Goal: Download file/media

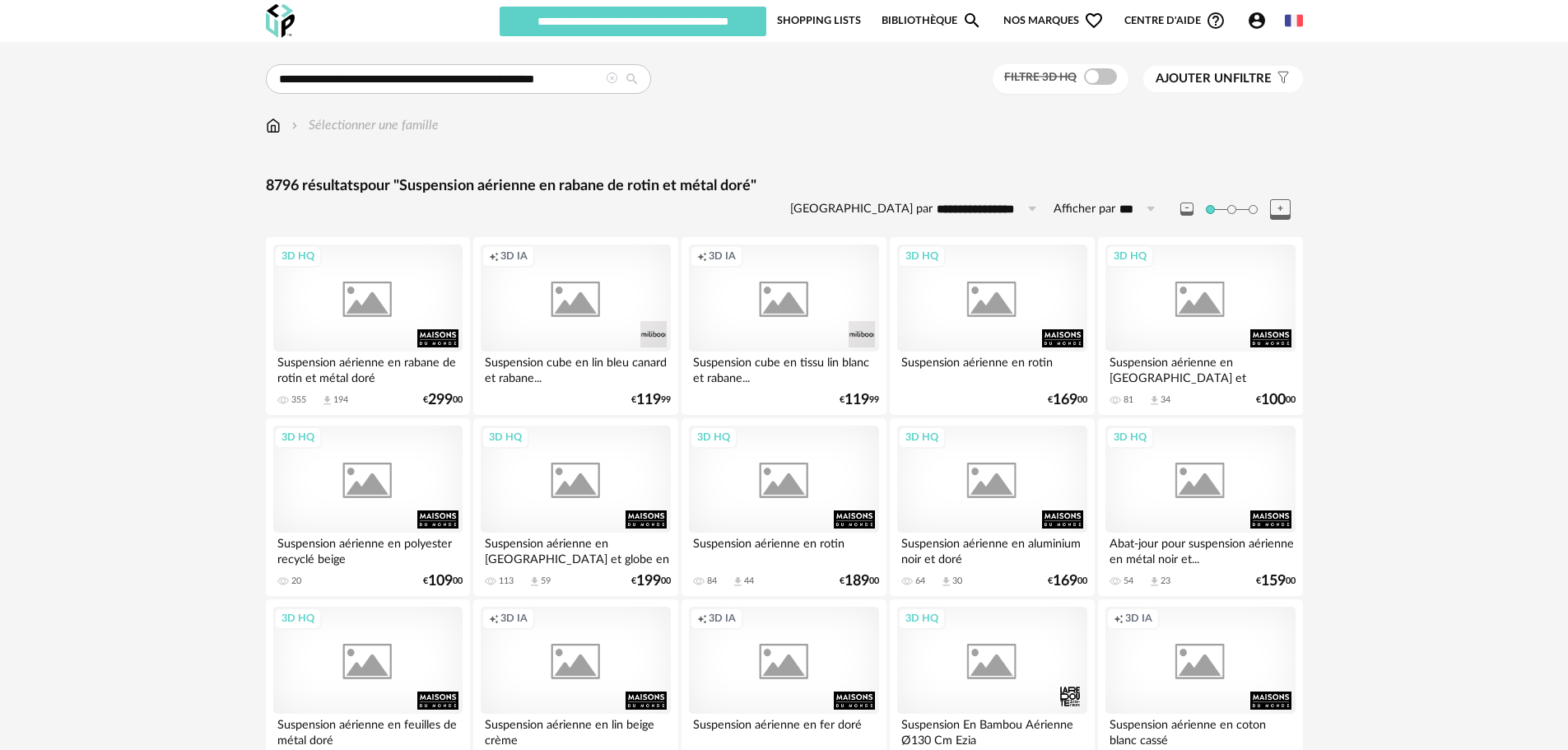
type input "********"
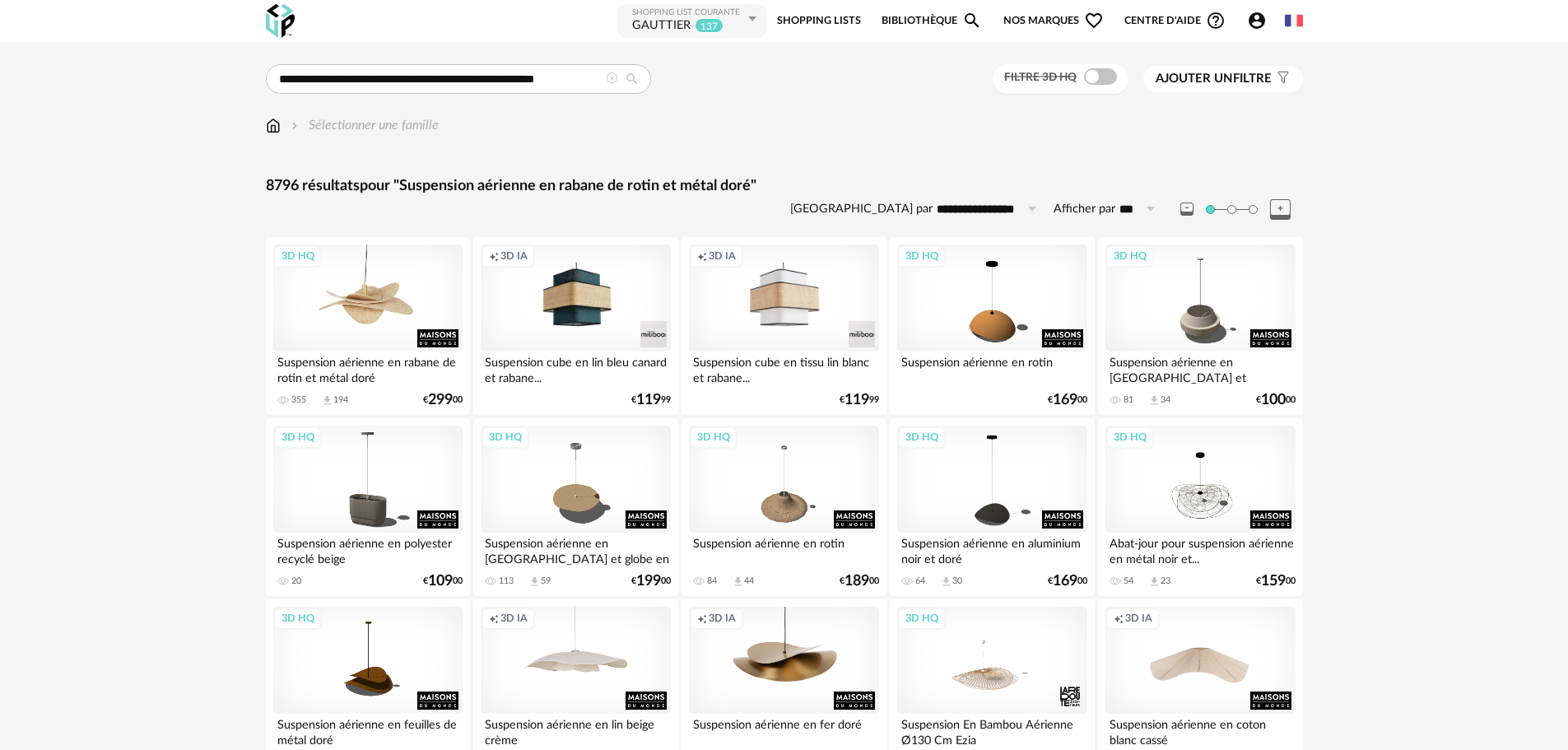
click at [366, 297] on div "3D HQ" at bounding box center [368, 298] width 189 height 107
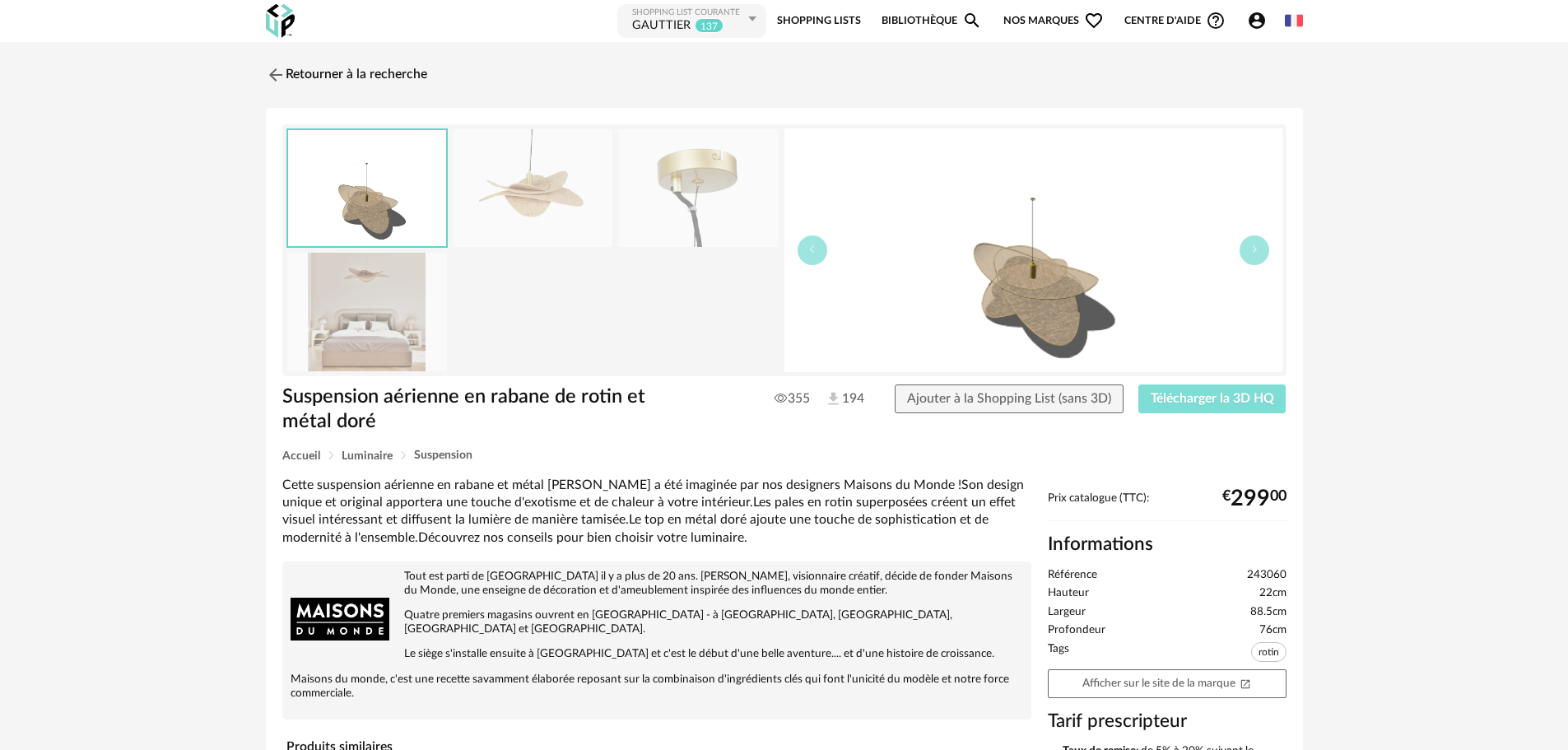
click at [1174, 389] on button "Télécharger la 3D HQ" at bounding box center [1212, 399] width 148 height 30
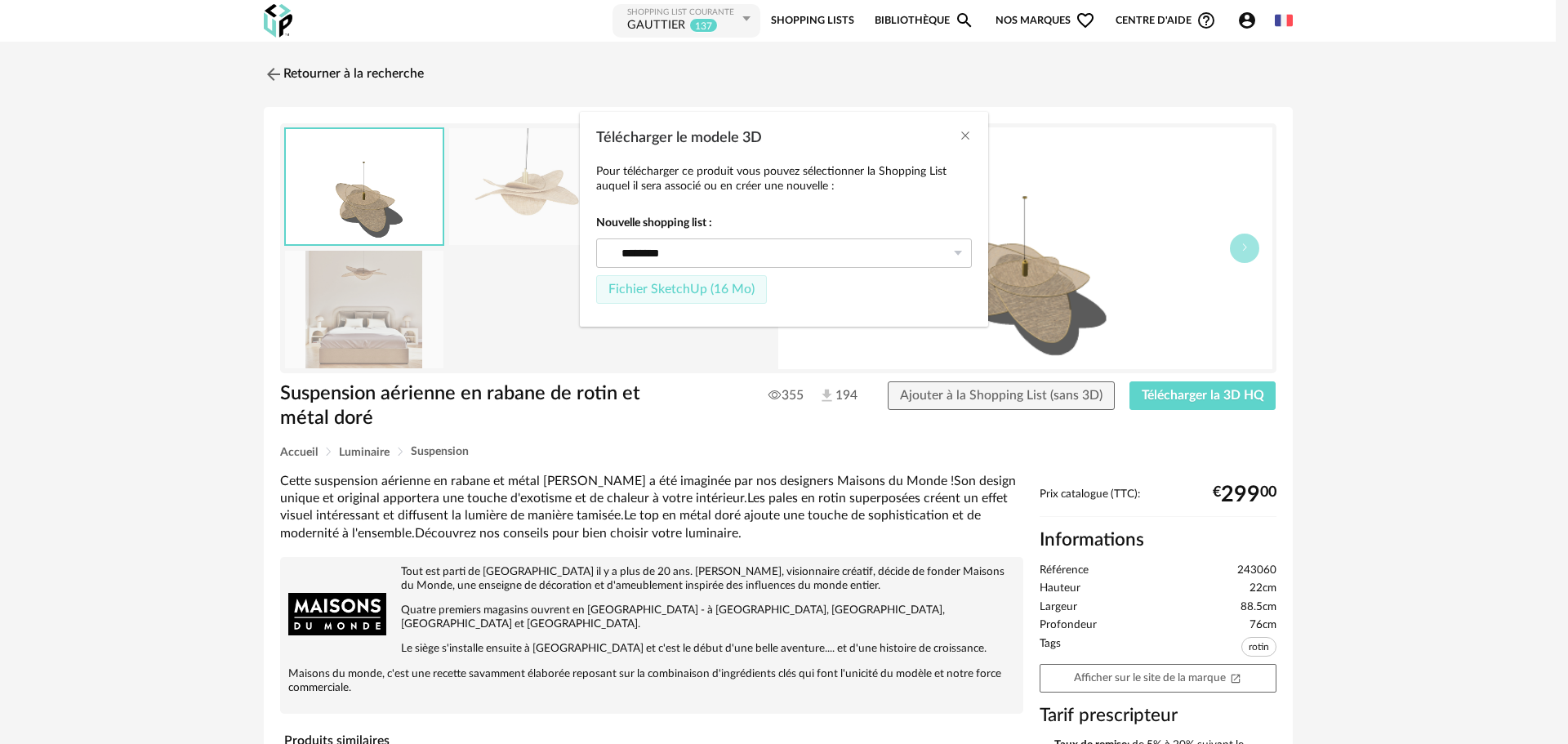
click at [699, 288] on span "Fichier SketchUp (16 Mo)" at bounding box center [681, 290] width 146 height 13
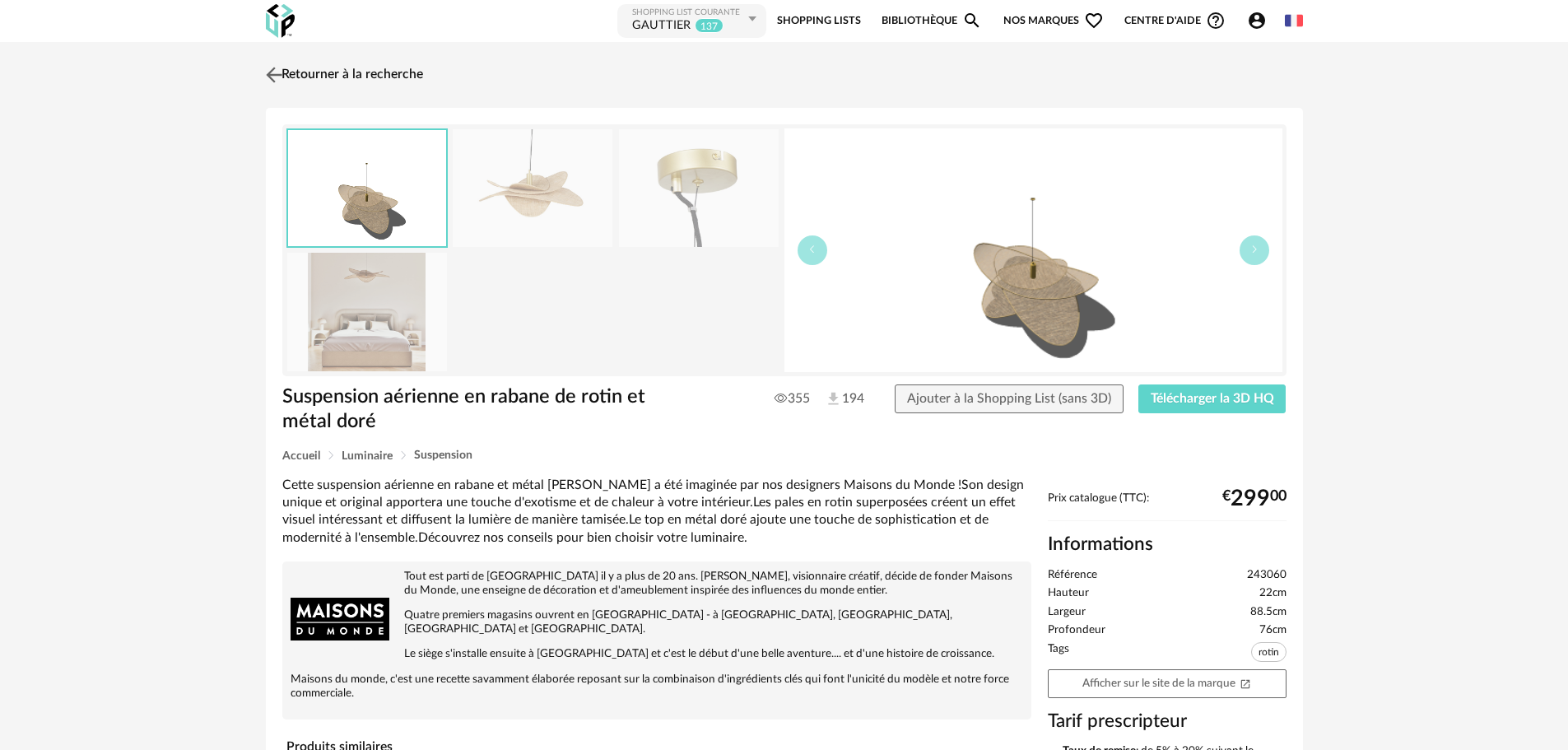
click at [269, 75] on img at bounding box center [274, 74] width 24 height 24
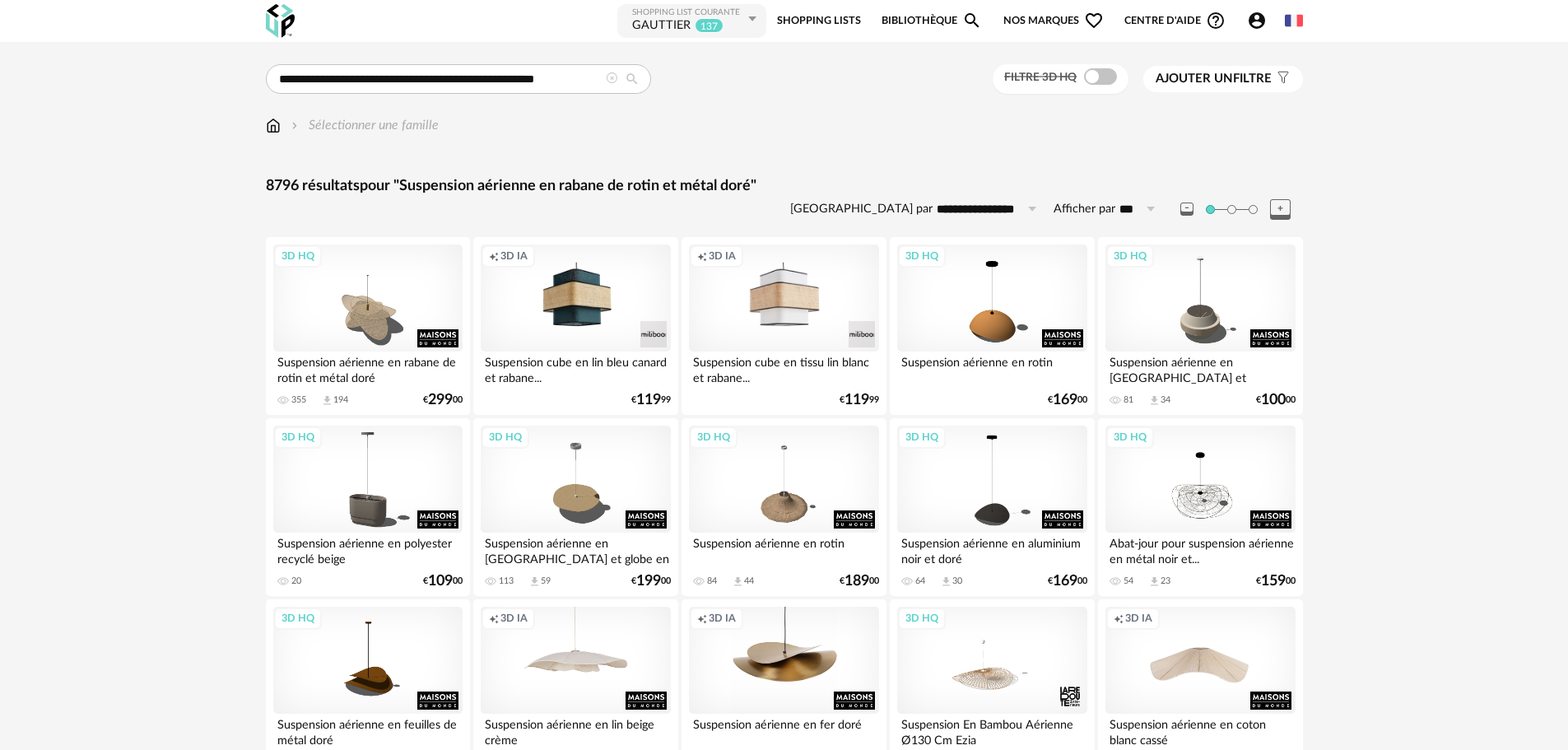
click at [613, 79] on icon at bounding box center [611, 79] width 12 height 12
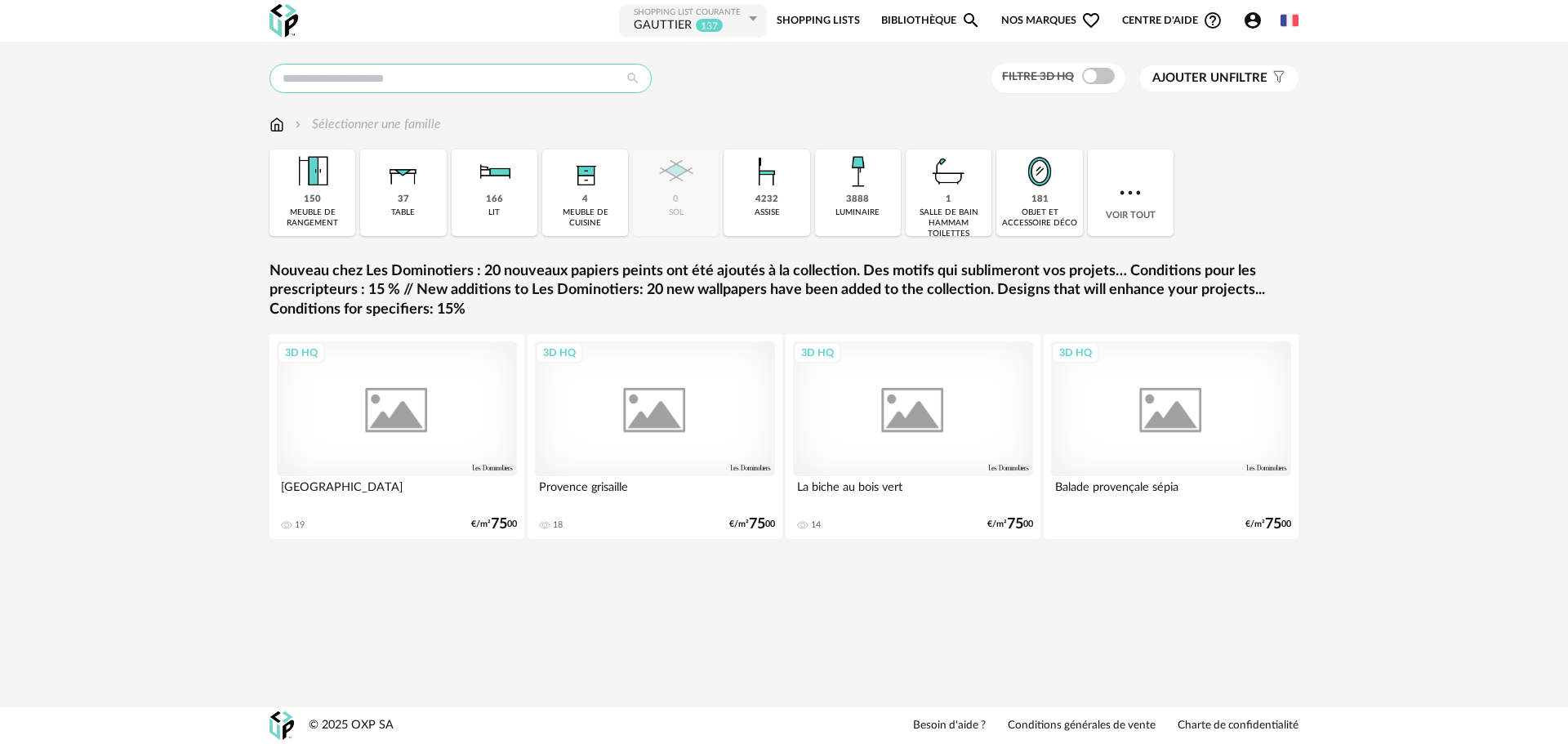
click at [533, 79] on input "text" at bounding box center [460, 78] width 382 height 30
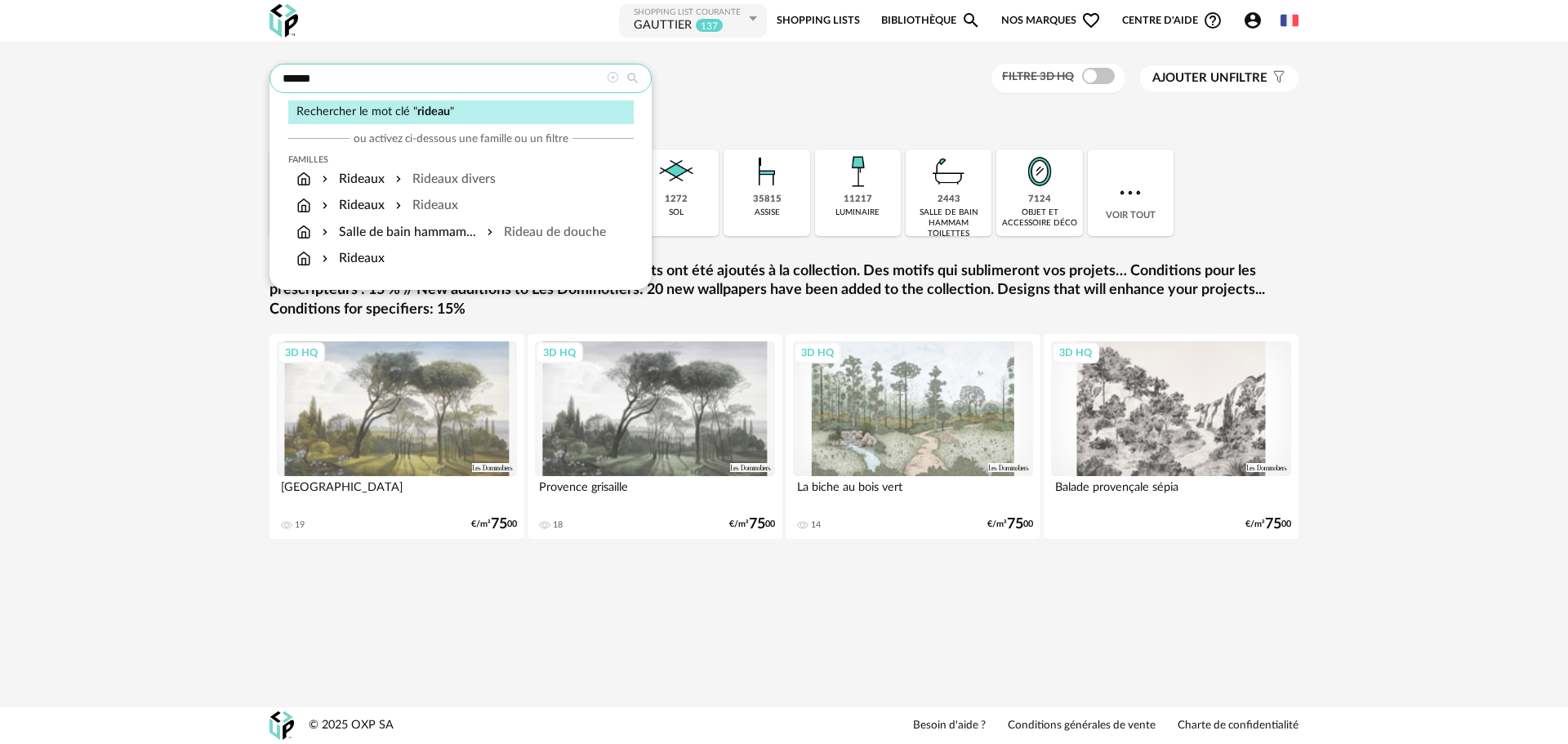
type input "******"
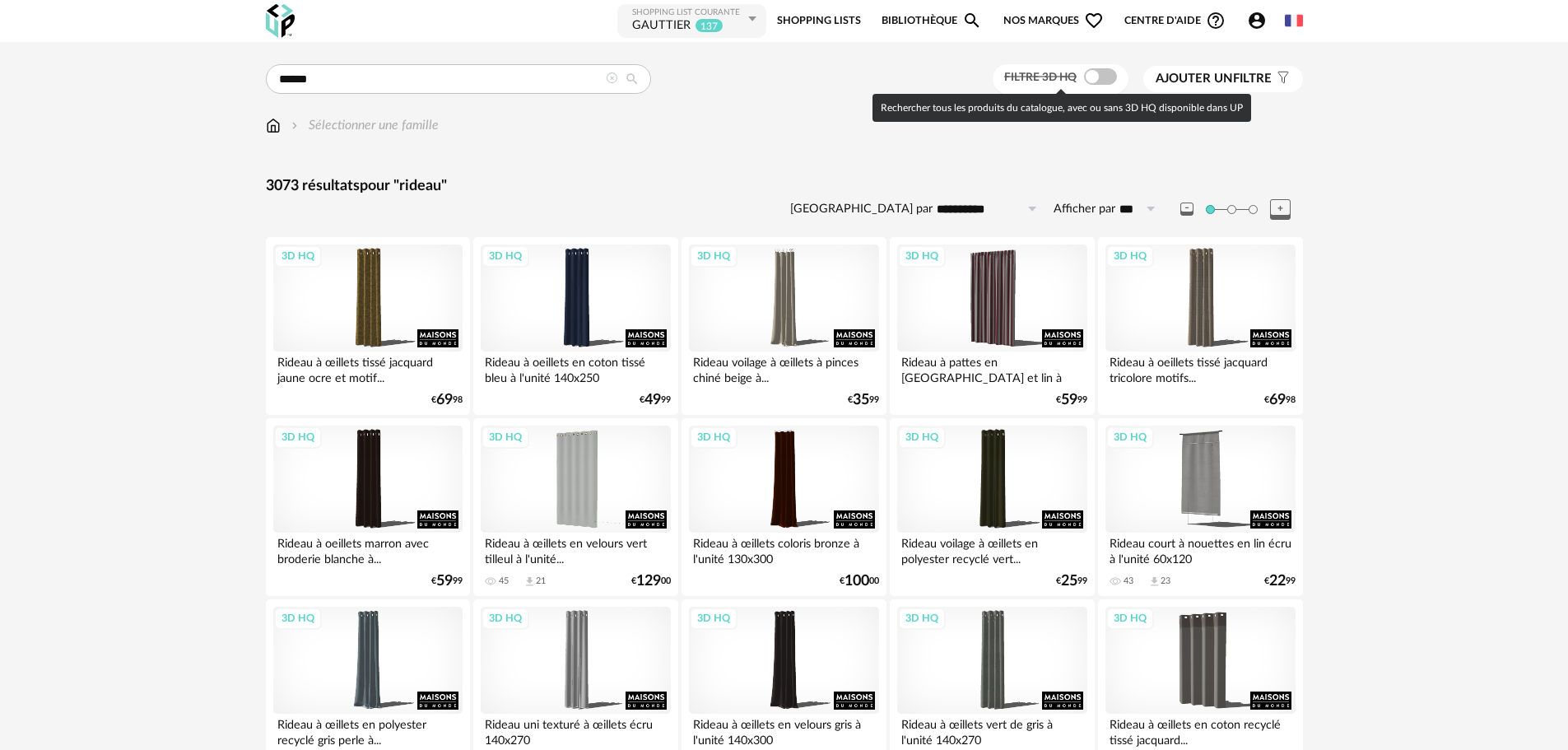
click at [1099, 84] on span at bounding box center [1100, 76] width 33 height 16
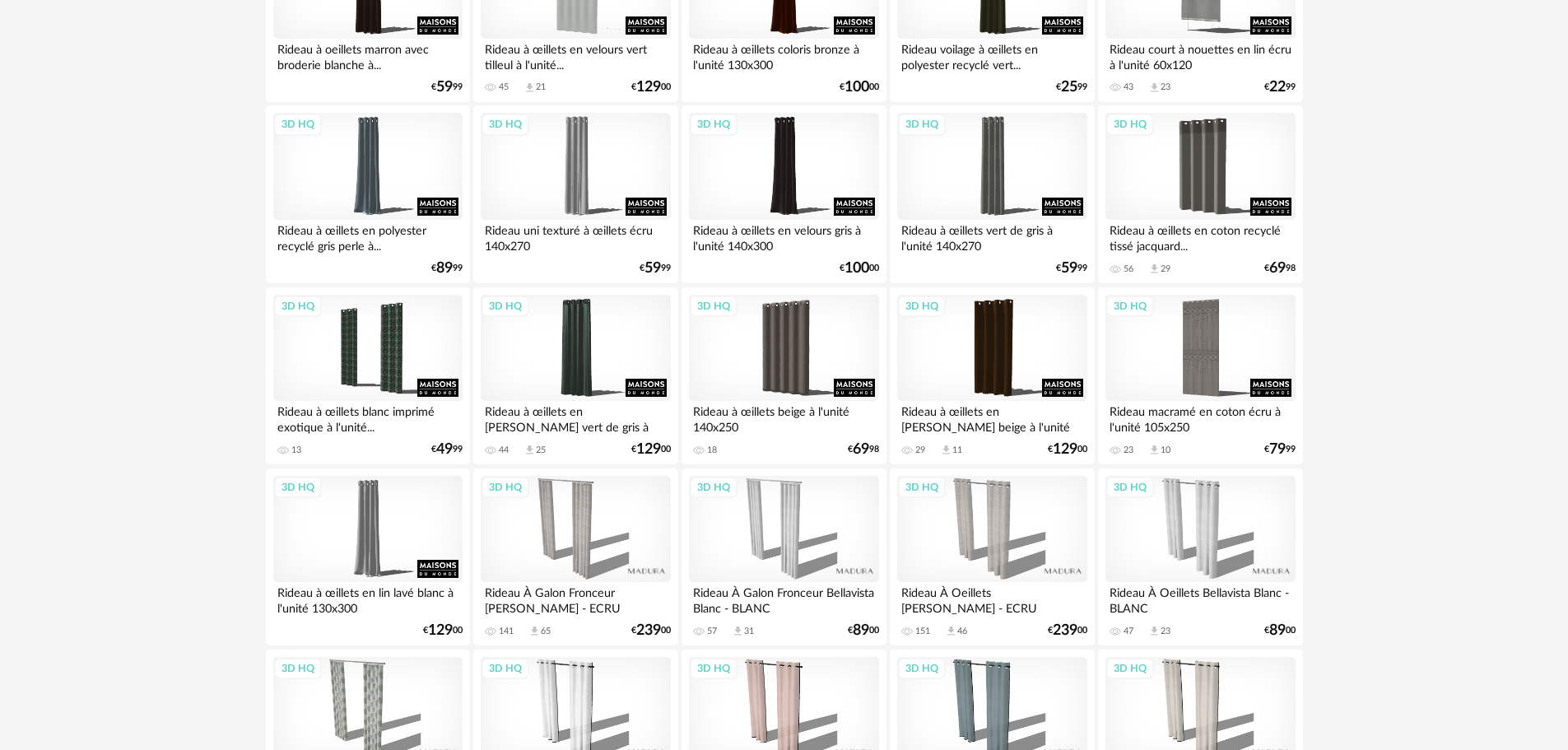
scroll to position [576, 0]
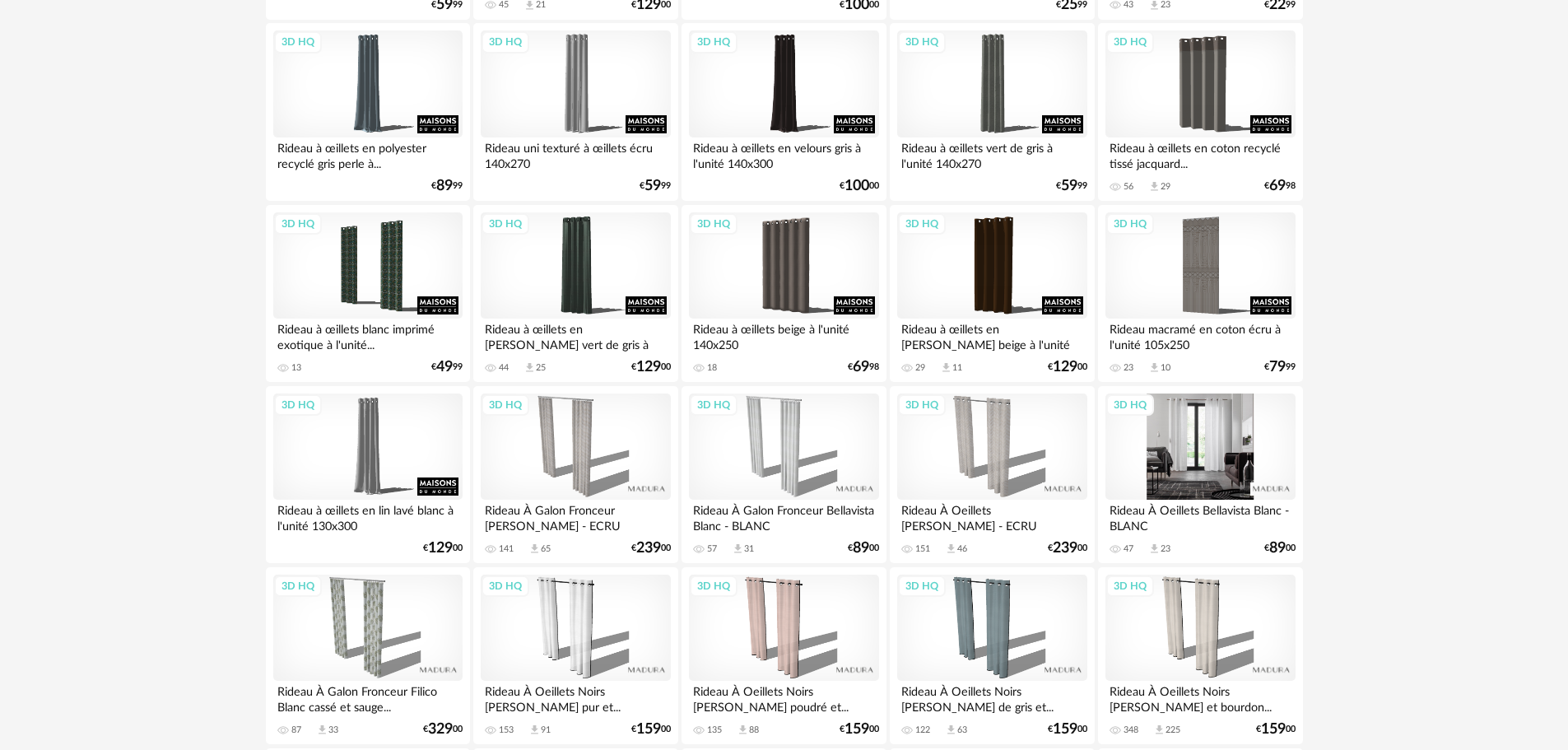
click at [1223, 429] on div "3D HQ" at bounding box center [1199, 447] width 189 height 107
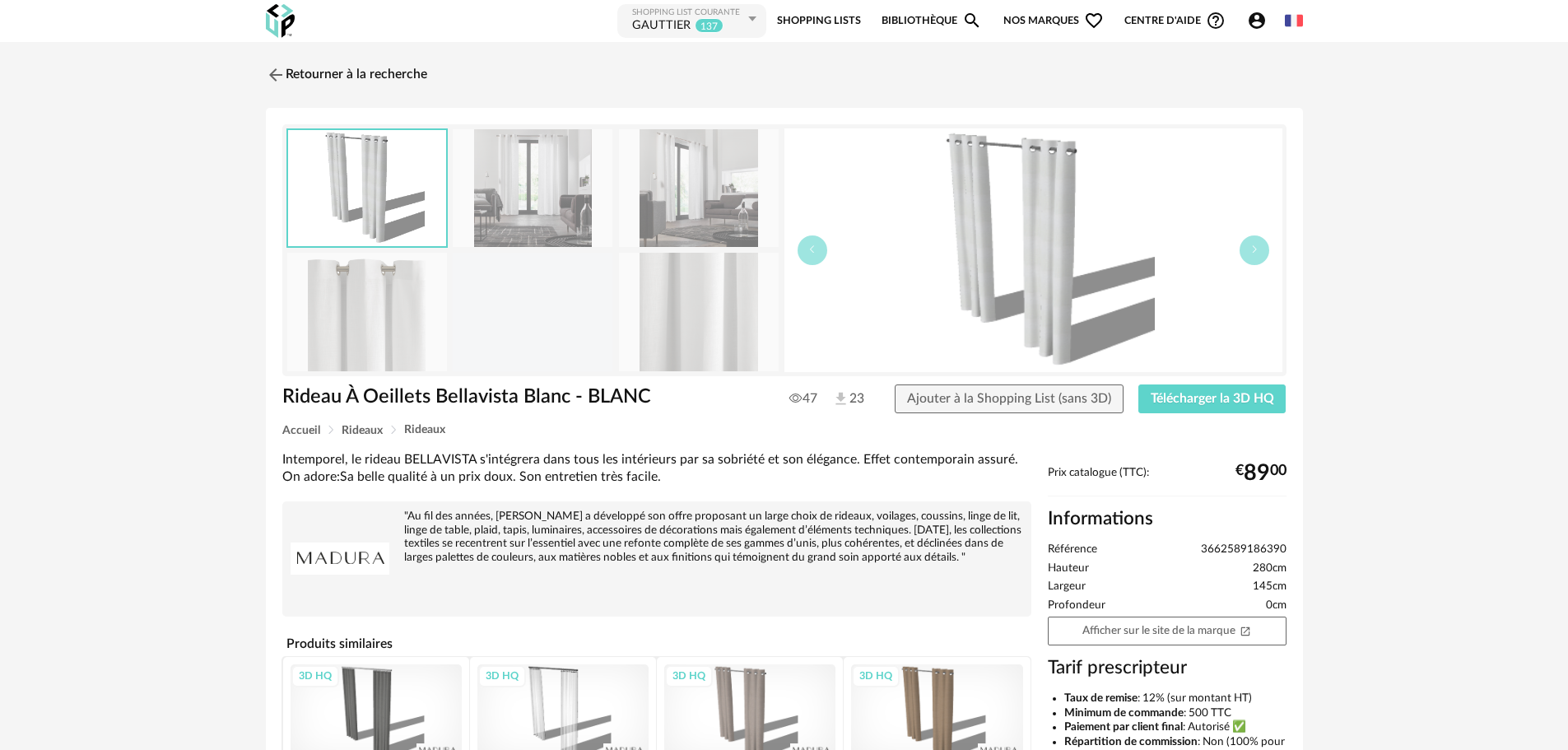
click at [506, 198] on img at bounding box center [533, 187] width 160 height 117
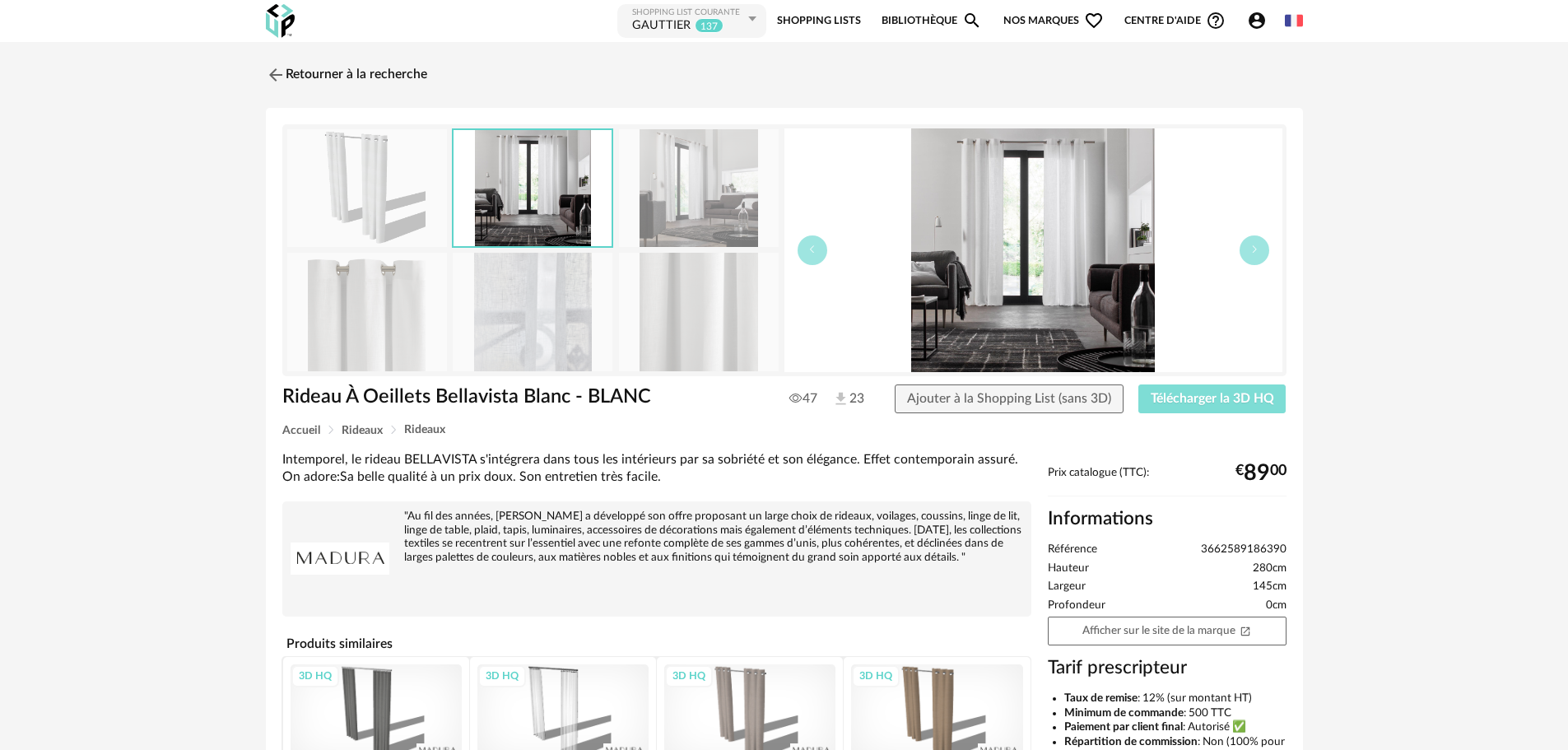
click at [1192, 396] on span "Télécharger la 3D HQ" at bounding box center [1212, 399] width 123 height 14
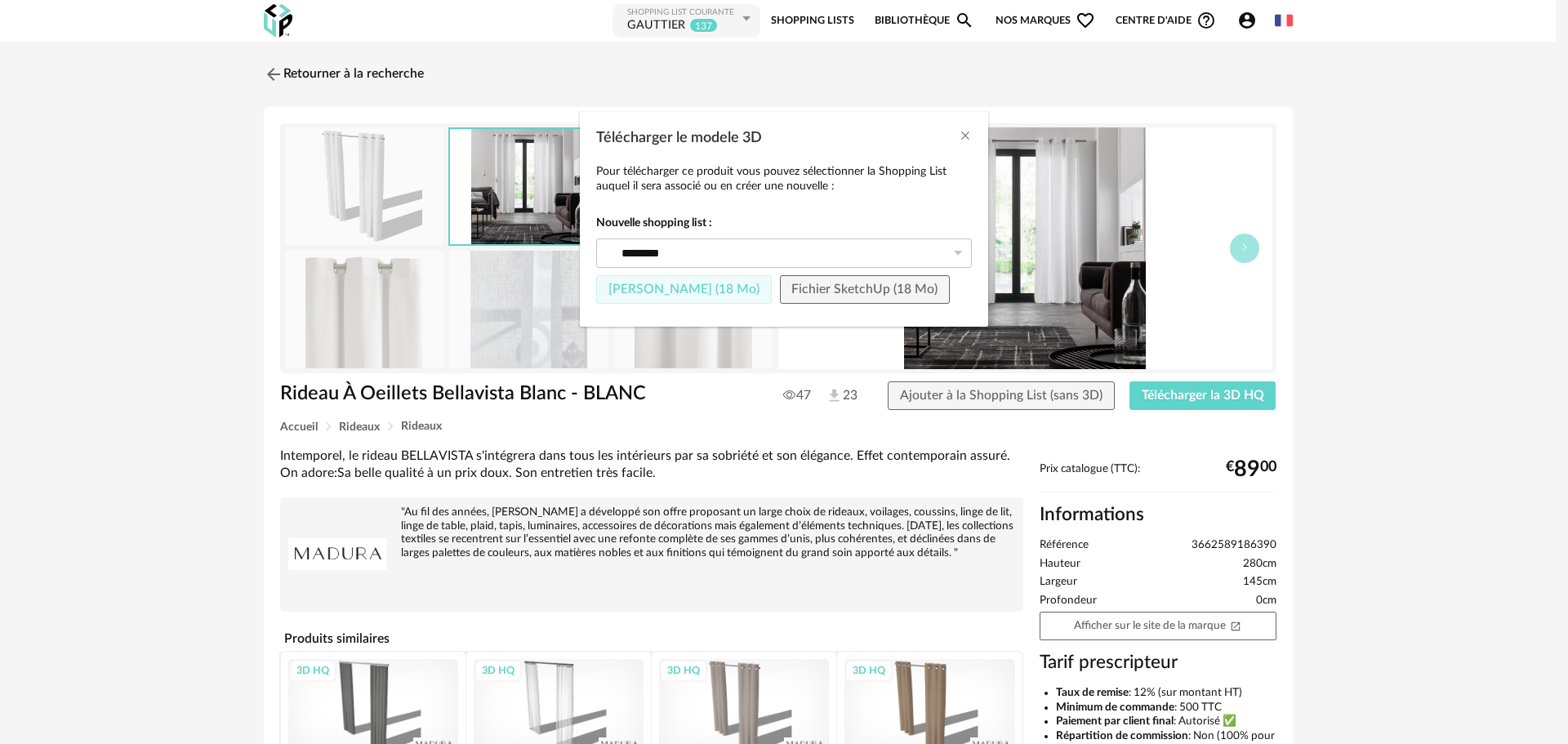
click at [661, 291] on span "[PERSON_NAME] (18 Mo)" at bounding box center [683, 290] width 151 height 13
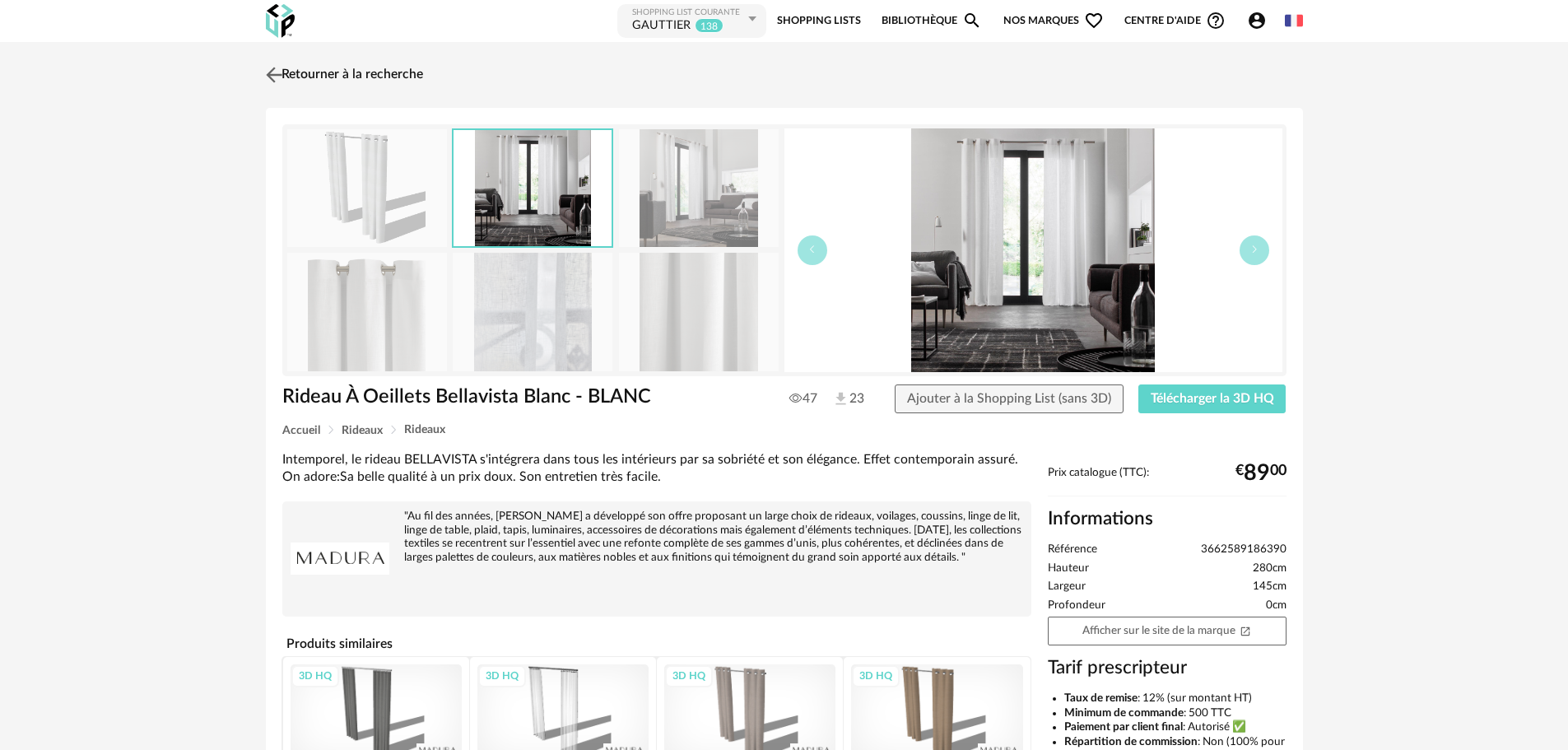
click at [275, 74] on img at bounding box center [274, 74] width 24 height 24
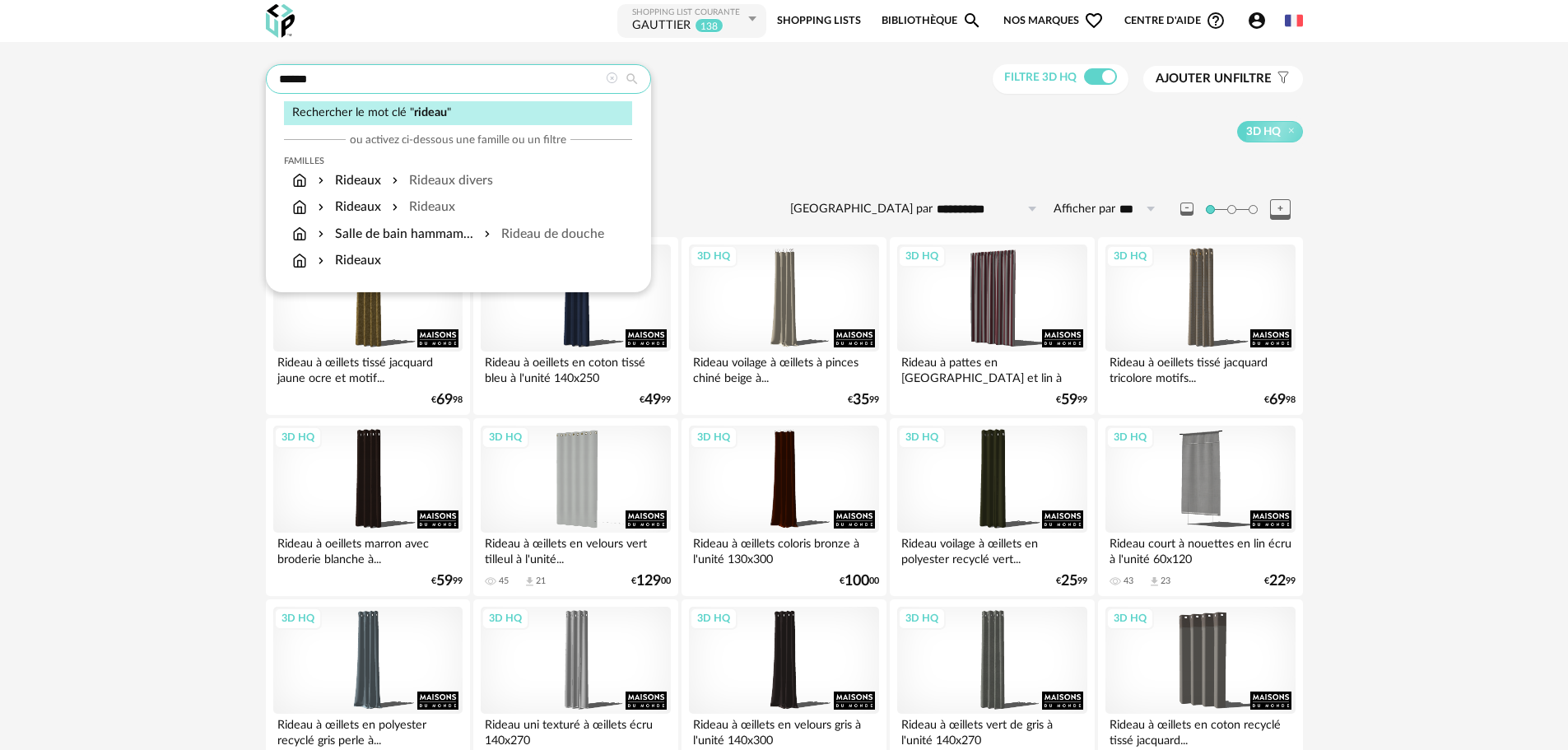
drag, startPoint x: 411, startPoint y: 79, endPoint x: 99, endPoint y: 67, distance: 312.2
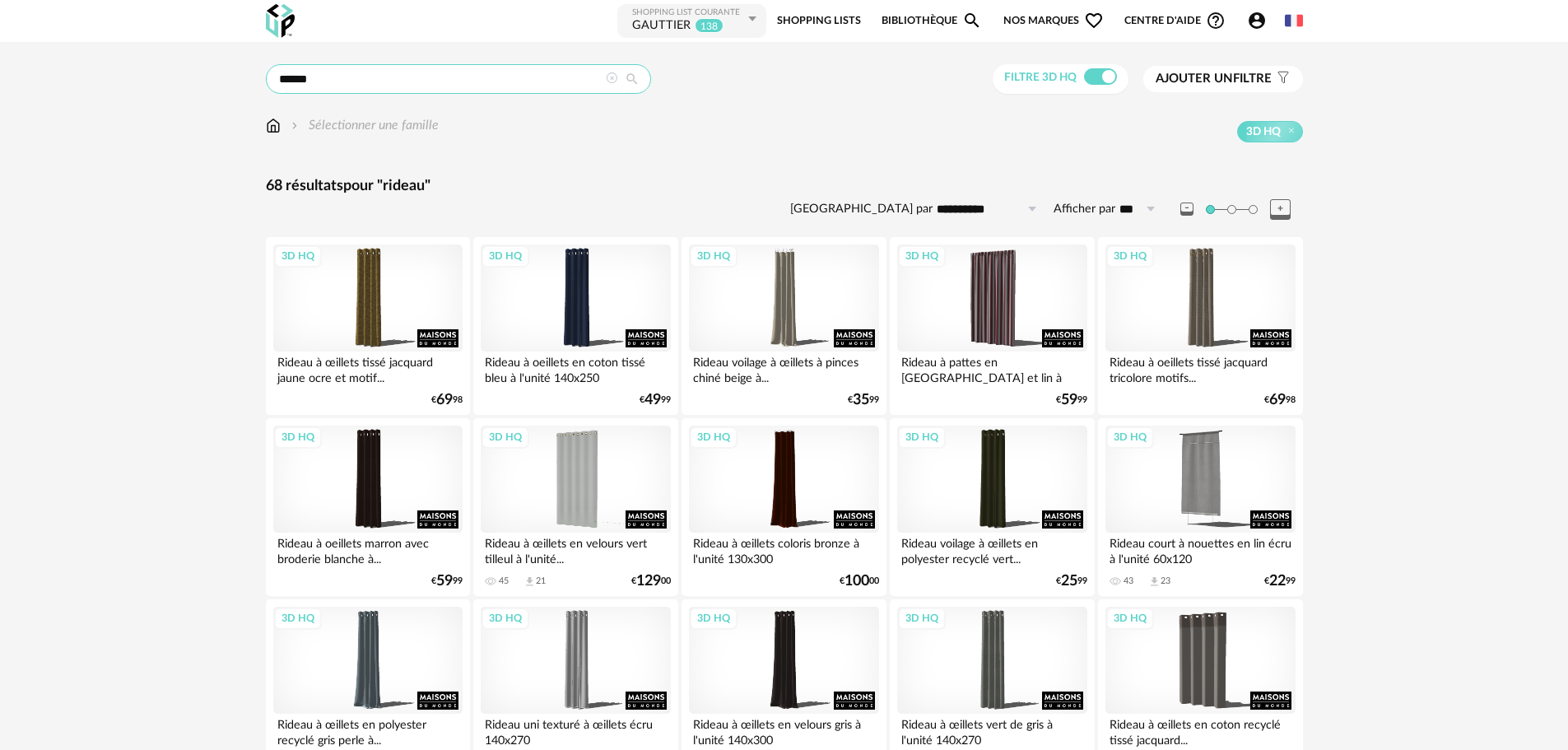
type input "*"
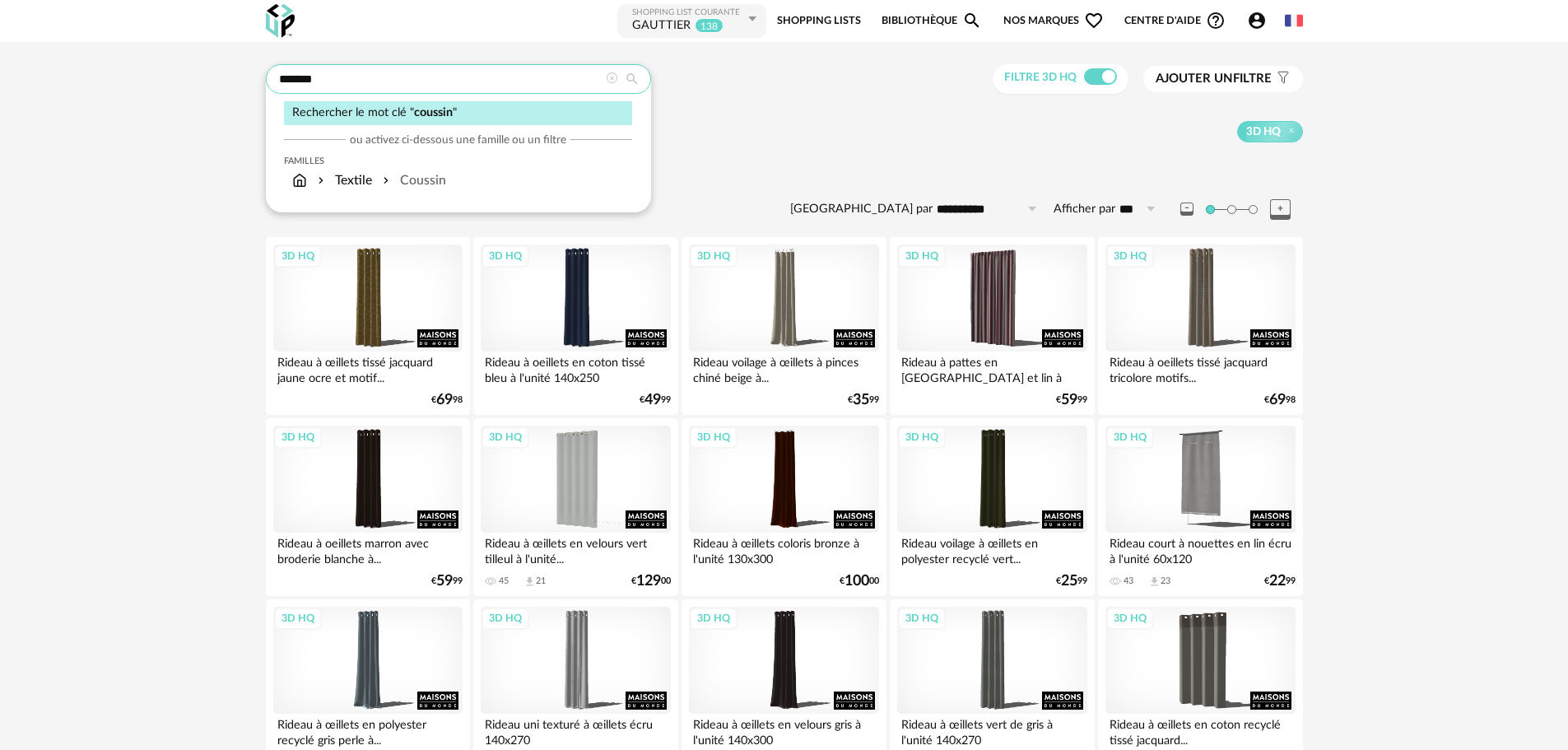
type input "*******"
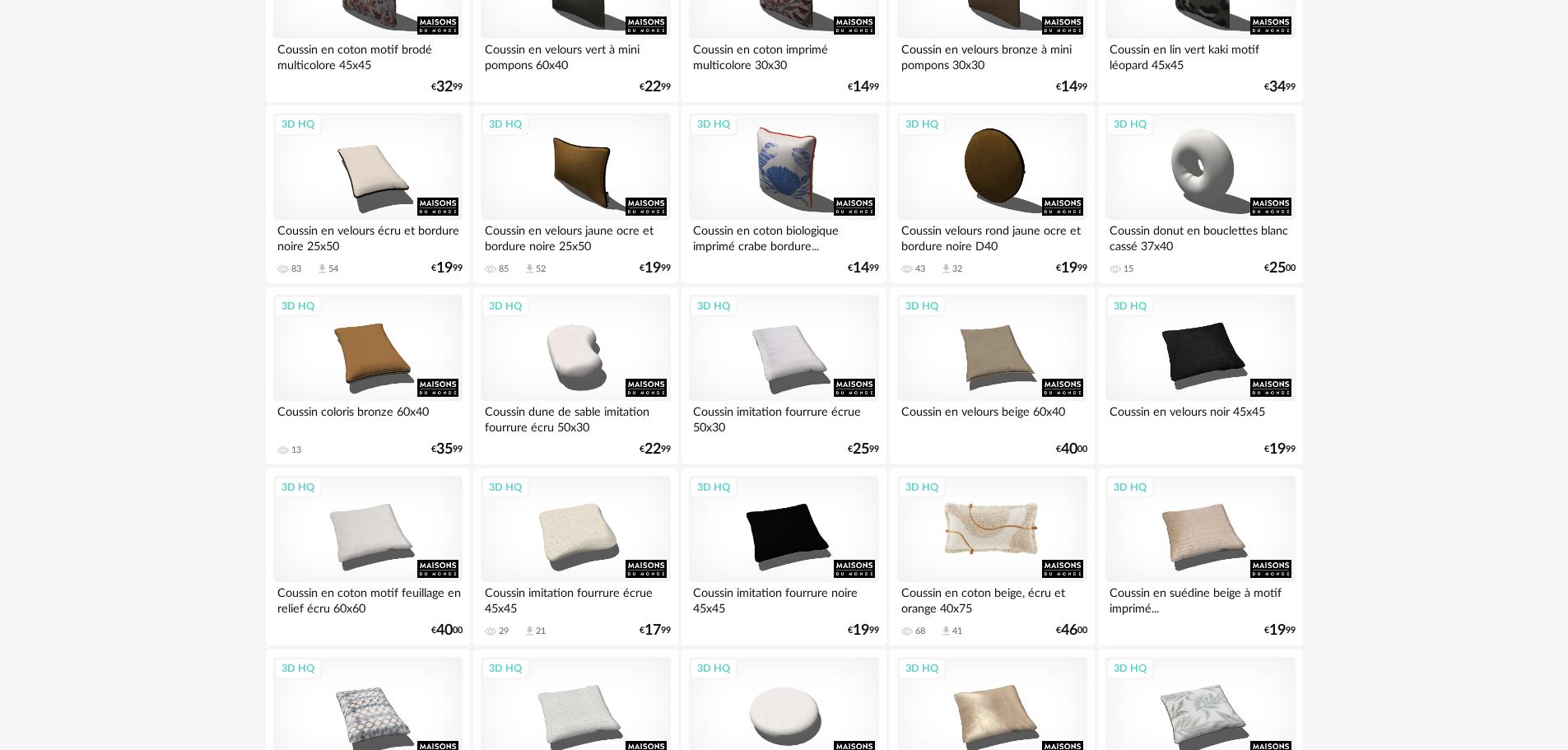
scroll to position [823, 0]
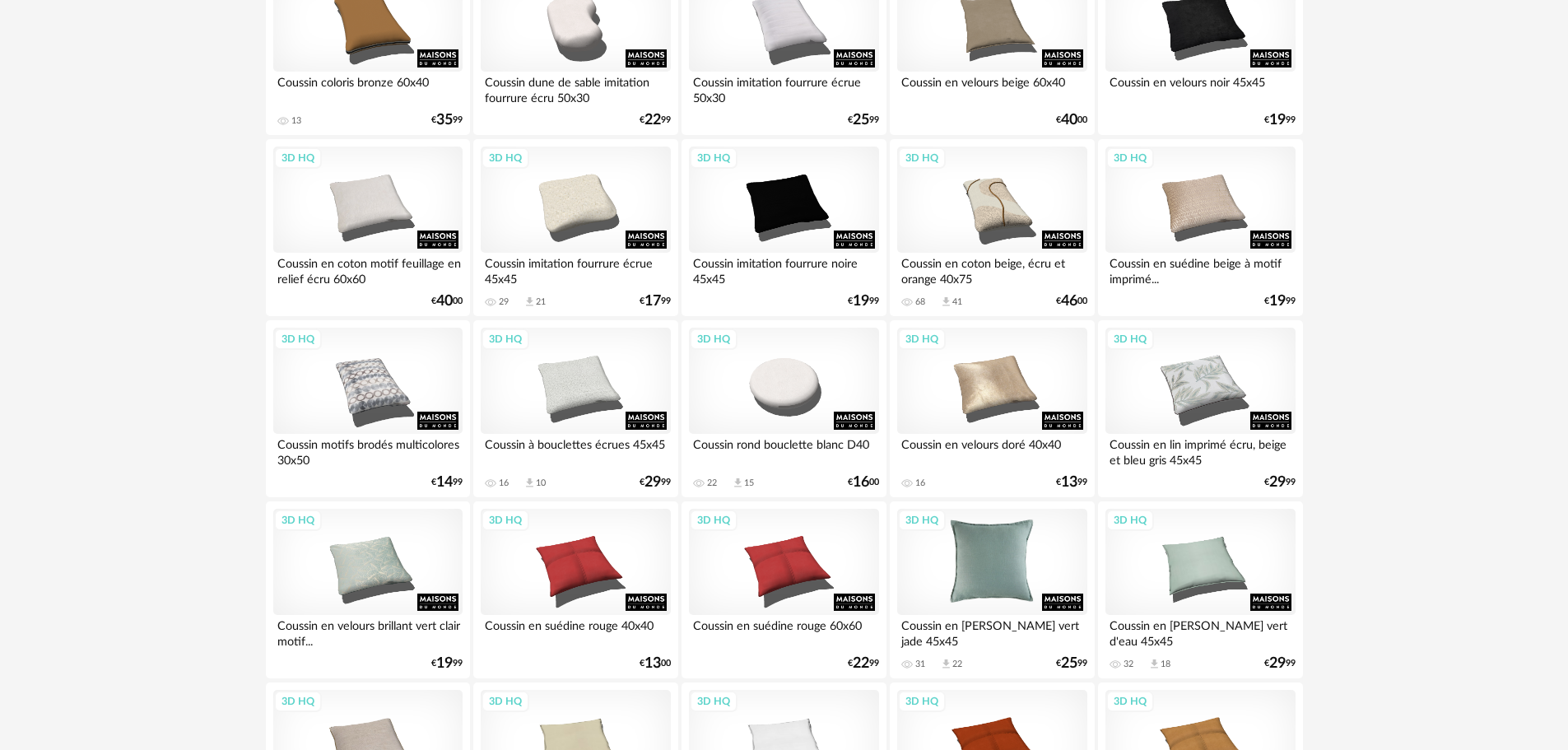
click at [1007, 583] on div "3D HQ" at bounding box center [992, 562] width 189 height 107
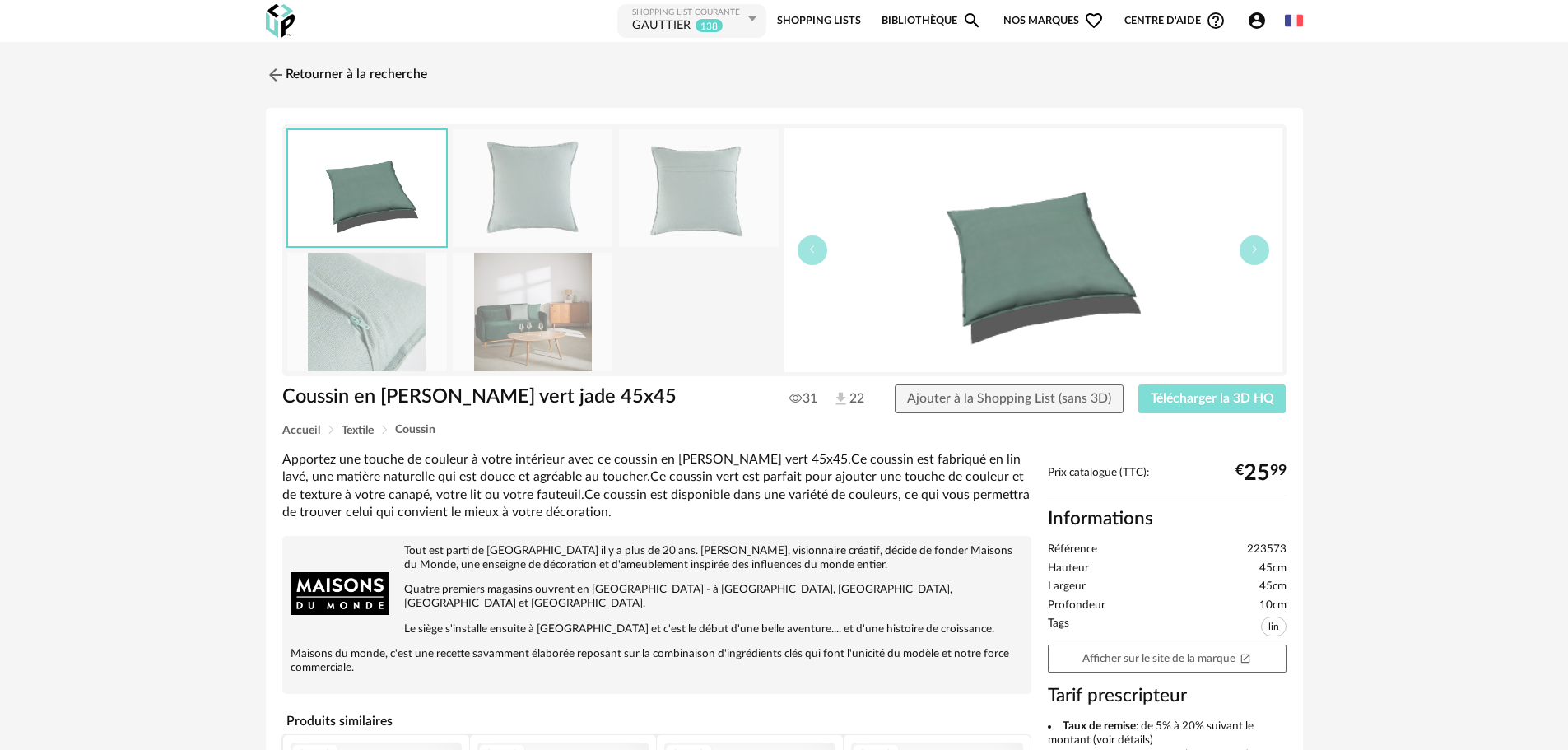
click at [1171, 395] on span "Télécharger la 3D HQ" at bounding box center [1212, 399] width 123 height 14
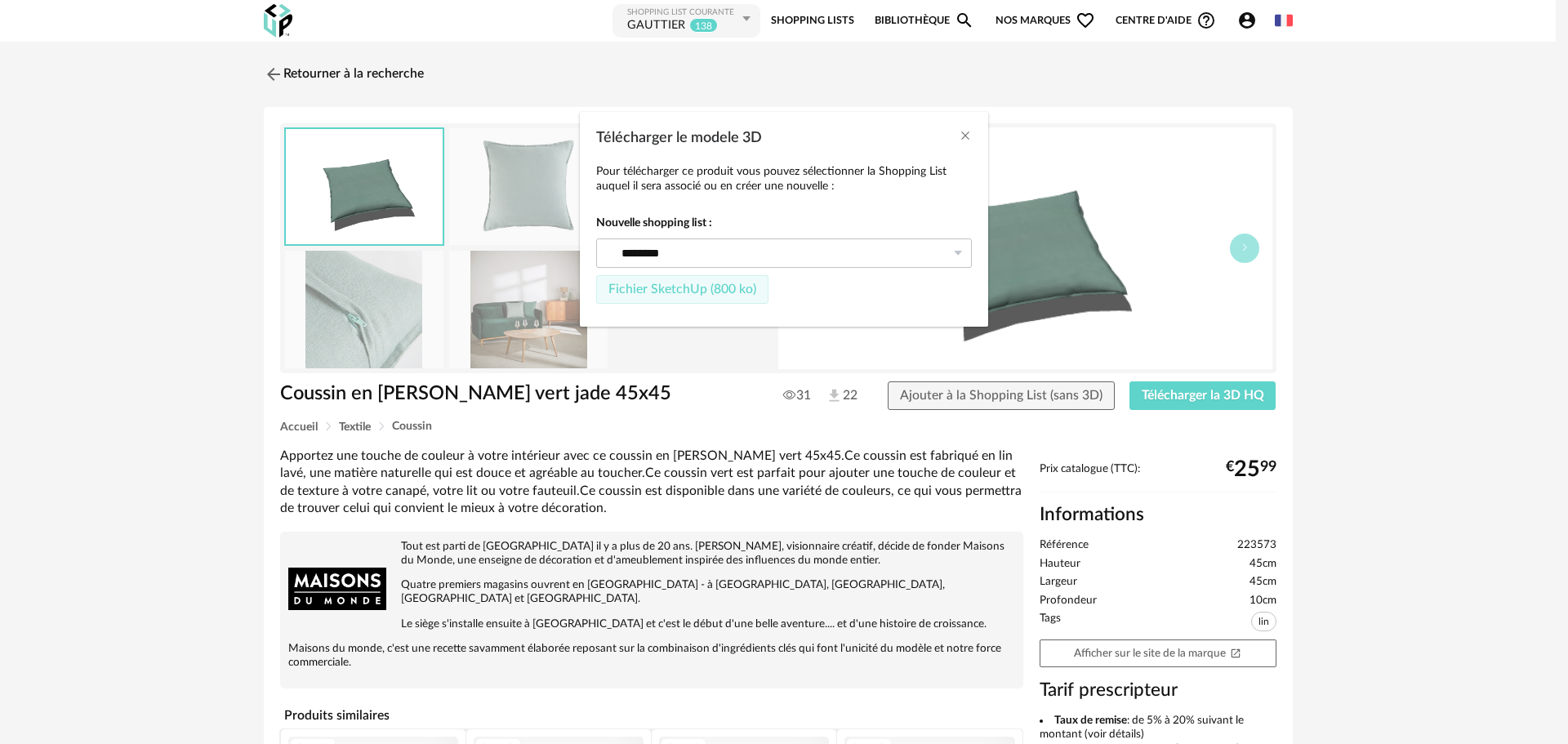
click at [689, 288] on span "Fichier SketchUp (800 ko)" at bounding box center [682, 290] width 148 height 13
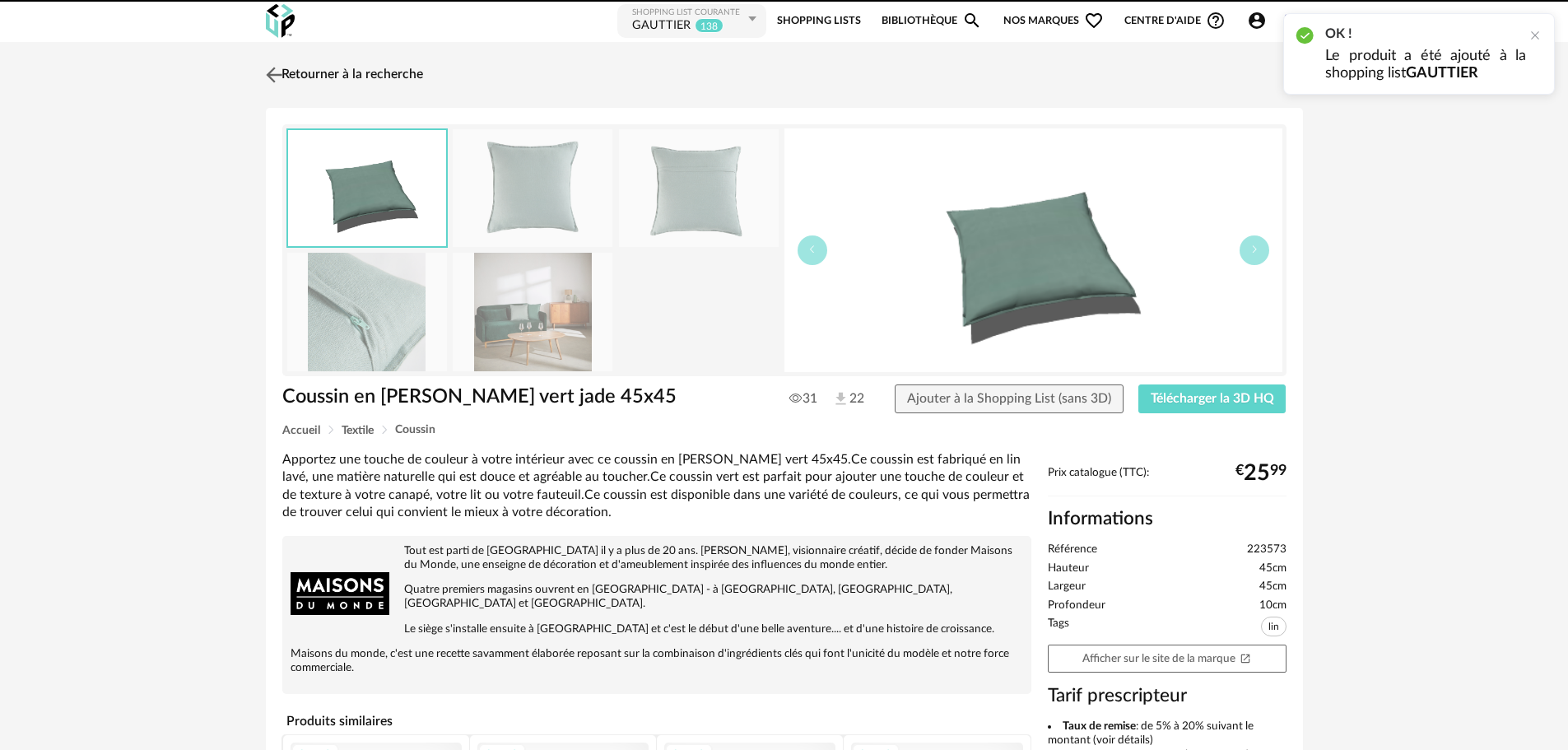
click at [276, 71] on img at bounding box center [274, 74] width 24 height 24
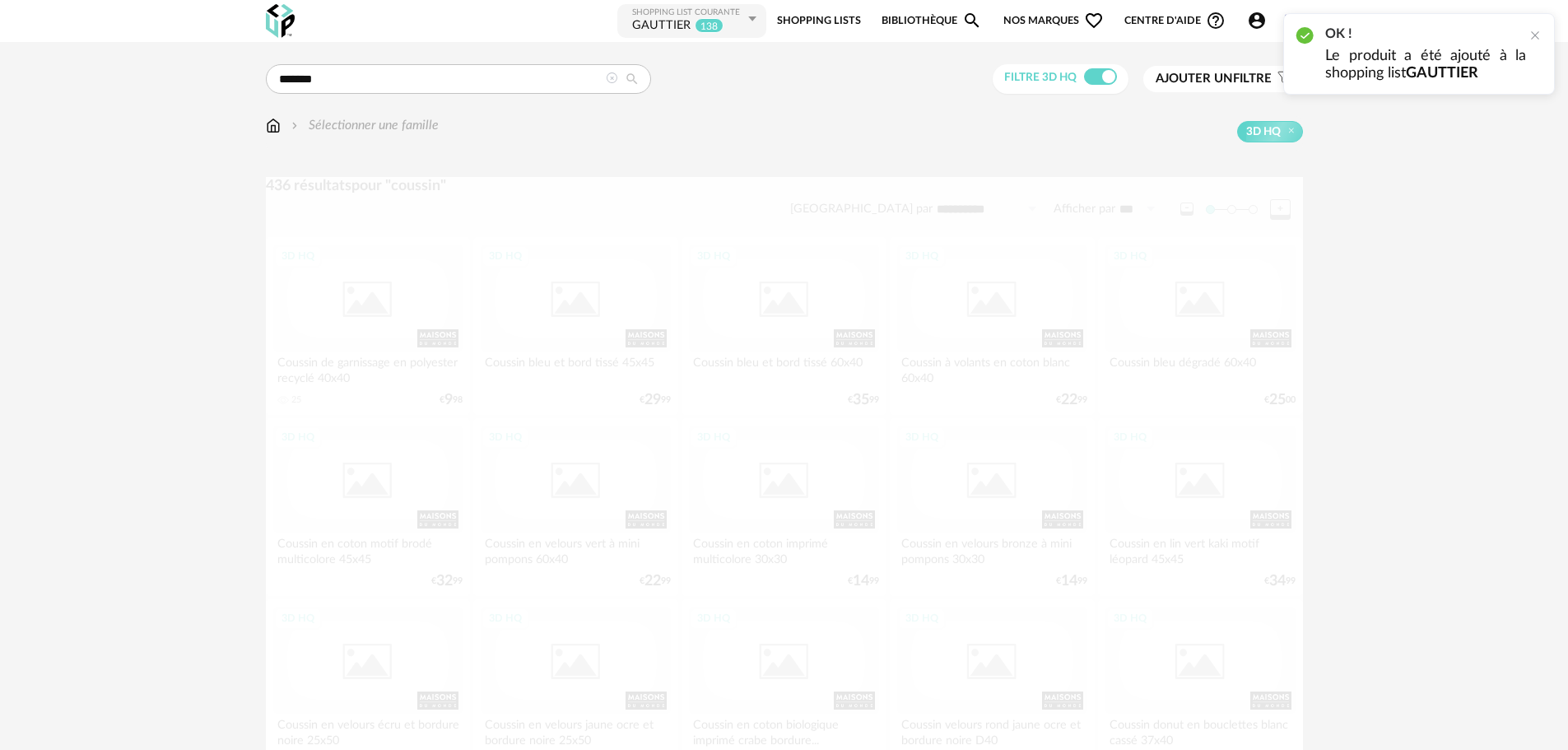
scroll to position [823, 0]
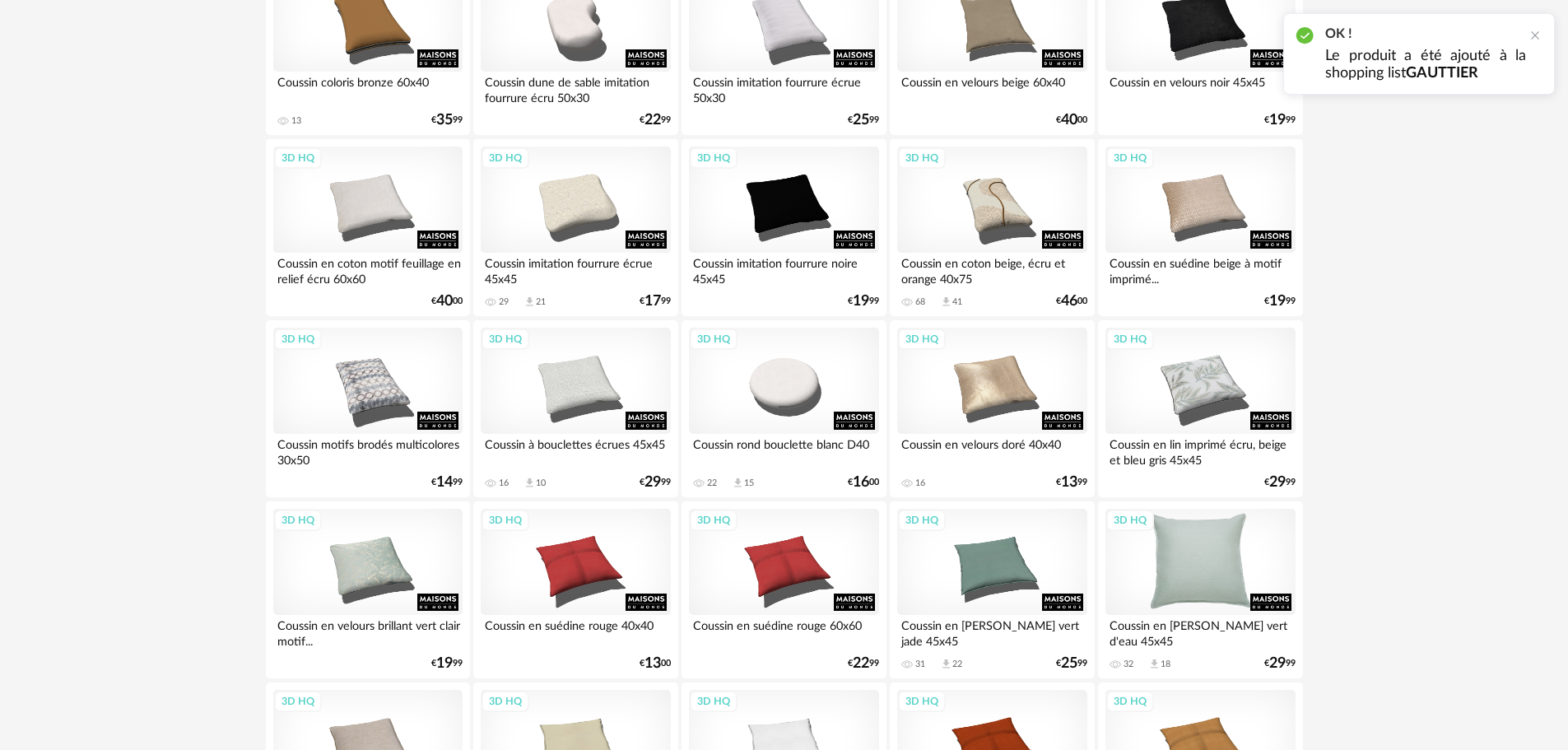
click at [1198, 569] on div "3D HQ" at bounding box center [1199, 562] width 189 height 107
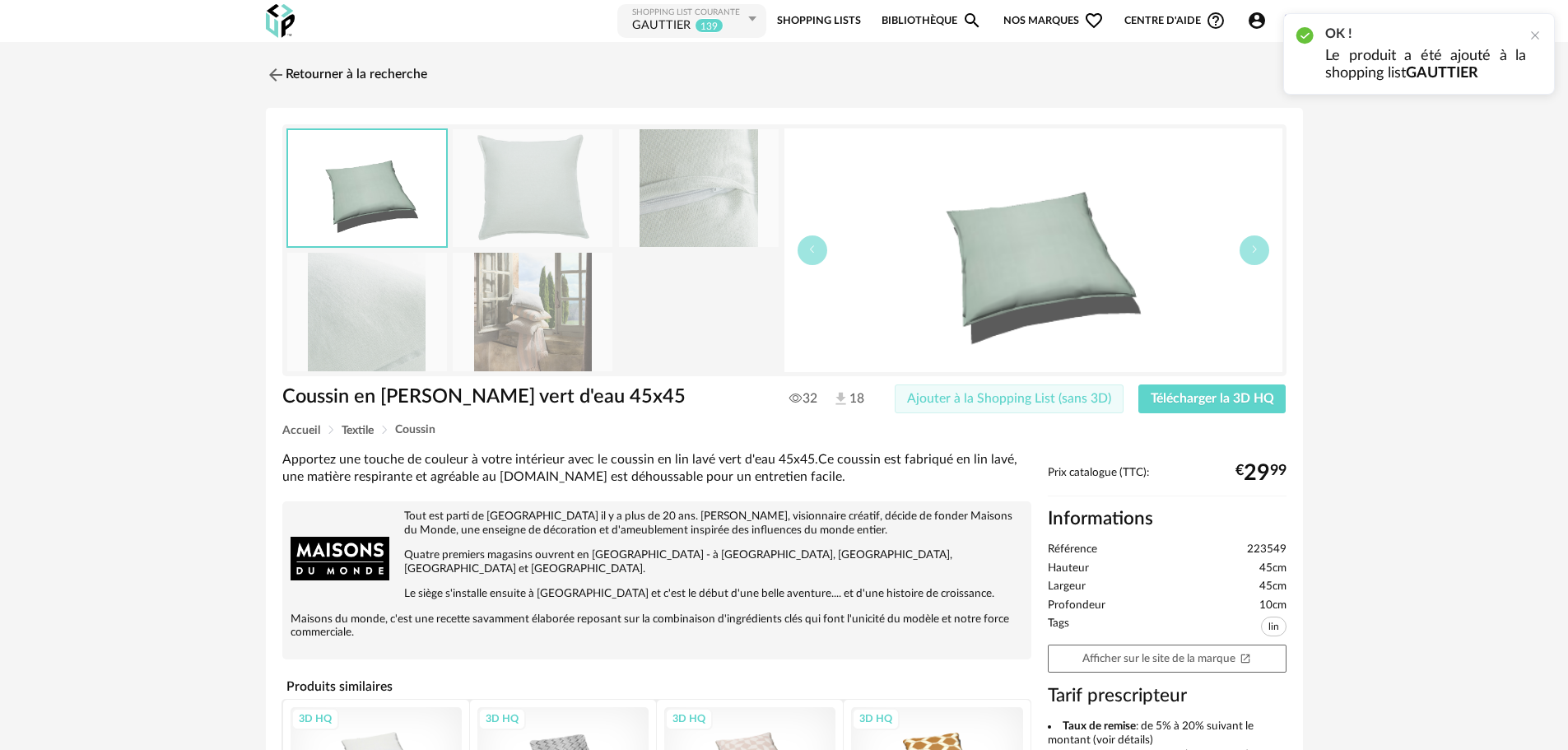
click at [1048, 394] on span "Ajouter à la Shopping List (sans 3D)" at bounding box center [1009, 399] width 204 height 14
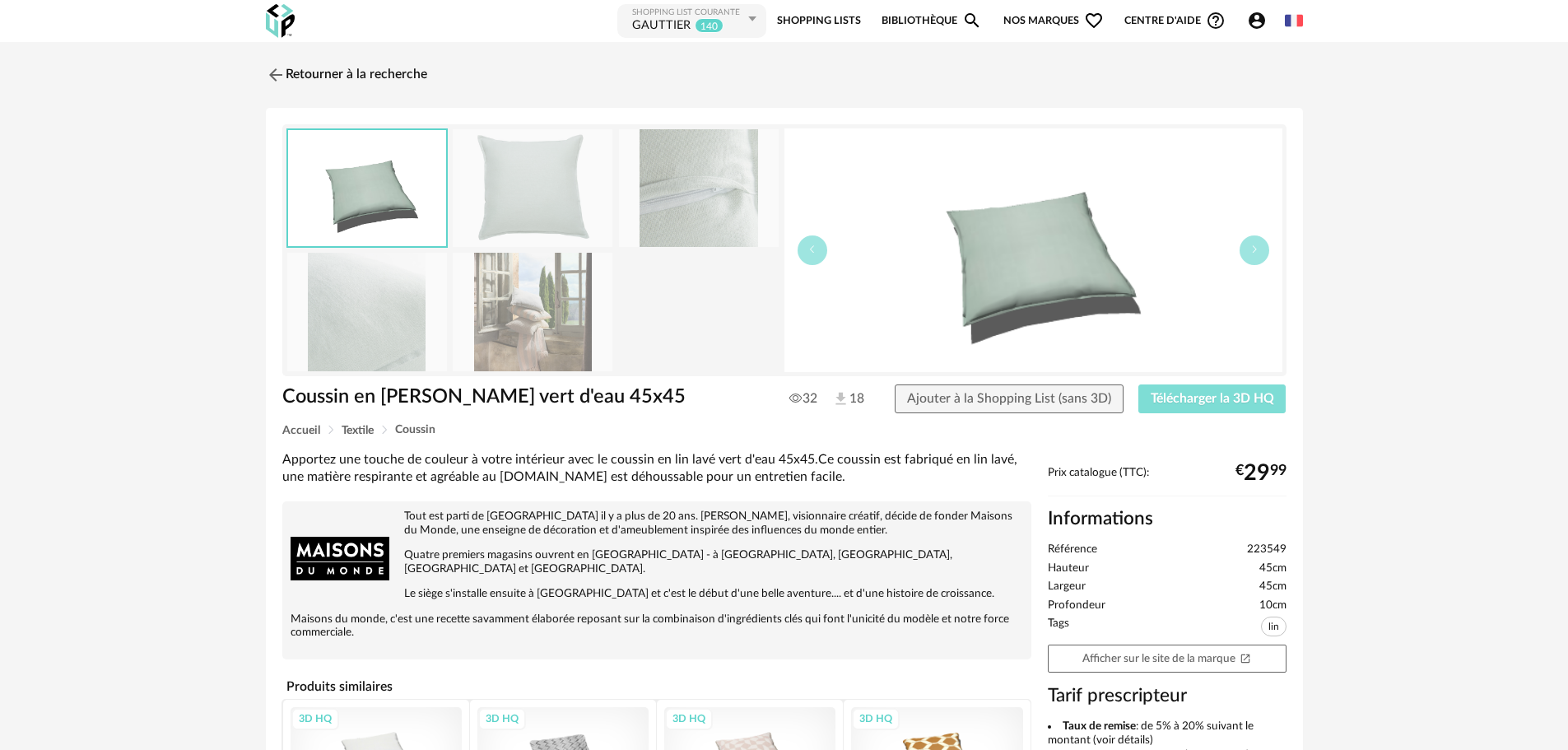
click at [1175, 399] on span "Télécharger la 3D HQ" at bounding box center [1212, 399] width 123 height 14
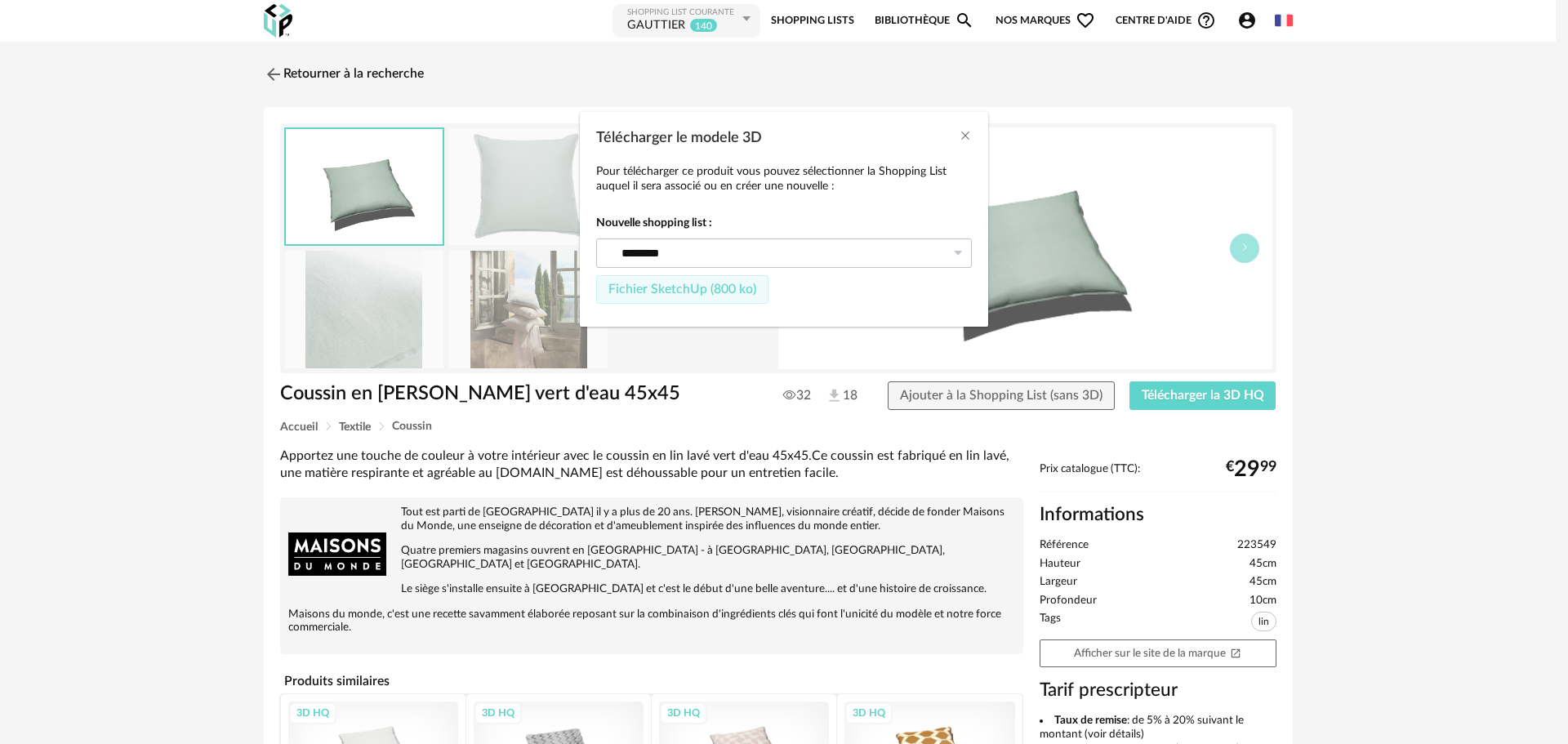
click at [706, 287] on span "Fichier SketchUp (800 ko)" at bounding box center [682, 290] width 148 height 13
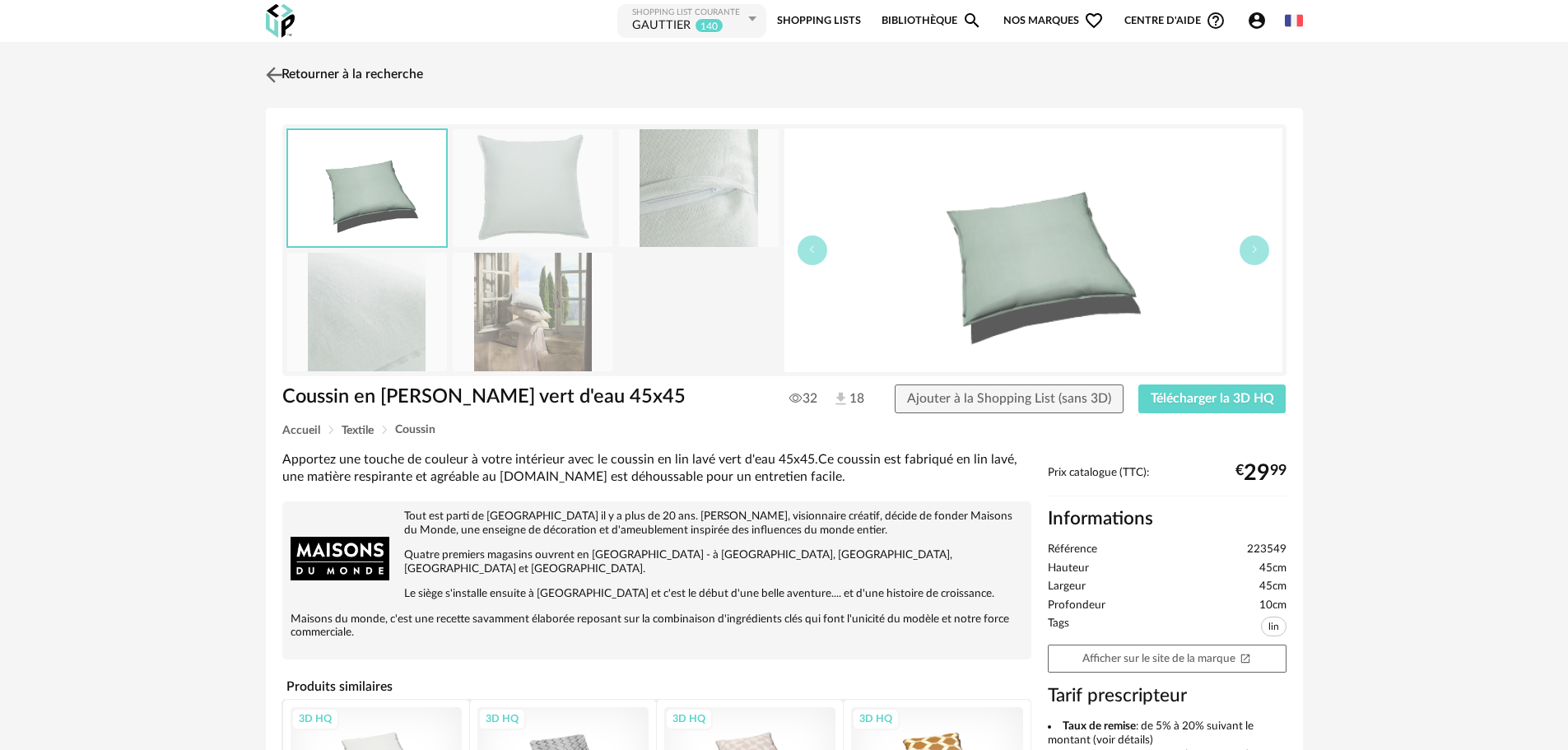
click at [275, 73] on img at bounding box center [274, 74] width 24 height 24
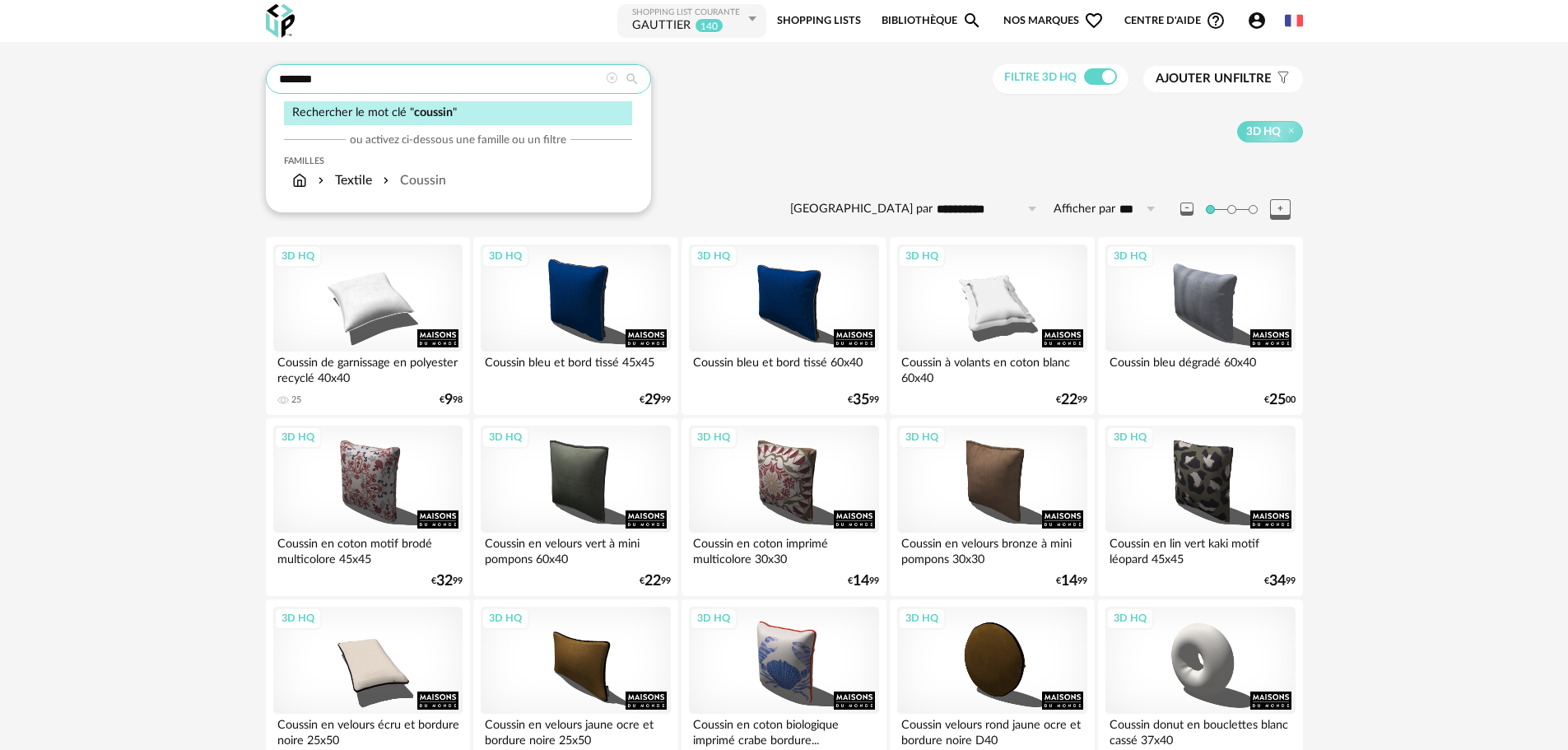
drag, startPoint x: 400, startPoint y: 82, endPoint x: 155, endPoint y: 86, distance: 245.0
type input "*****"
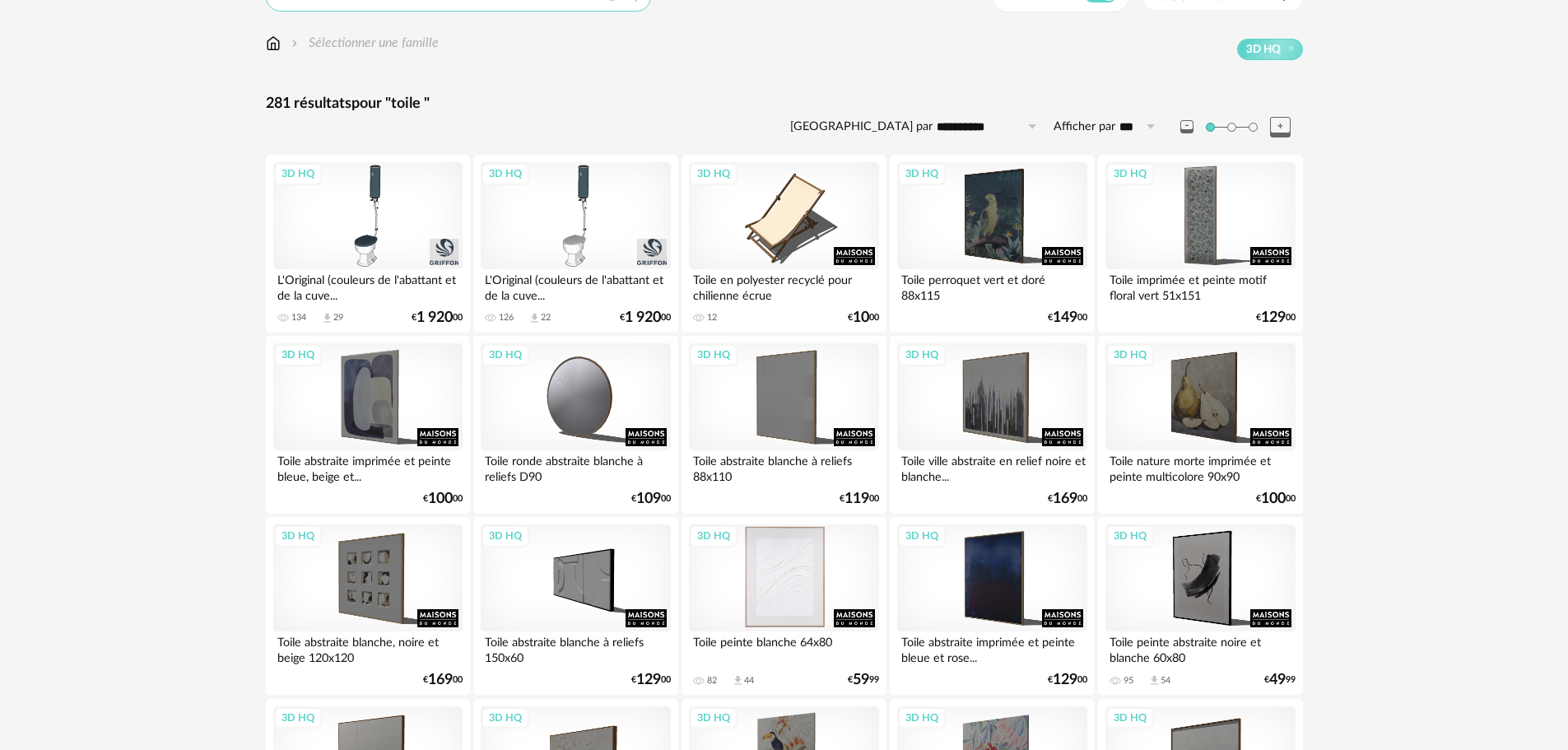
scroll to position [165, 0]
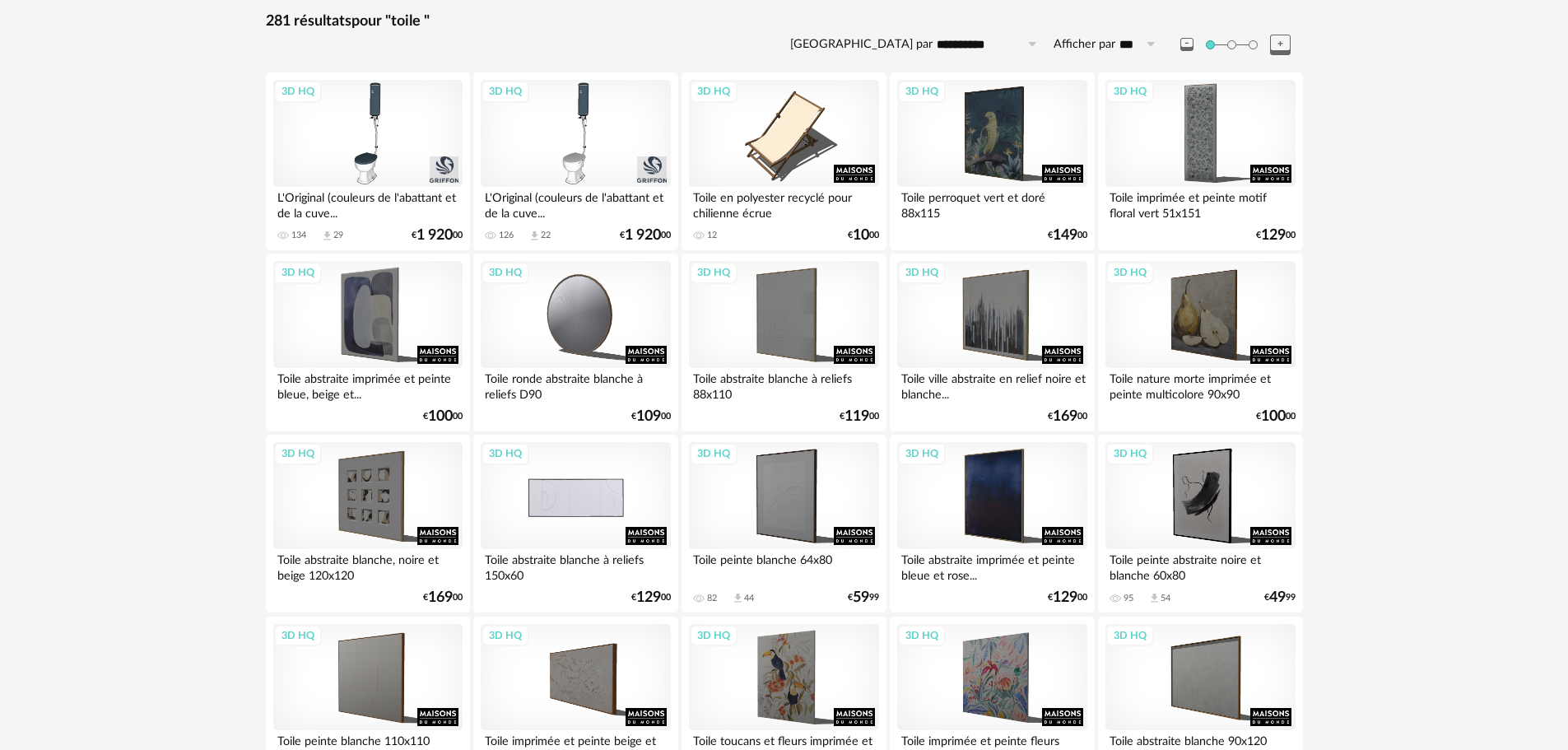
click at [589, 488] on div "3D HQ" at bounding box center [574, 496] width 189 height 107
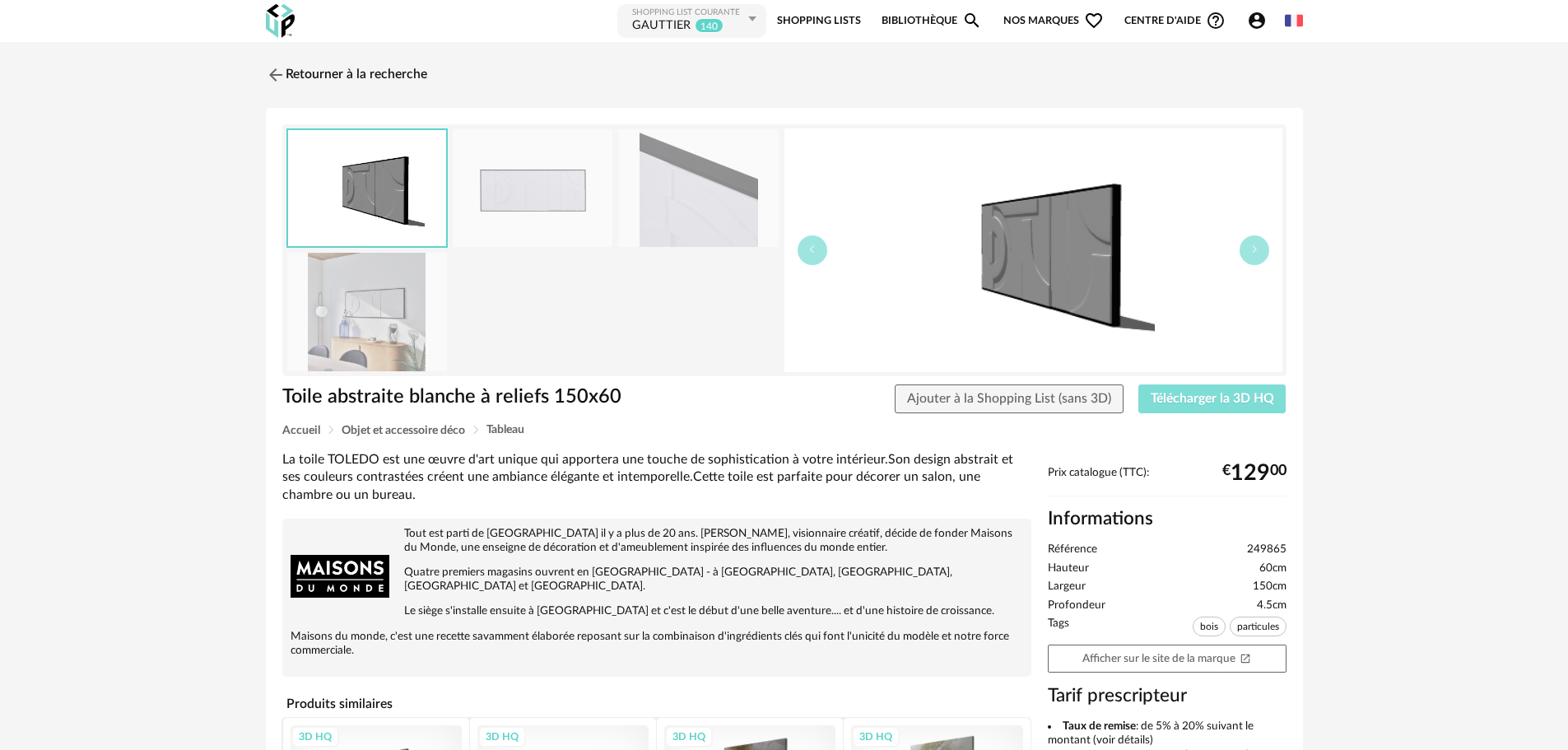
click at [1177, 395] on span "Télécharger la 3D HQ" at bounding box center [1212, 399] width 123 height 14
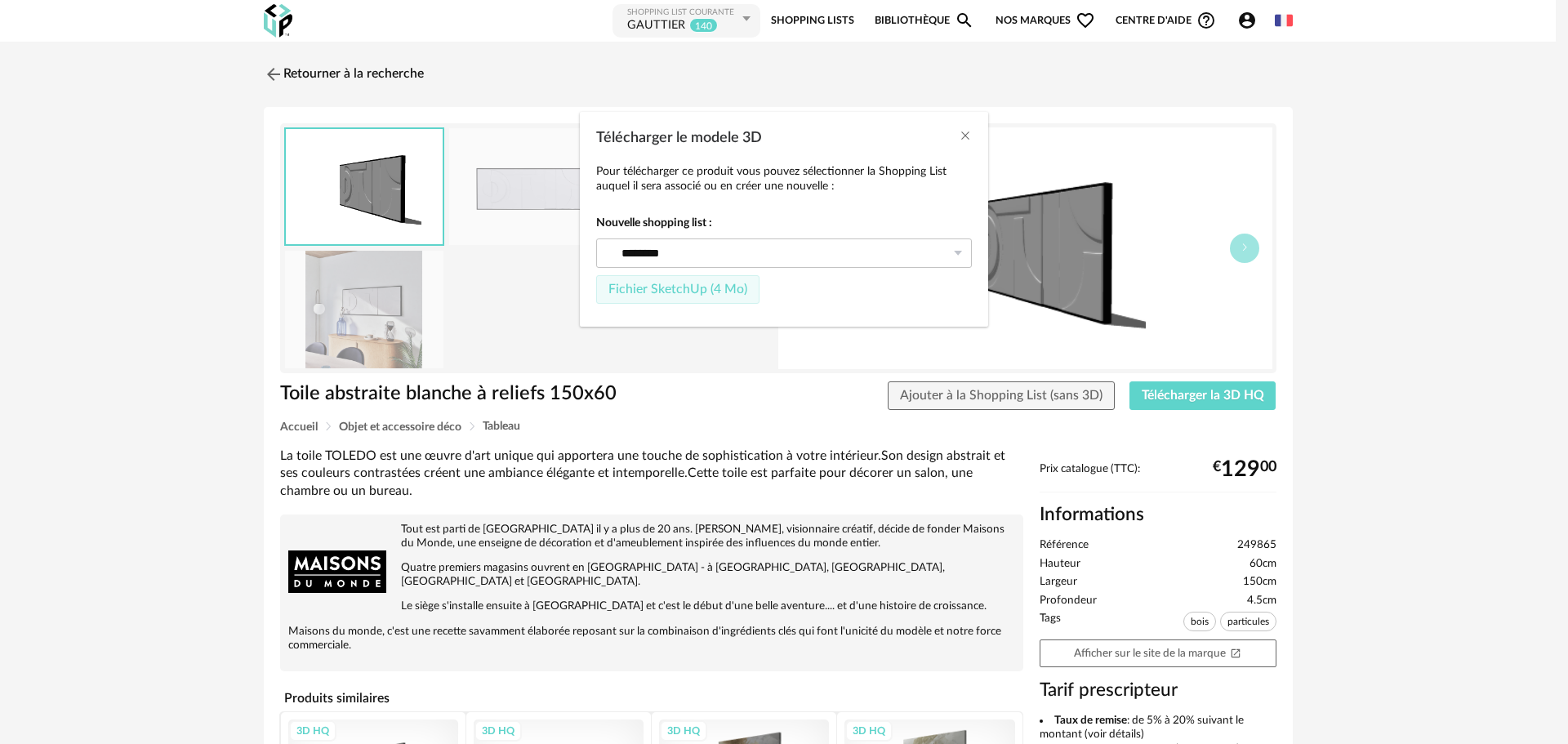
click at [680, 298] on button "Fichier SketchUp (4 Mo)" at bounding box center [678, 290] width 164 height 30
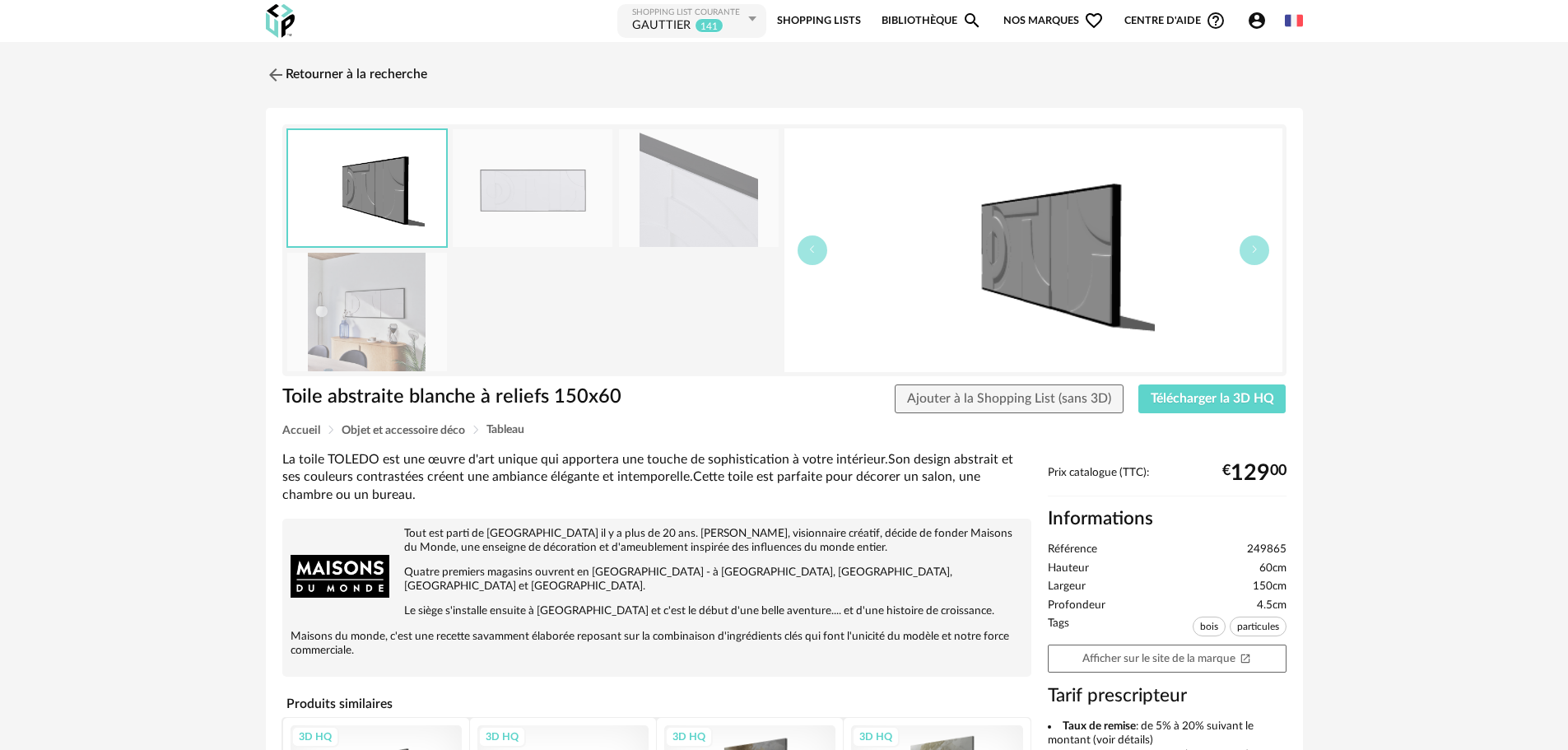
click at [482, 193] on img at bounding box center [533, 187] width 160 height 117
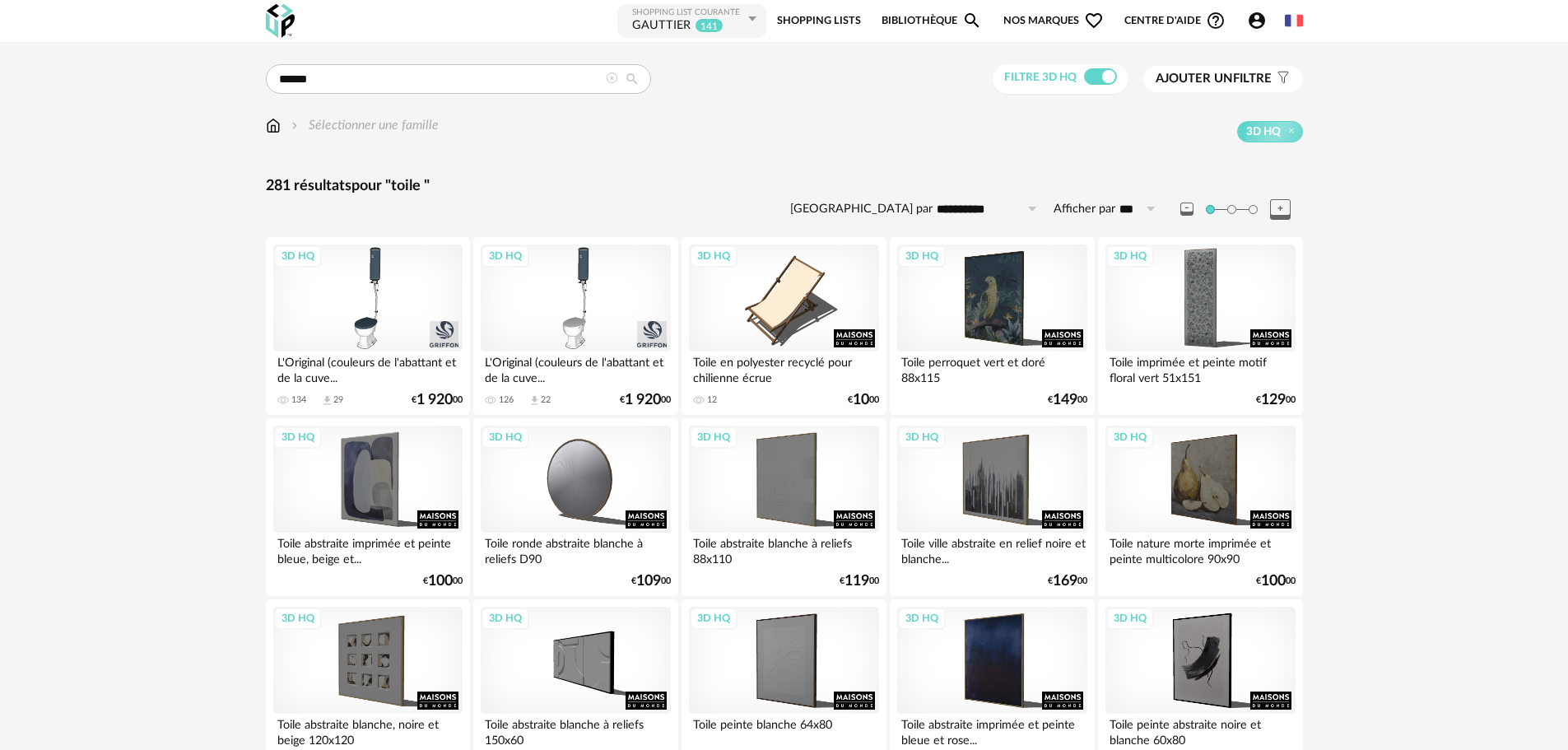
click at [1193, 79] on span "Ajouter un" at bounding box center [1194, 79] width 78 height 13
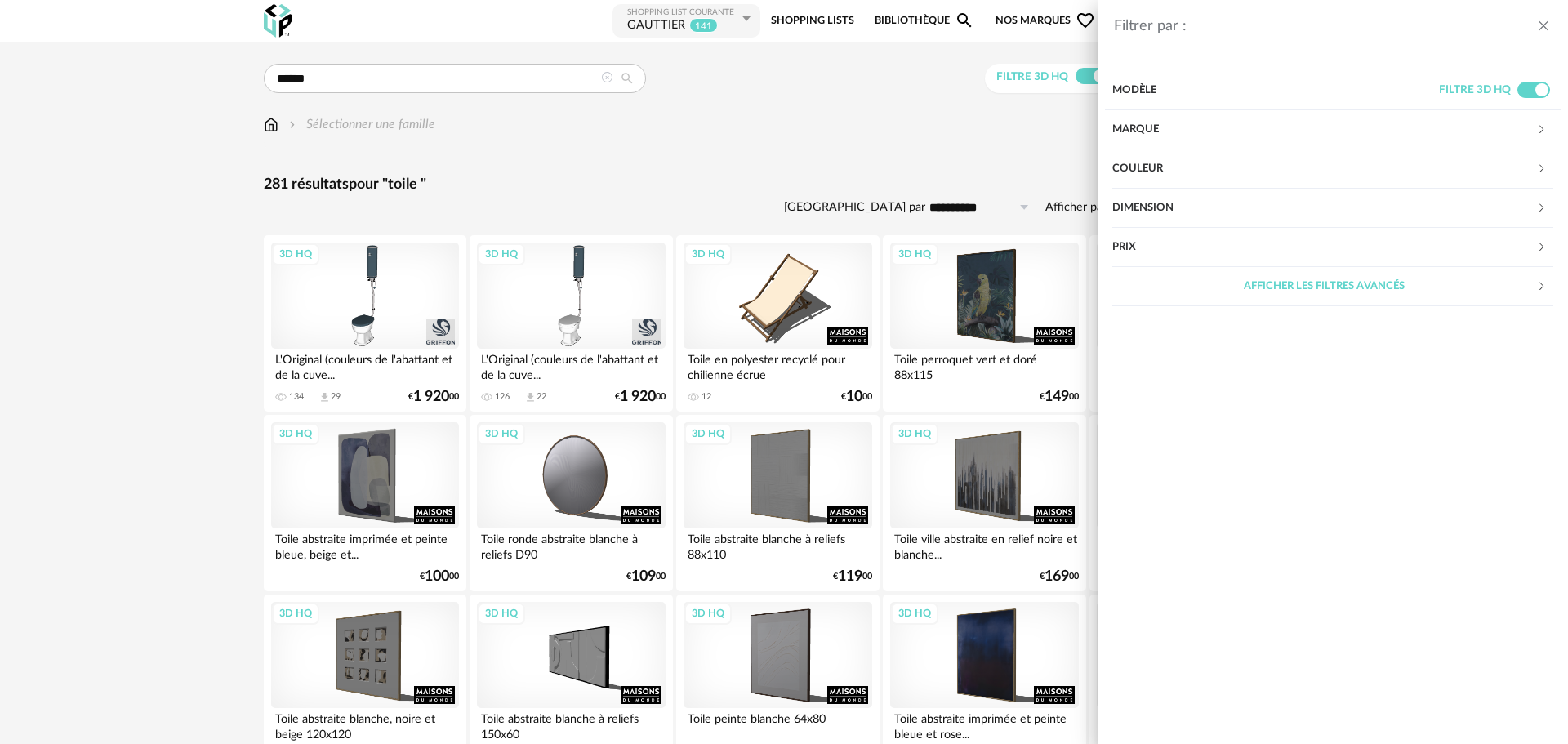
click at [1171, 130] on div "Marque" at bounding box center [1324, 130] width 424 height 39
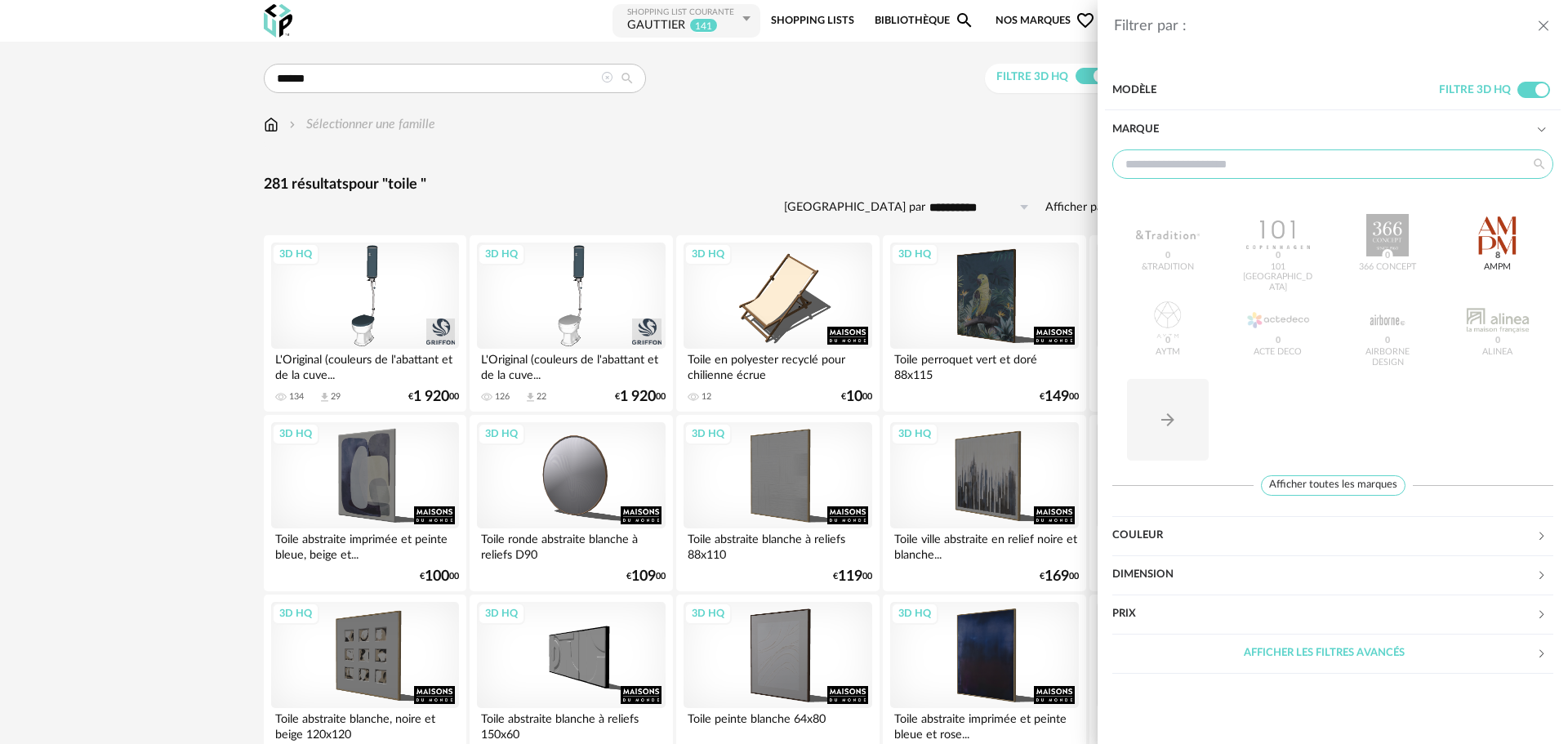
drag, startPoint x: 1289, startPoint y: 149, endPoint x: 1286, endPoint y: 159, distance: 10.4
click at [1286, 159] on input "text" at bounding box center [1332, 164] width 441 height 30
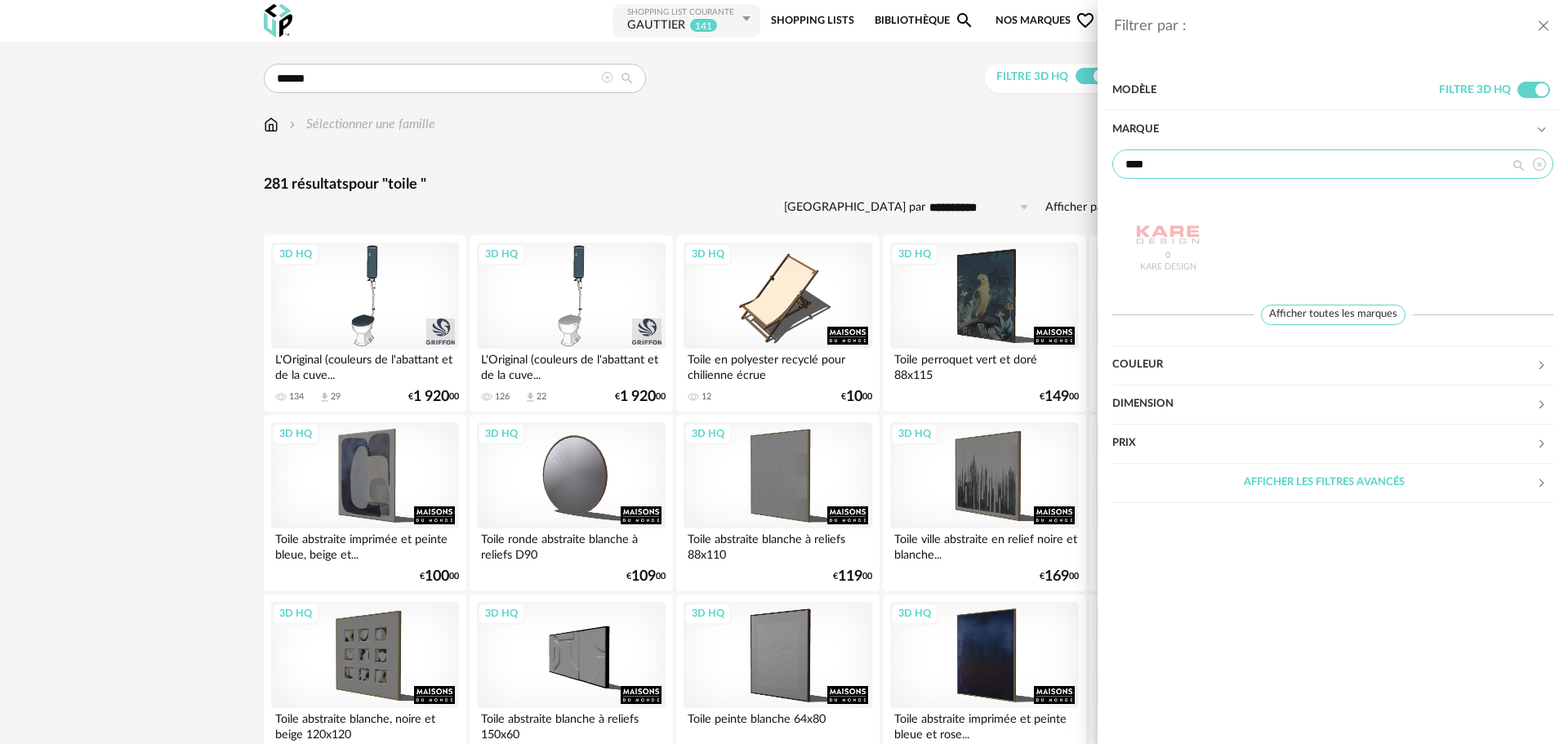
type input "****"
click at [1183, 228] on div "Kare Design 0" at bounding box center [1332, 245] width 441 height 104
click at [622, 158] on div "Filtrer par : Modèle Filtre 3D HQ Marque **** Kare Design 0 Afficher toutes les…" at bounding box center [784, 372] width 1568 height 744
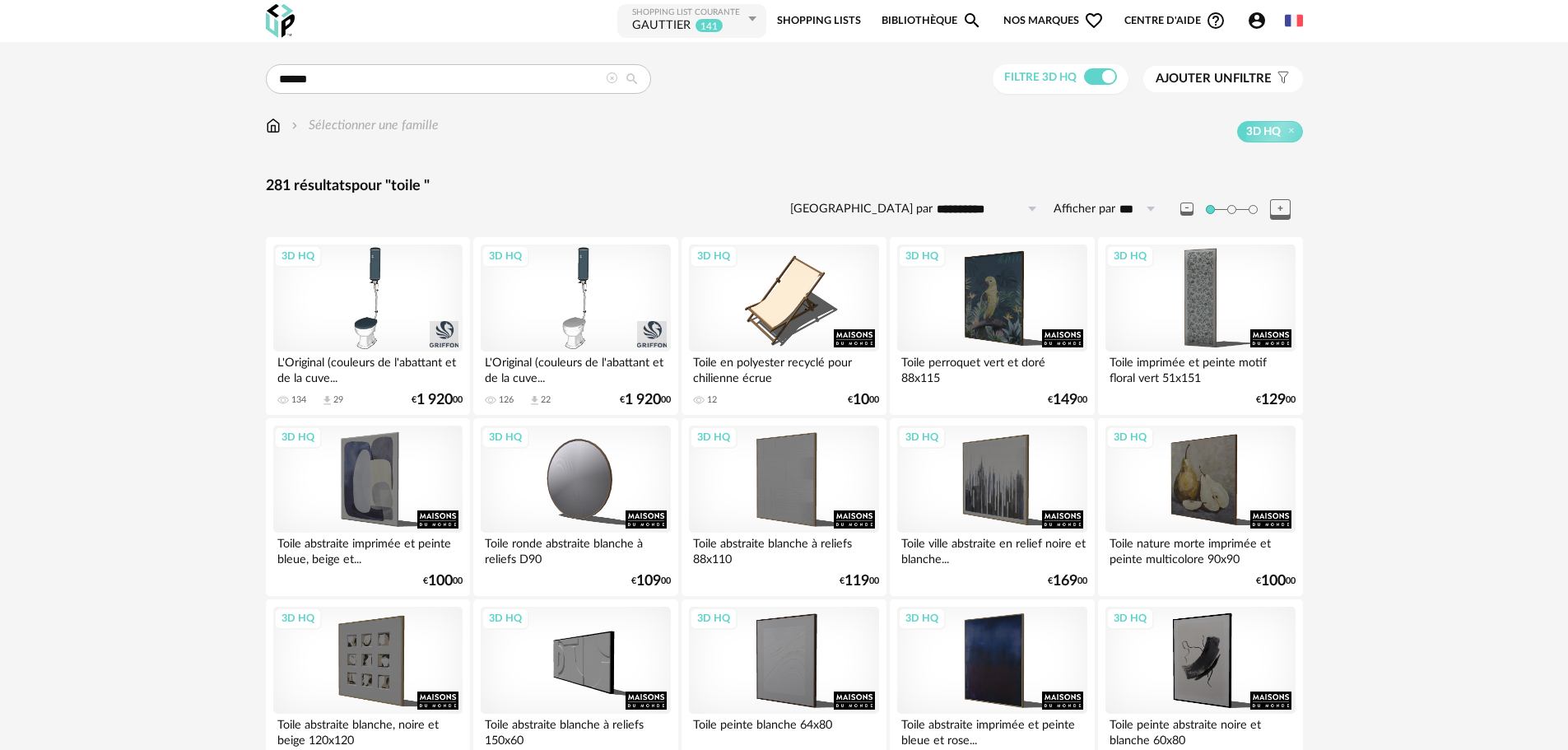
click at [613, 78] on icon at bounding box center [611, 79] width 12 height 12
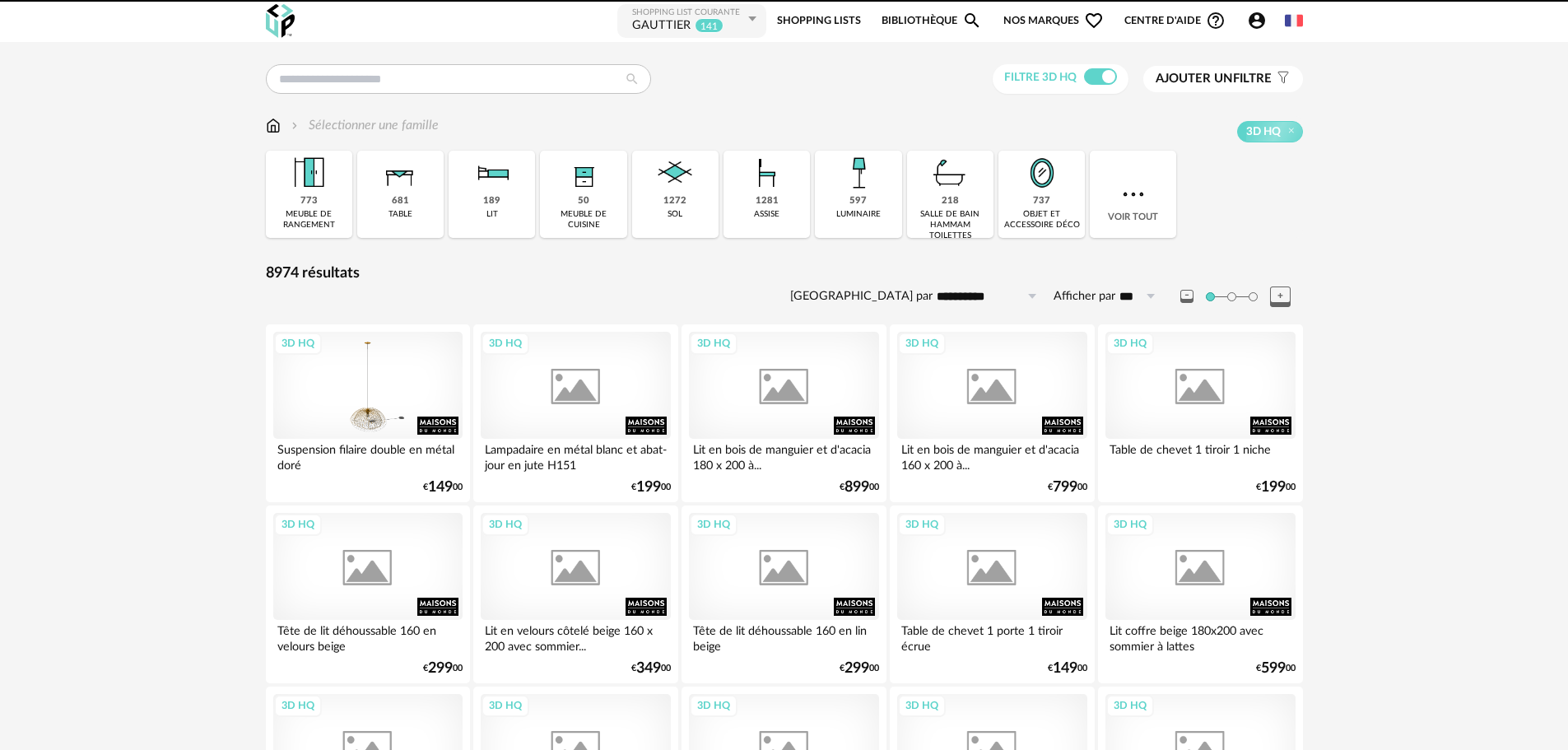
click at [1252, 69] on button "Ajouter un filtre s Filter icon" at bounding box center [1223, 79] width 160 height 26
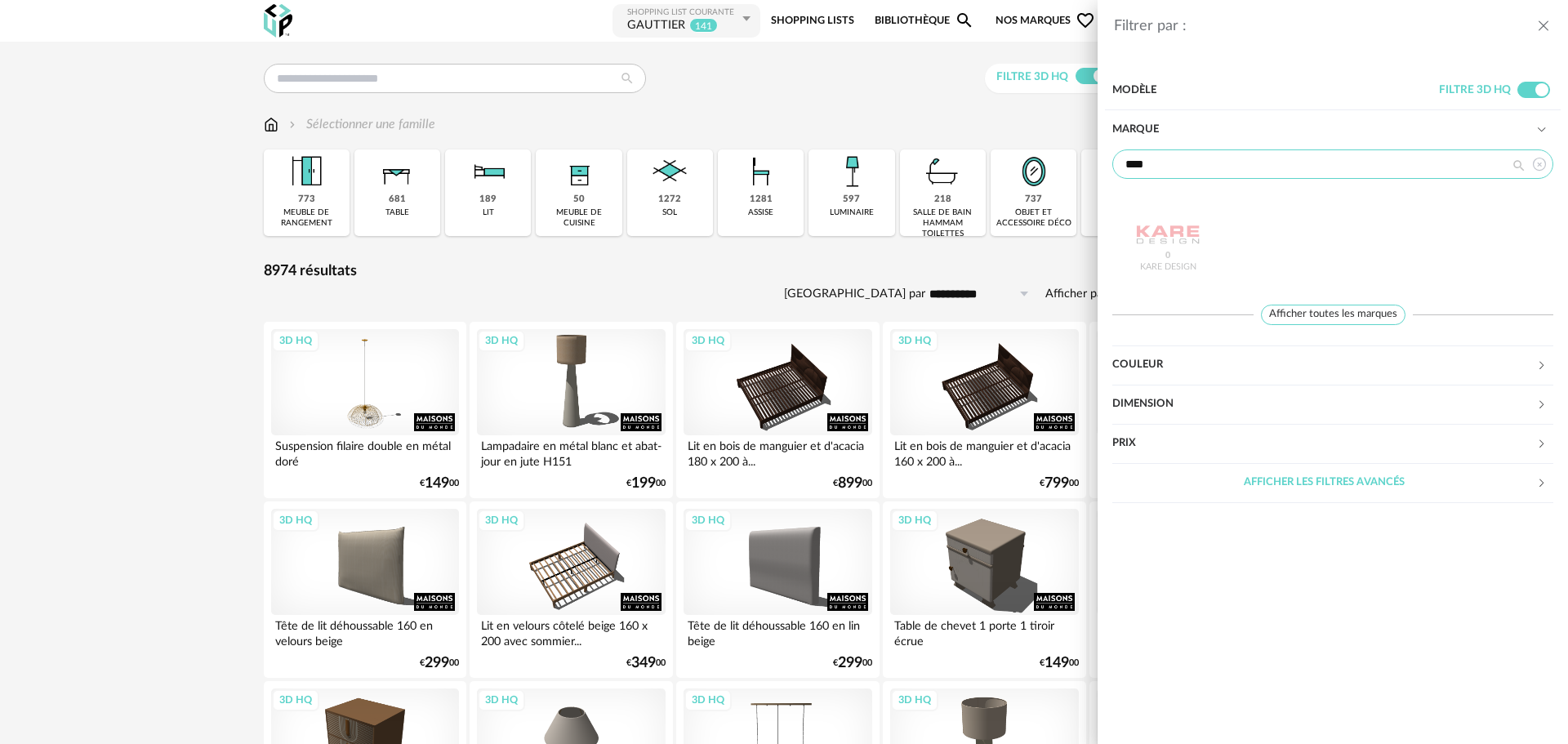
click at [1187, 165] on input "****" at bounding box center [1332, 164] width 441 height 30
click at [1167, 234] on div "Kare Design 0" at bounding box center [1332, 245] width 441 height 104
click at [1044, 82] on div "Filtrer par : Modèle Filtre 3D HQ Marque **** Kare Design 0 Afficher toutes les…" at bounding box center [784, 372] width 1568 height 744
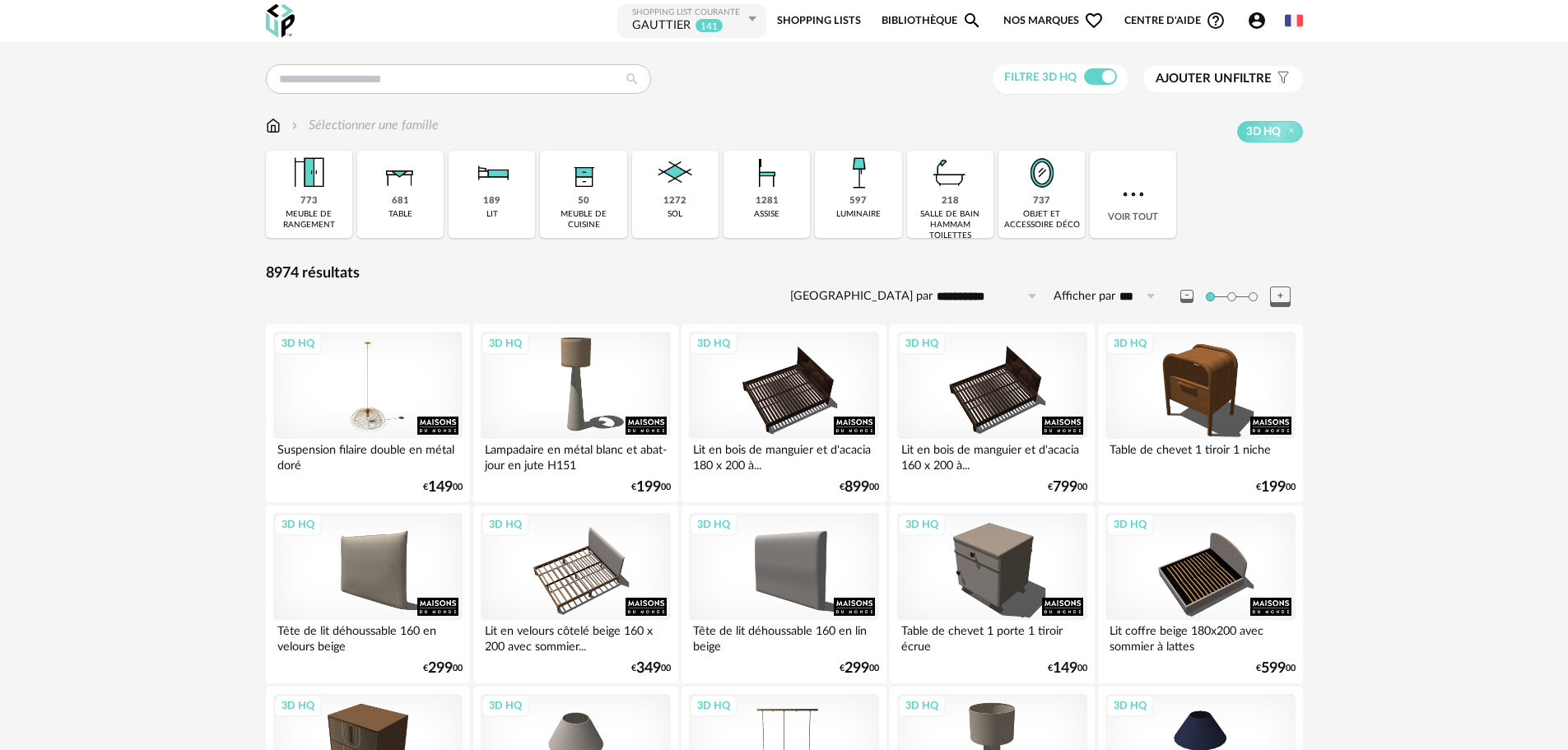
click at [1090, 76] on div "Filtre 3D HQ Ajouter un filtre s Filter icon Filtrer par : Modèle Filtre 3D HQ …" at bounding box center [1148, 79] width 310 height 30
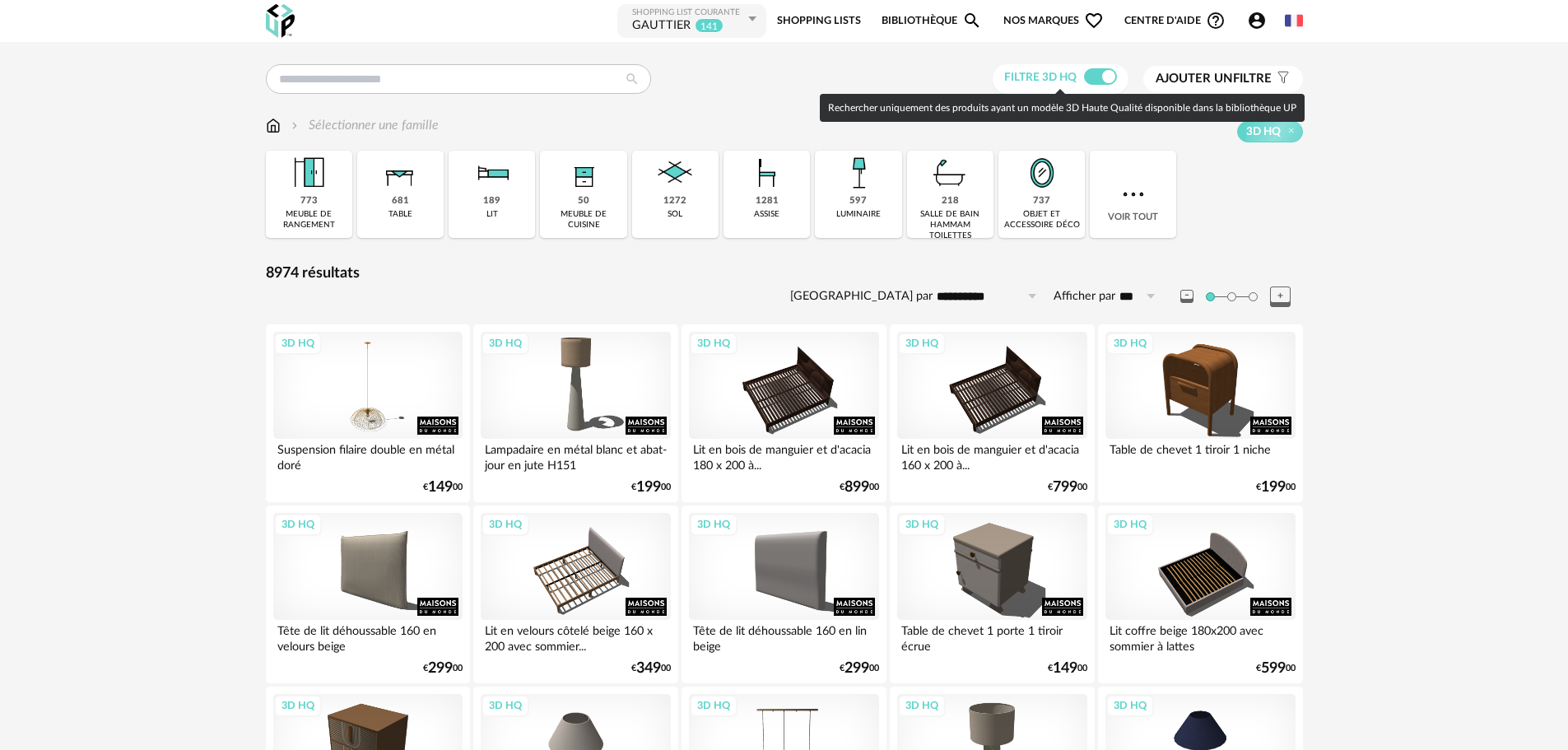
click at [1104, 81] on span at bounding box center [1100, 76] width 33 height 16
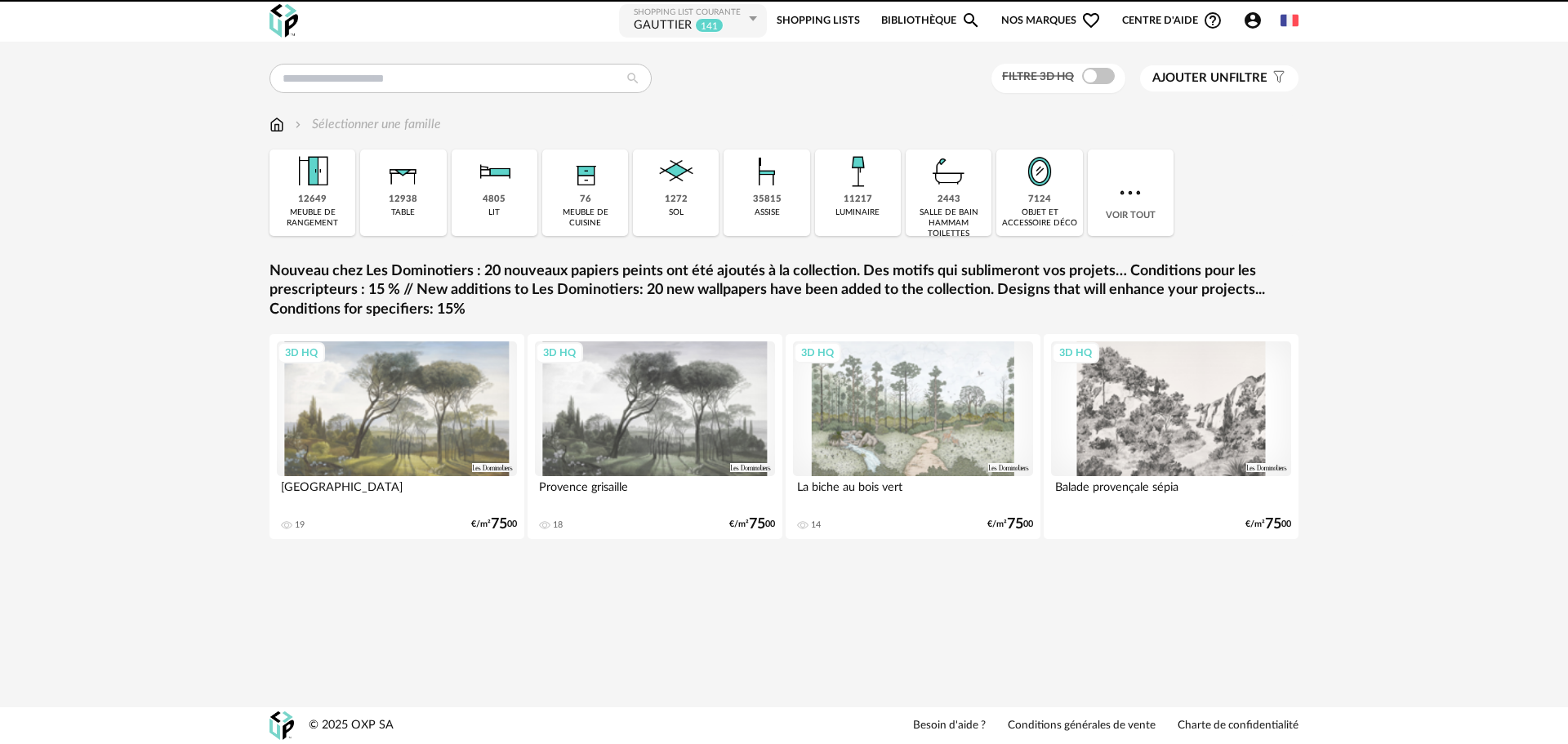
click at [1184, 73] on span "Ajouter un" at bounding box center [1191, 78] width 77 height 13
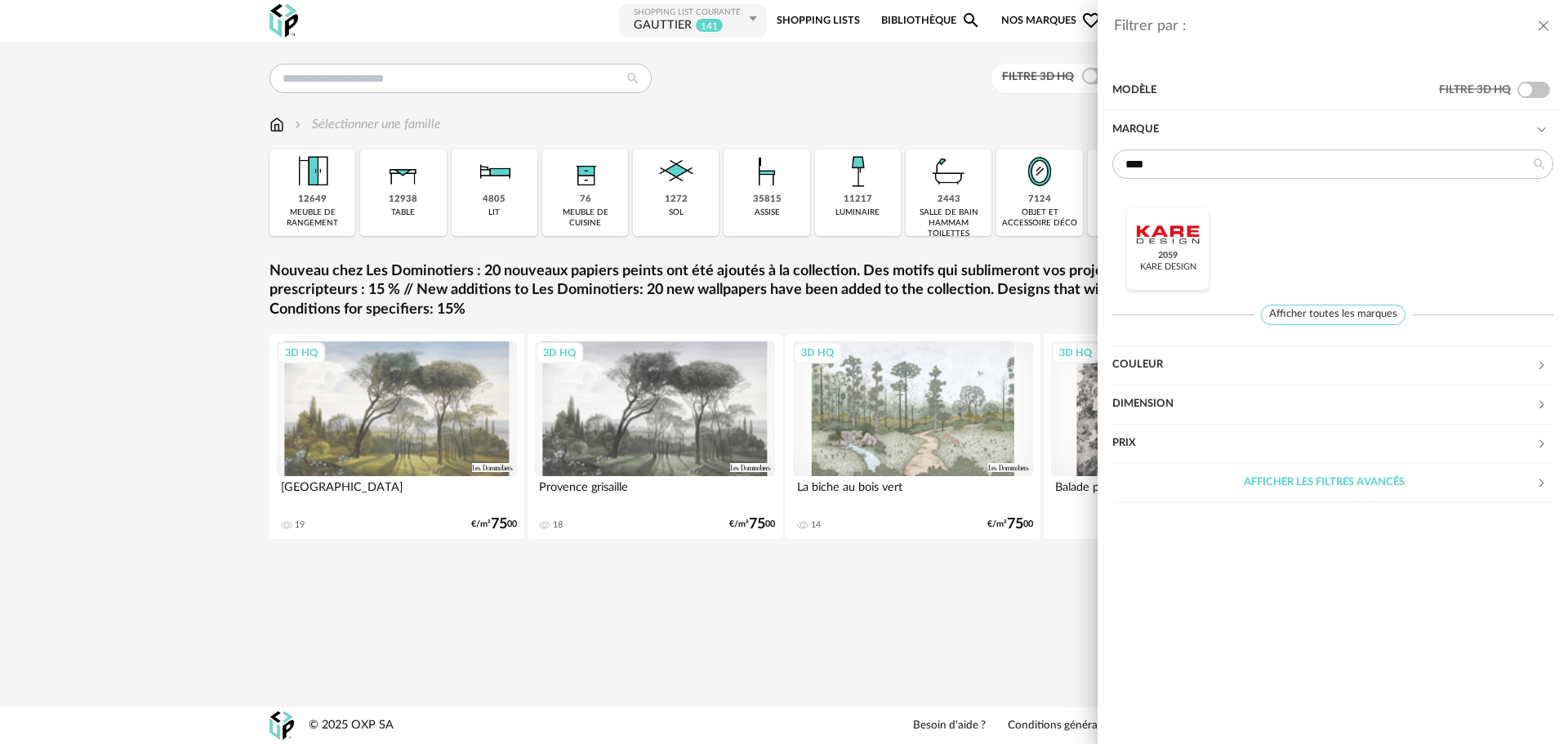
click at [1171, 232] on div at bounding box center [1168, 235] width 64 height 42
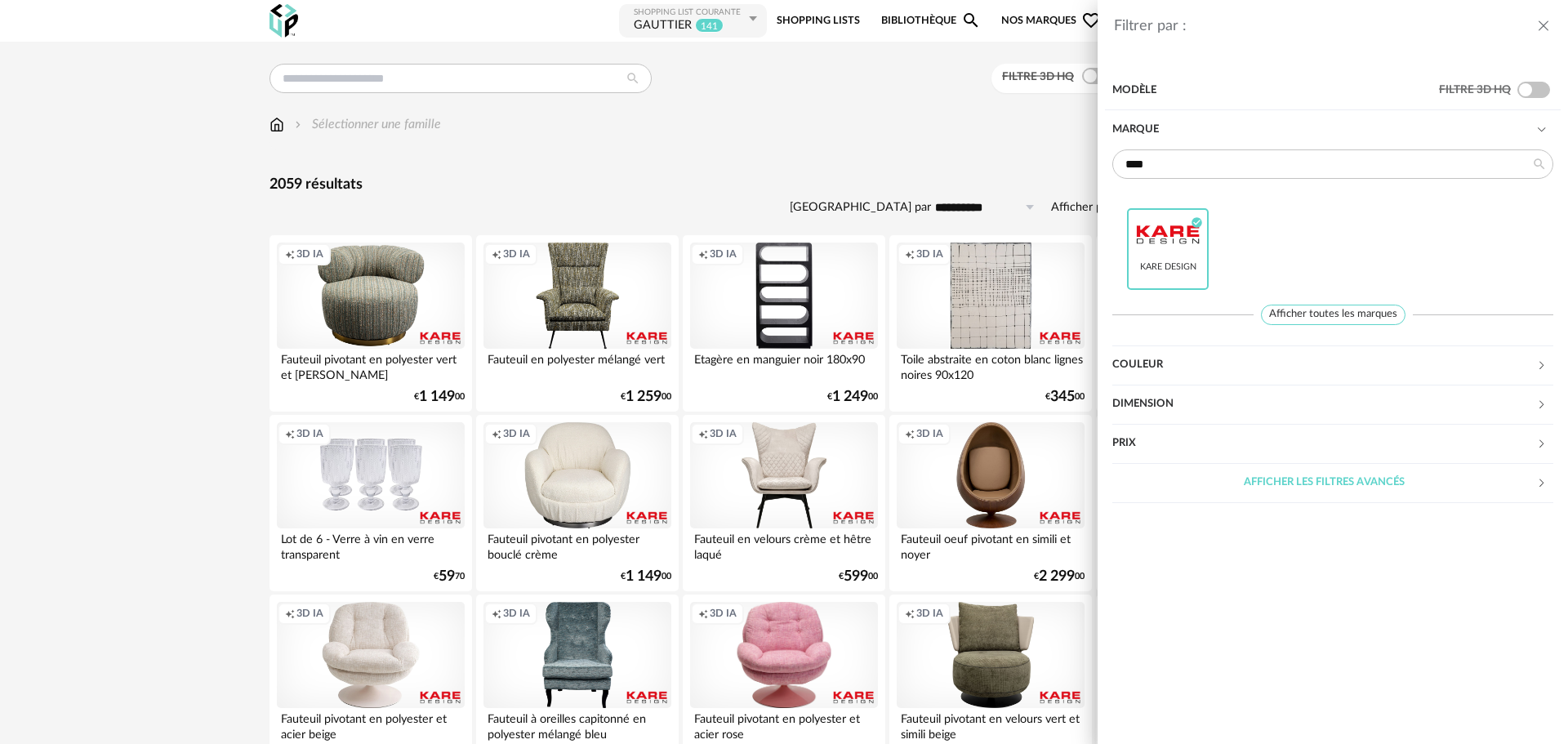
click at [429, 73] on div "Filtrer par : Modèle Filtre 3D HQ Marque **** Kare Design Check Circle icon Aff…" at bounding box center [784, 372] width 1568 height 744
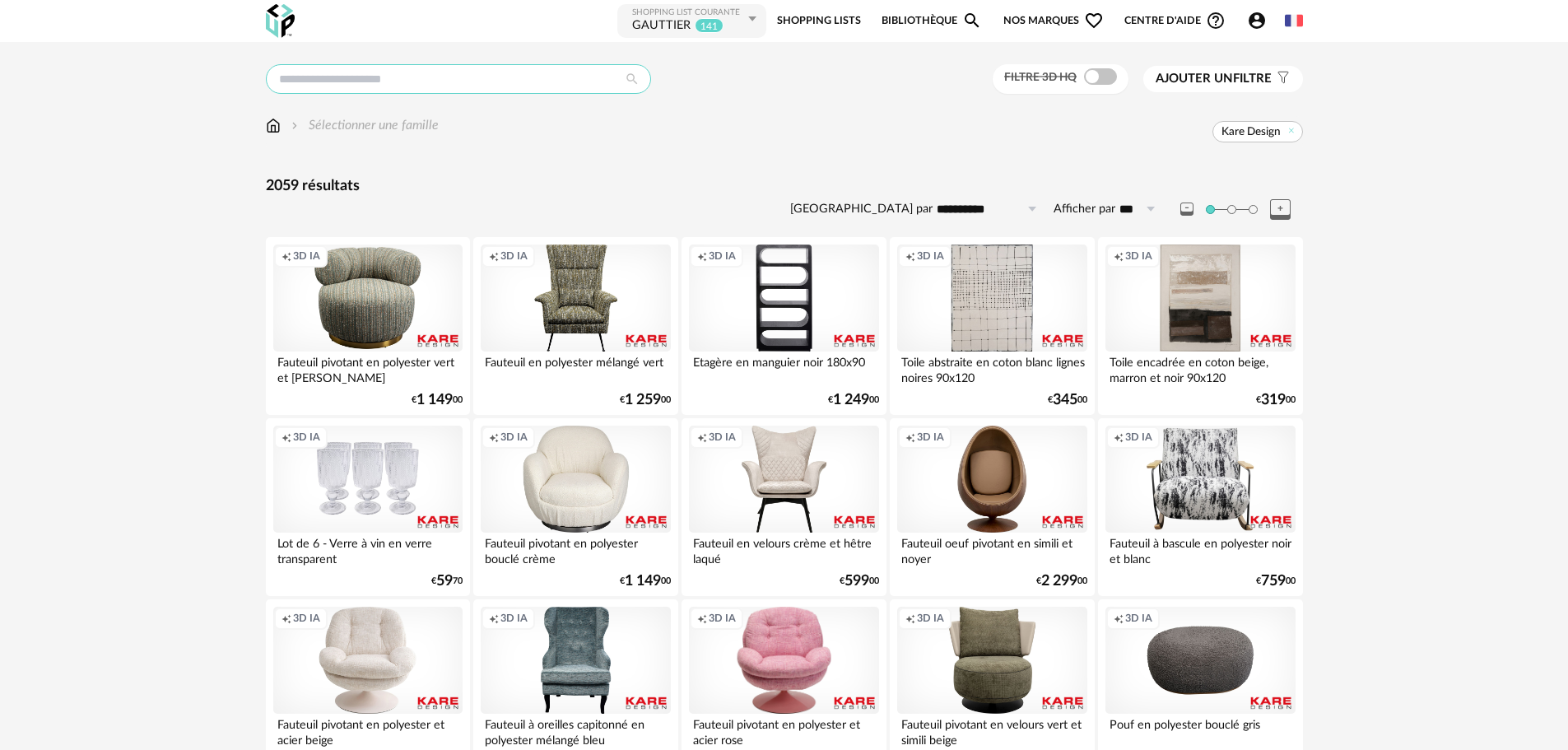
click at [430, 68] on input "text" at bounding box center [458, 79] width 385 height 30
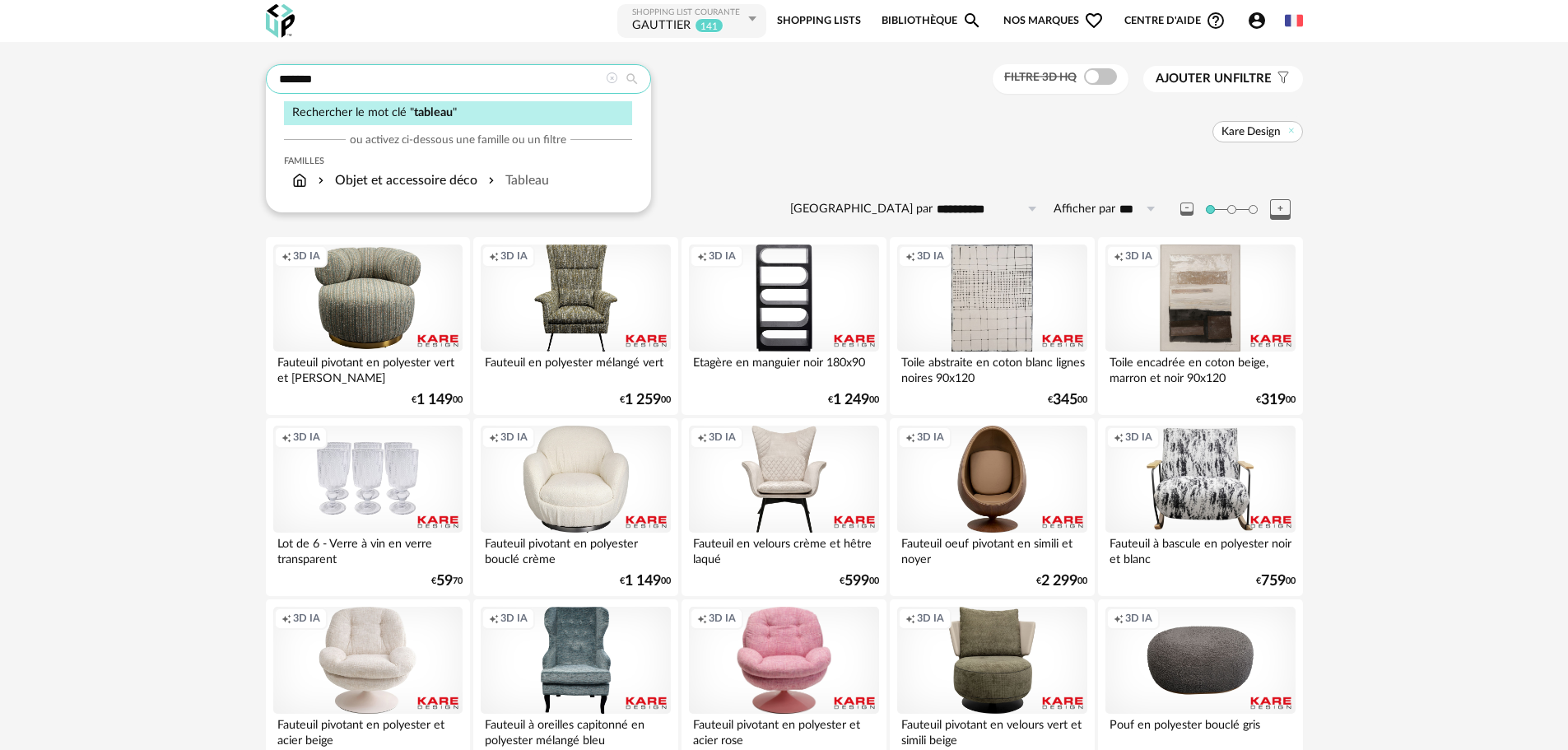
type input "*******"
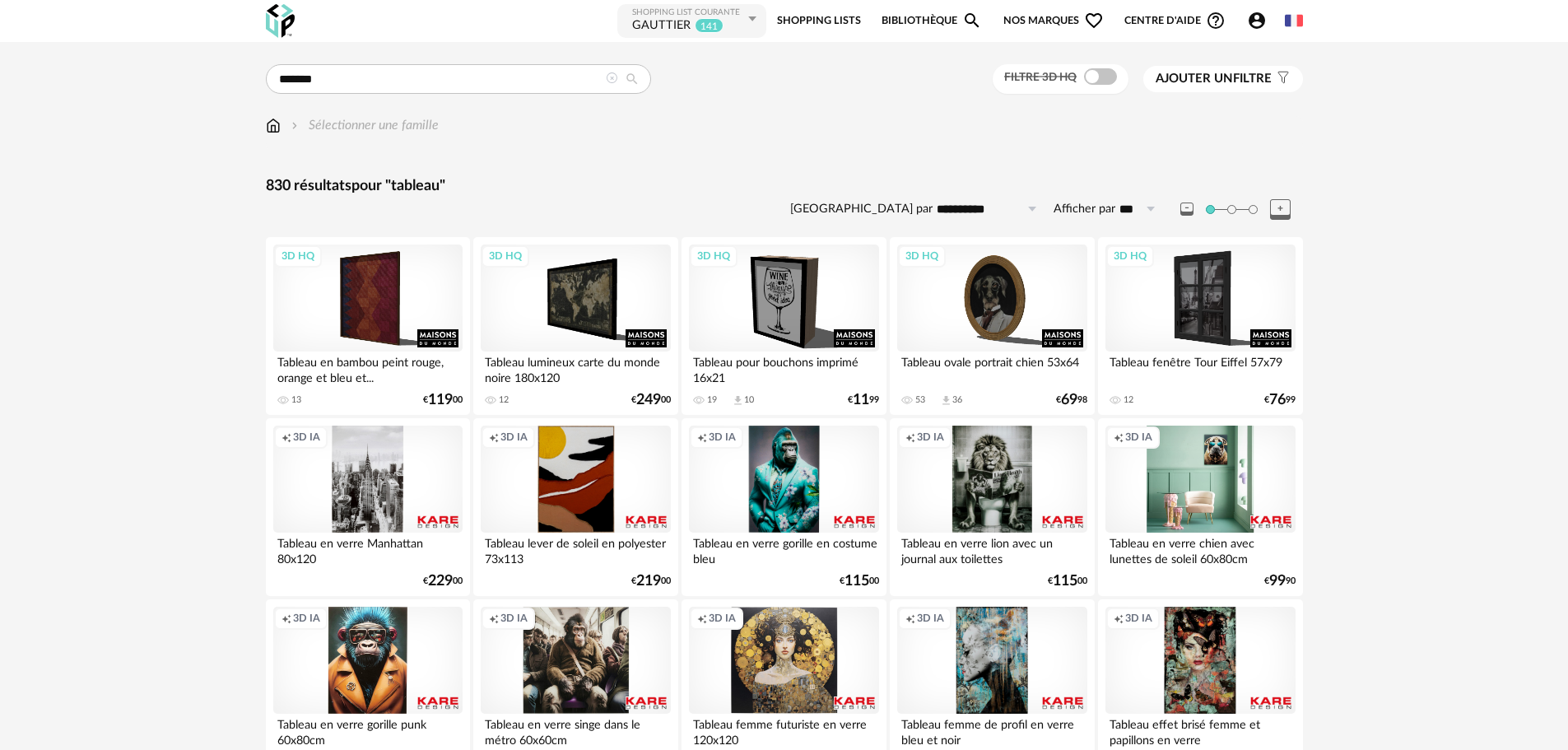
click at [1192, 459] on div "Creation icon 3D IA" at bounding box center [1199, 479] width 189 height 107
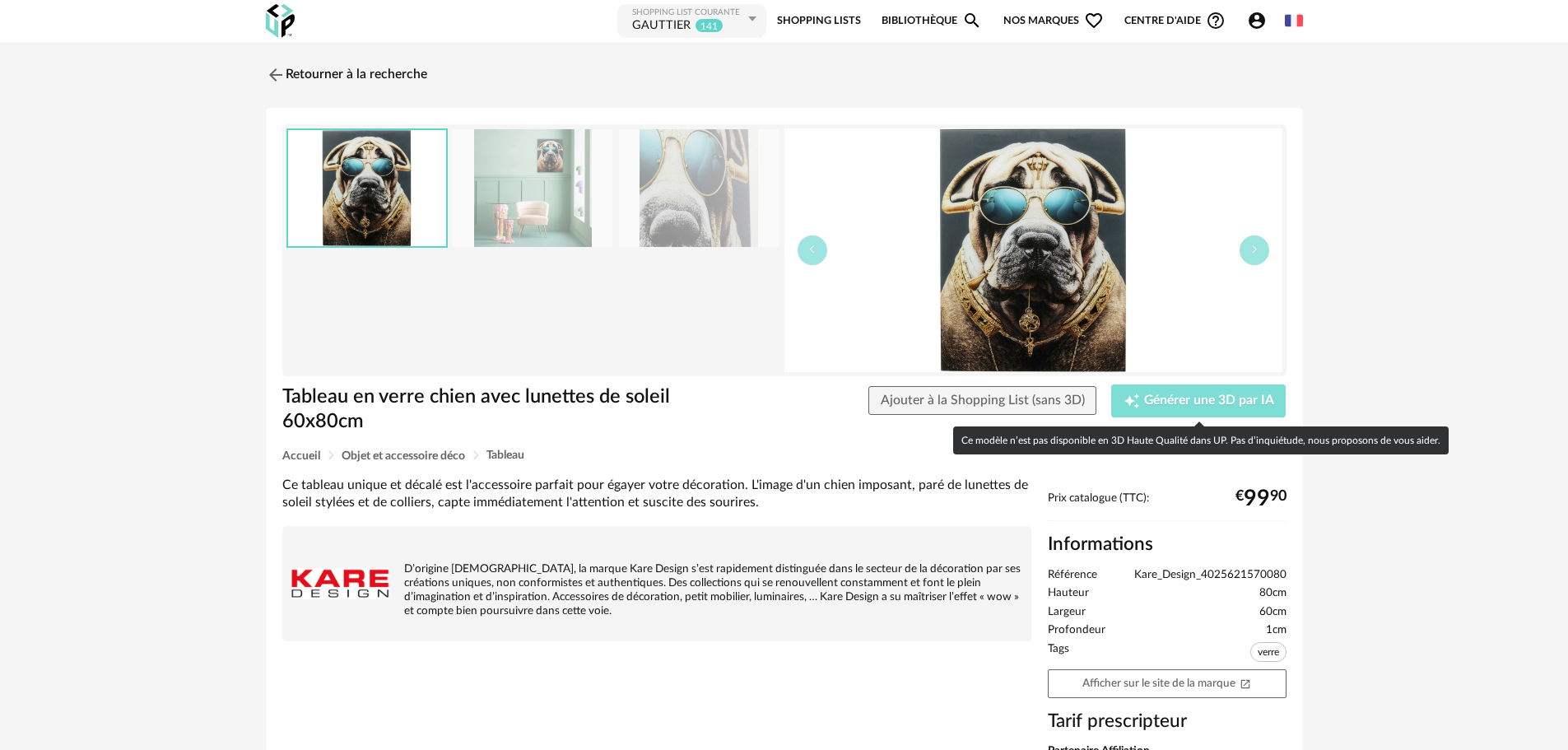
click at [1169, 397] on span "Générer une 3D par IA" at bounding box center [1209, 401] width 130 height 14
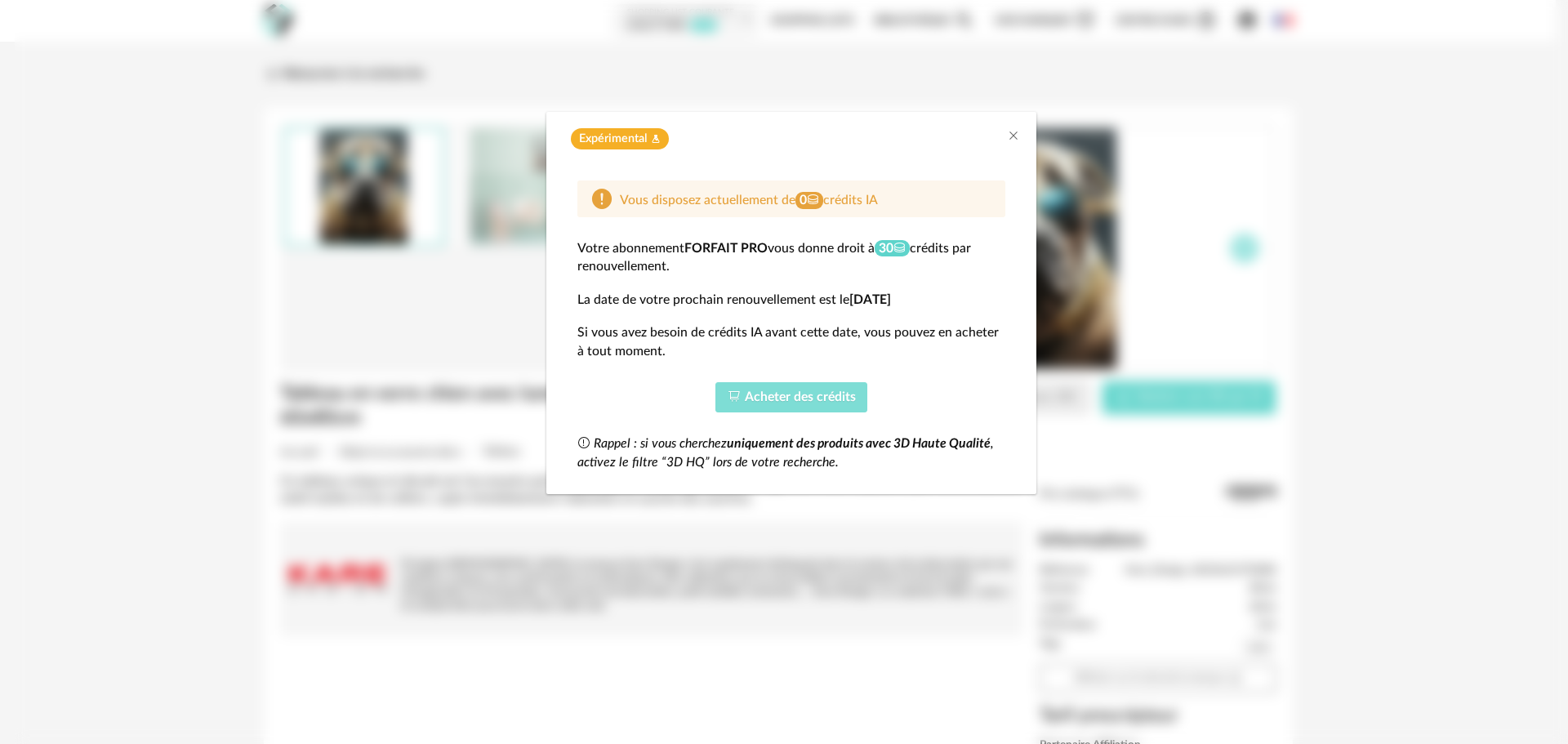
click at [753, 395] on span "Acheter des crédits" at bounding box center [800, 398] width 111 height 13
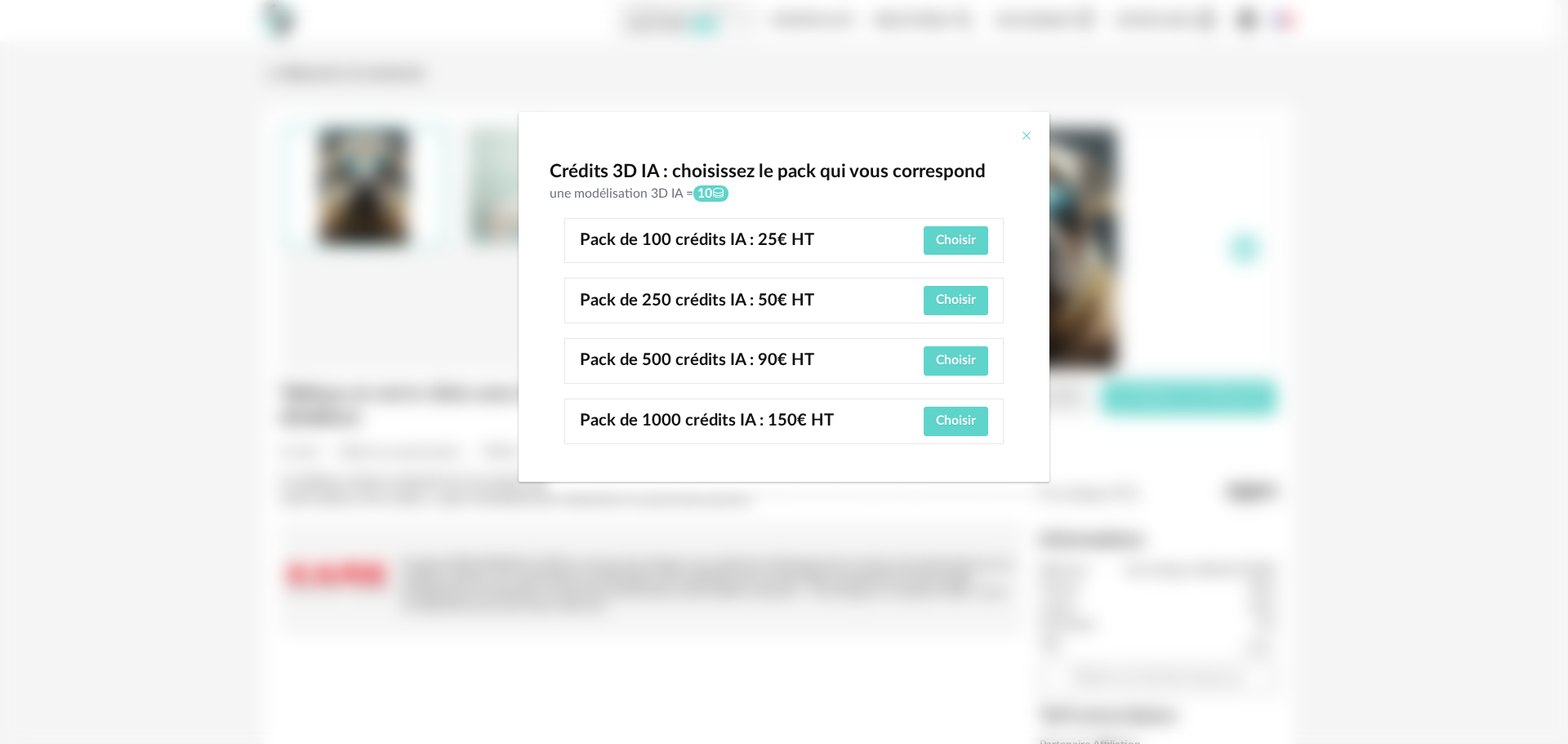
click at [1025, 139] on icon "Close" at bounding box center [1027, 136] width 13 height 13
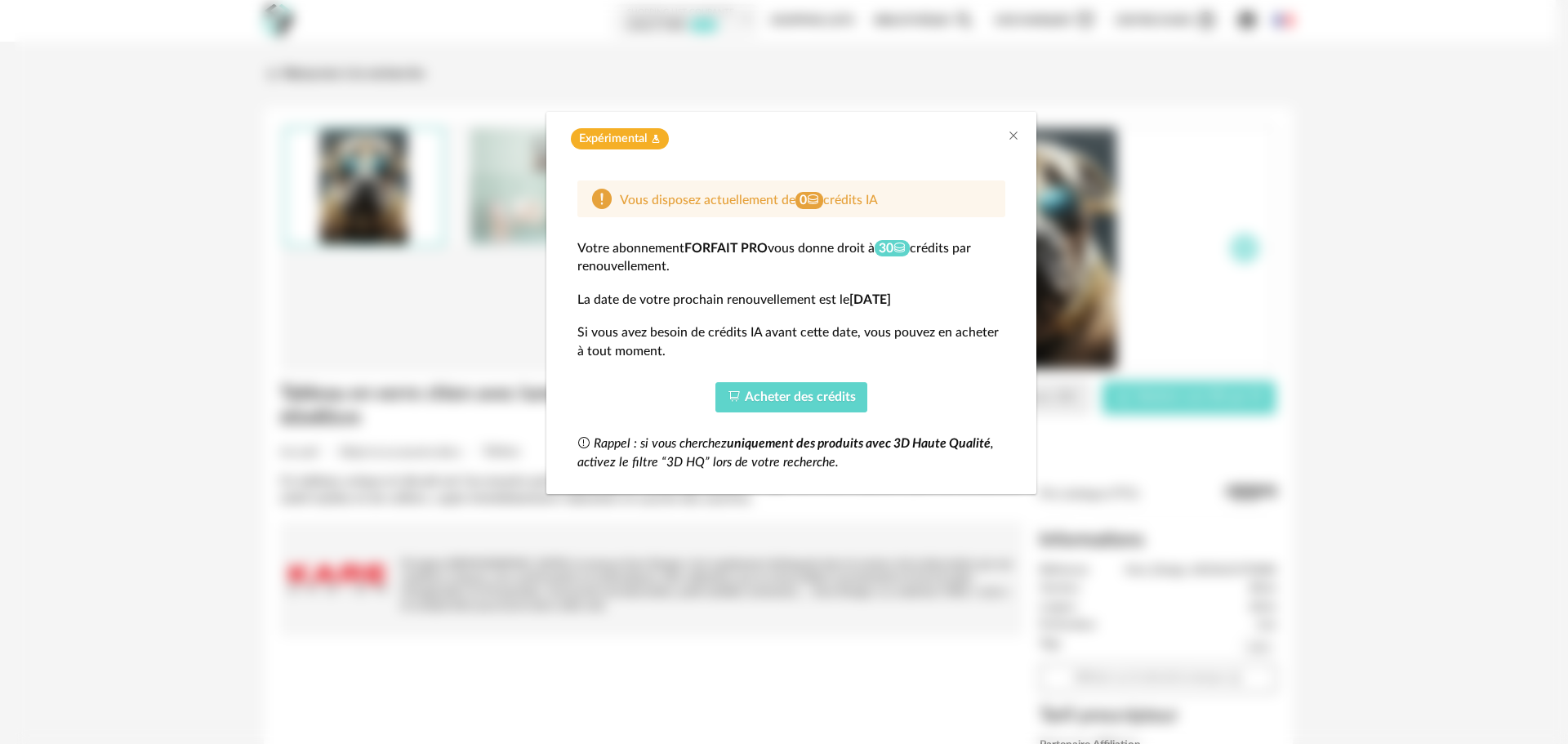
click at [1014, 125] on div "Expérimental Flask icon" at bounding box center [791, 135] width 490 height 46
click at [1016, 135] on icon "Close" at bounding box center [1014, 136] width 13 height 13
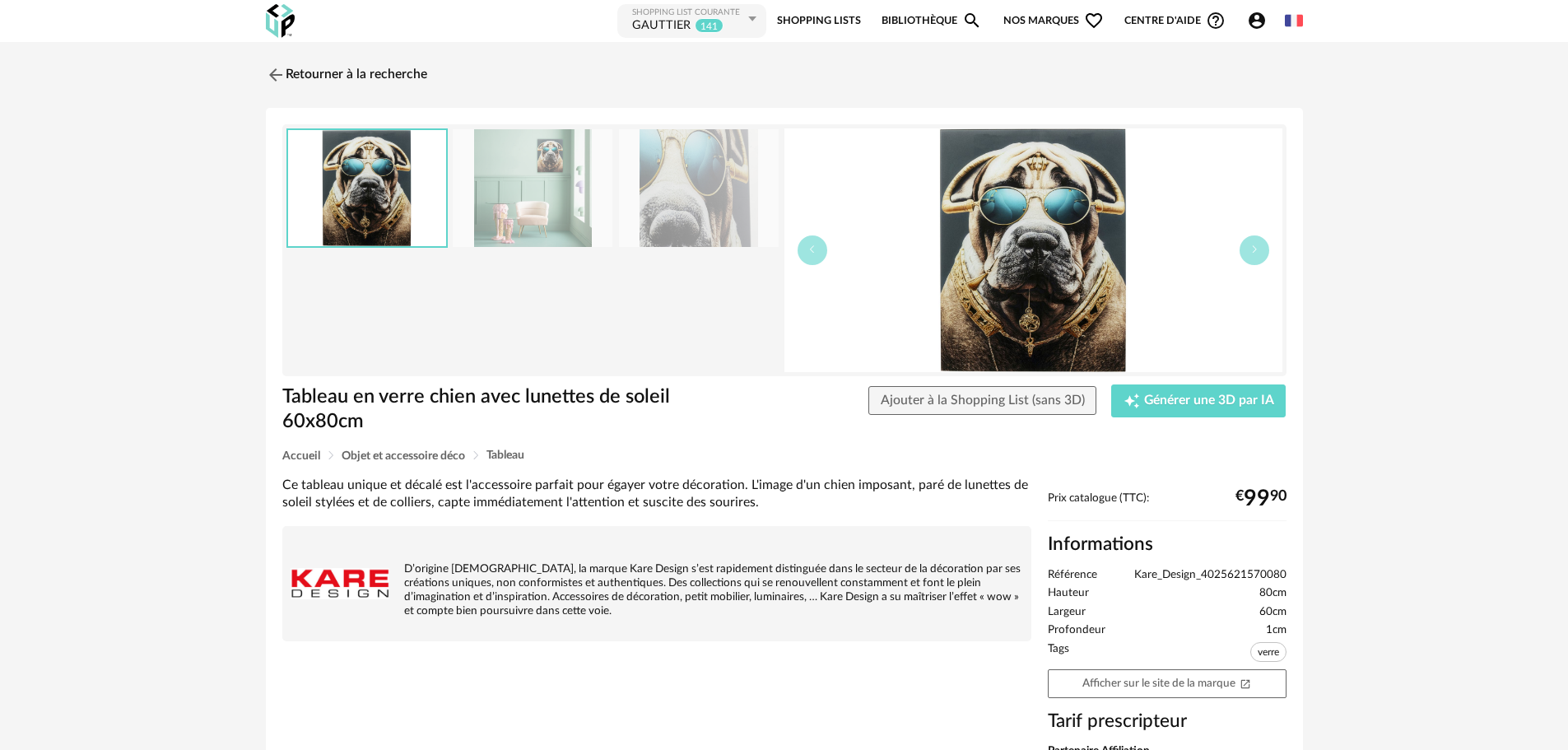
click at [1019, 220] on img at bounding box center [1032, 249] width 498 height 244
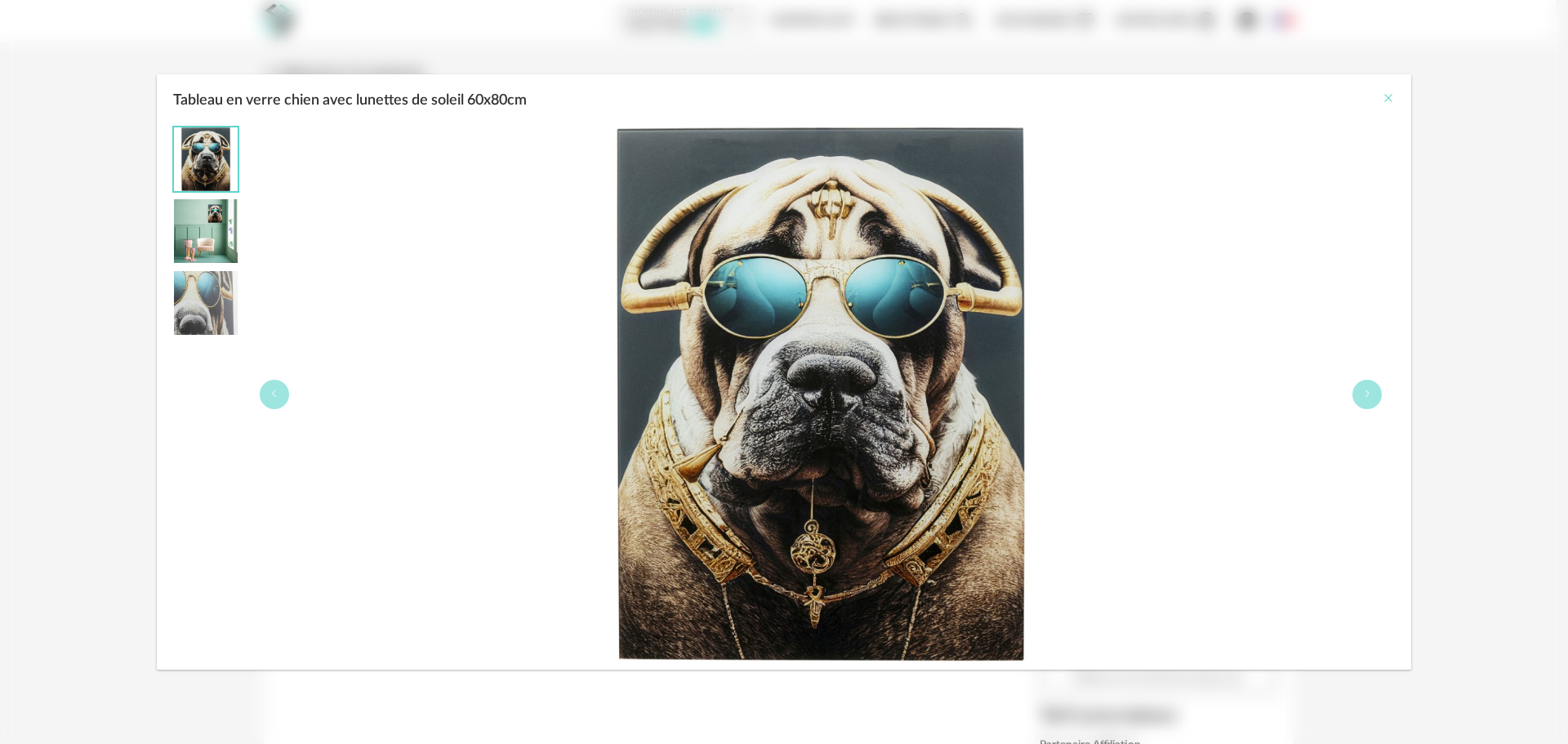
click at [1392, 94] on icon "Close" at bounding box center [1388, 98] width 13 height 13
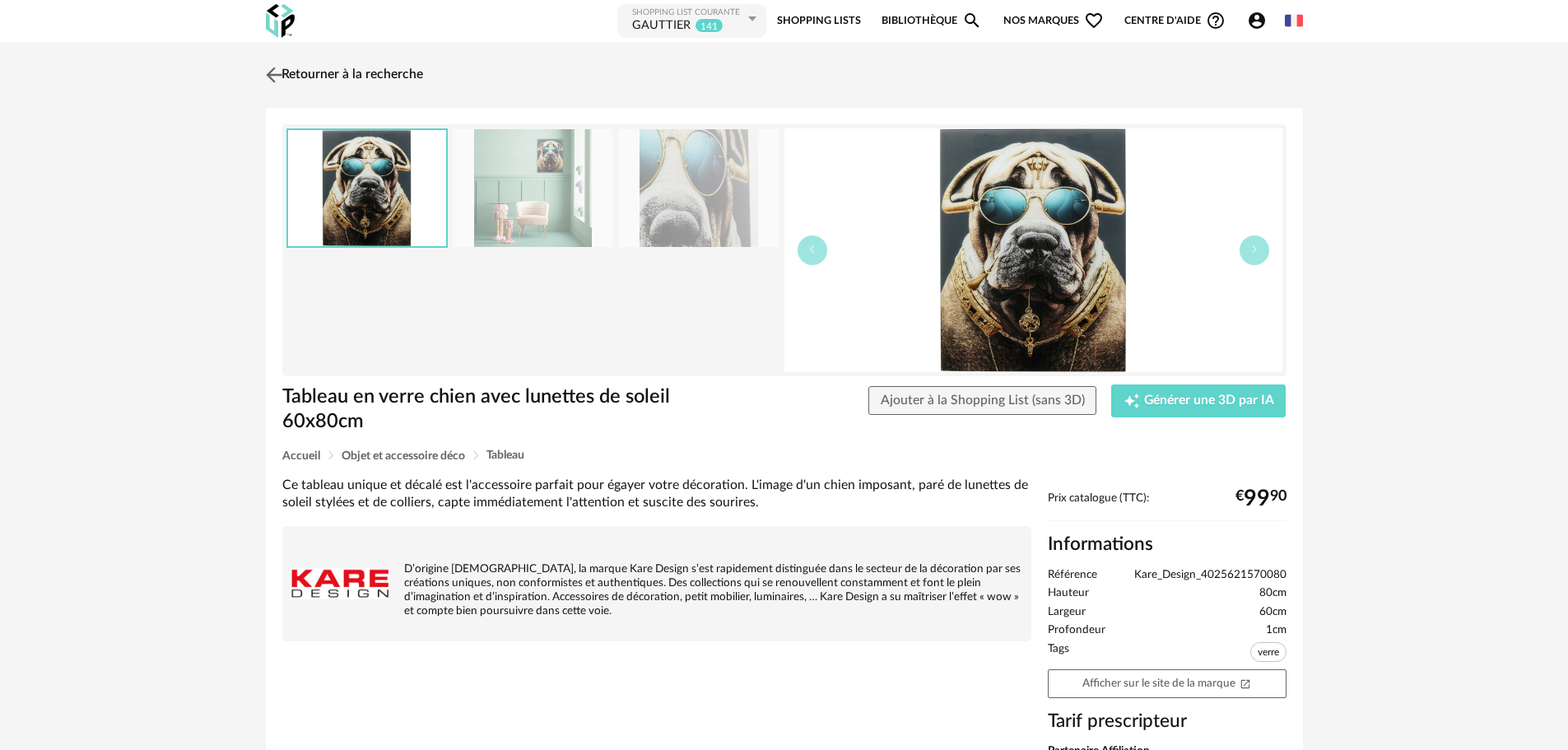
click at [278, 74] on img at bounding box center [274, 74] width 24 height 24
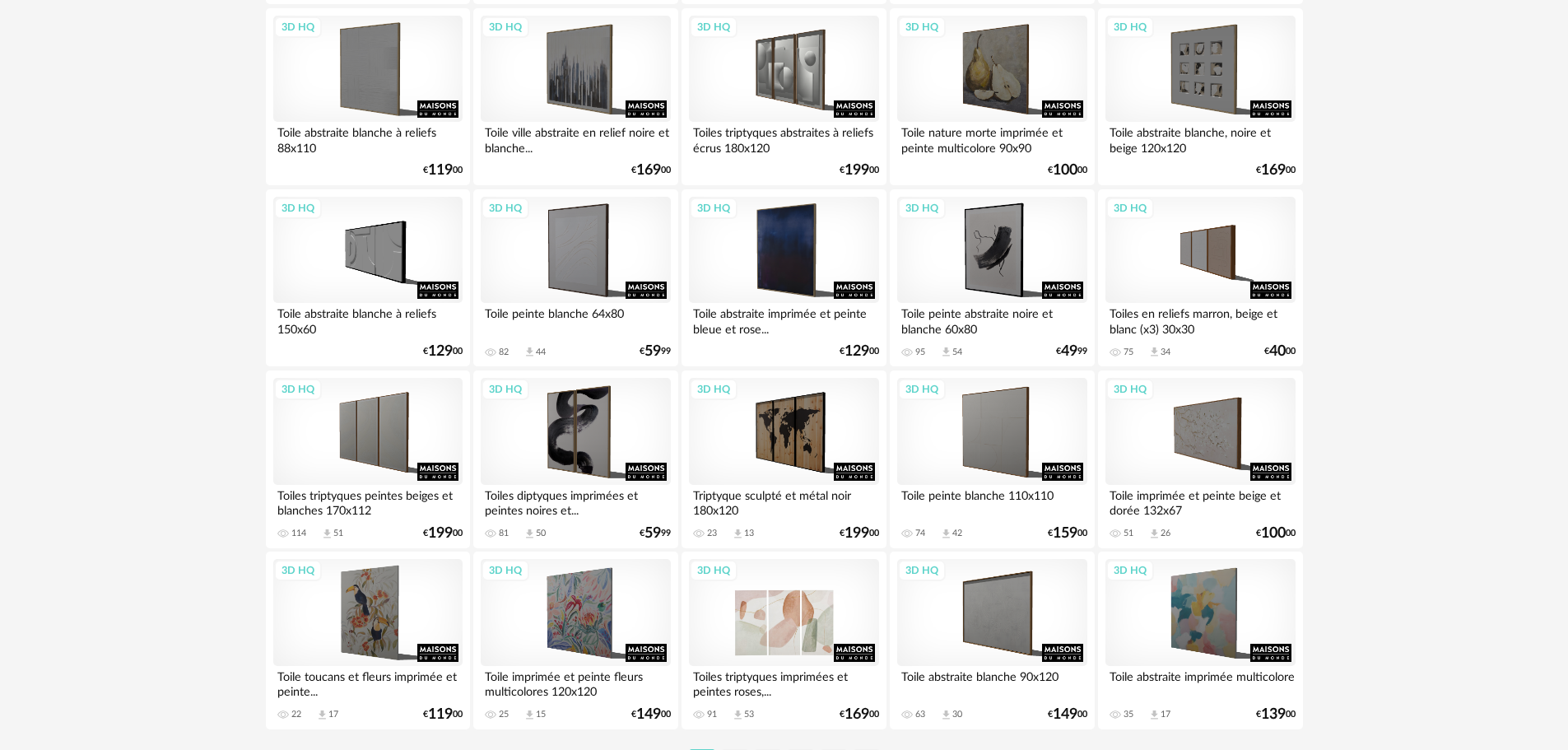
scroll to position [3218, 0]
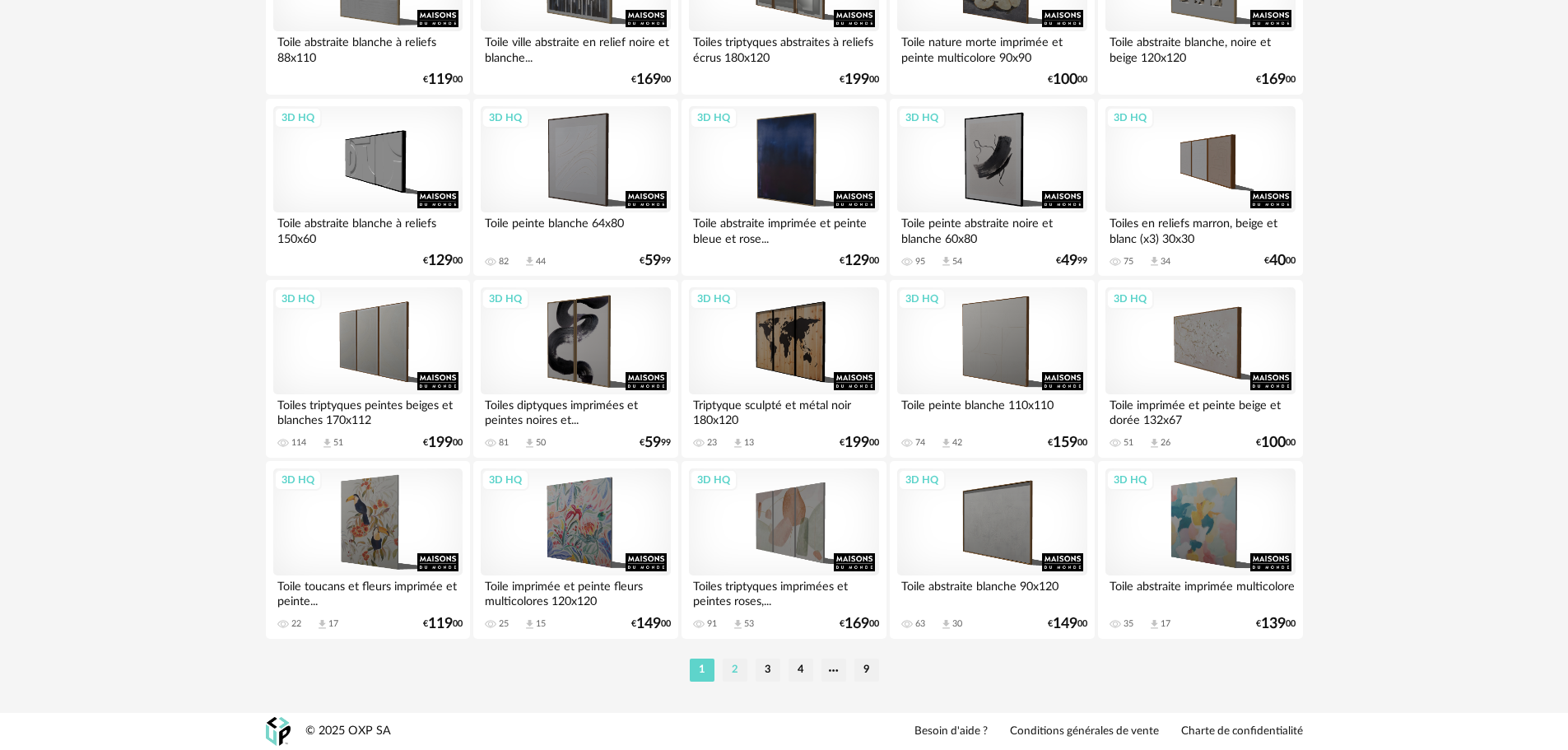
click at [735, 666] on li "2" at bounding box center [735, 670] width 24 height 23
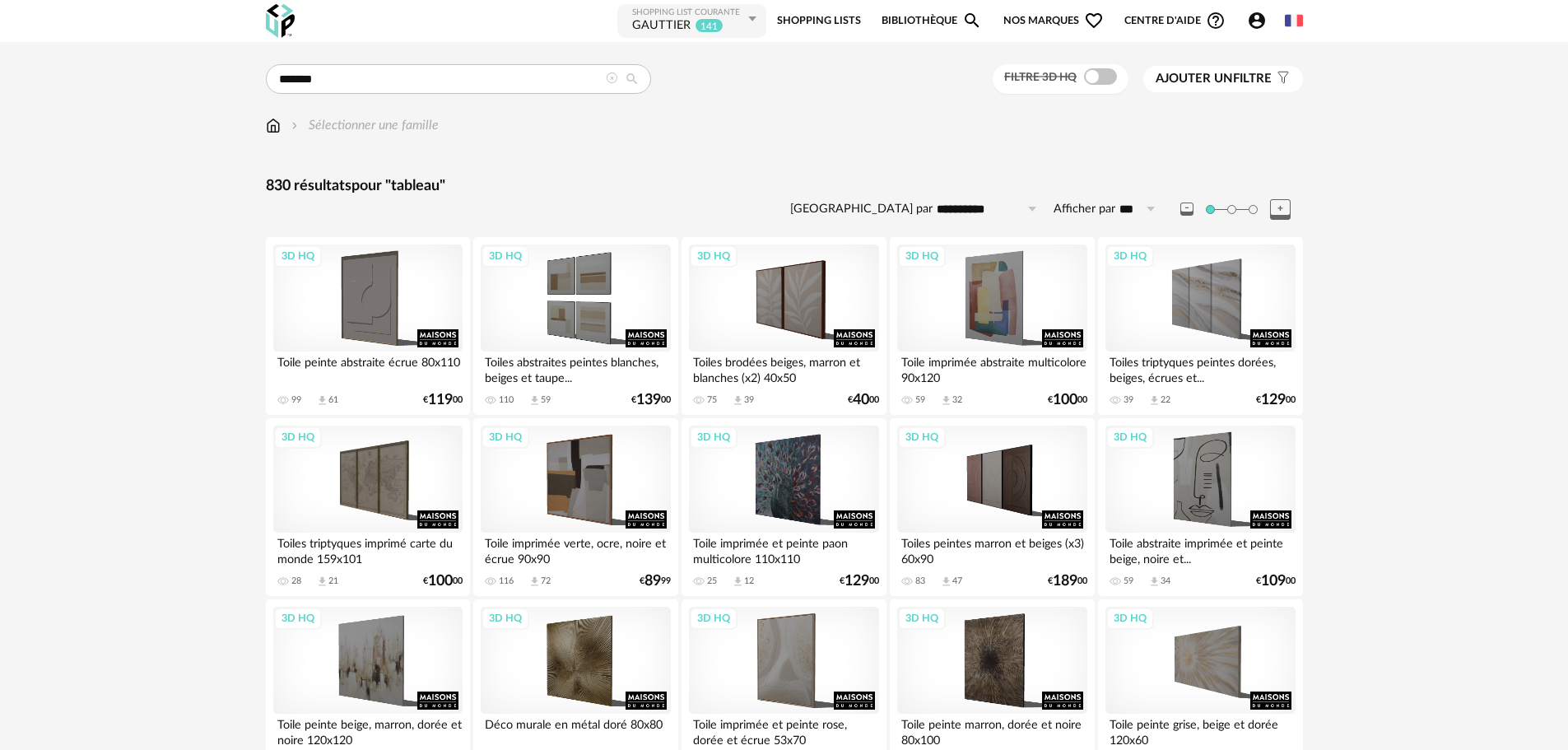
click at [1233, 85] on span "Ajouter un filtre" at bounding box center [1214, 79] width 116 height 16
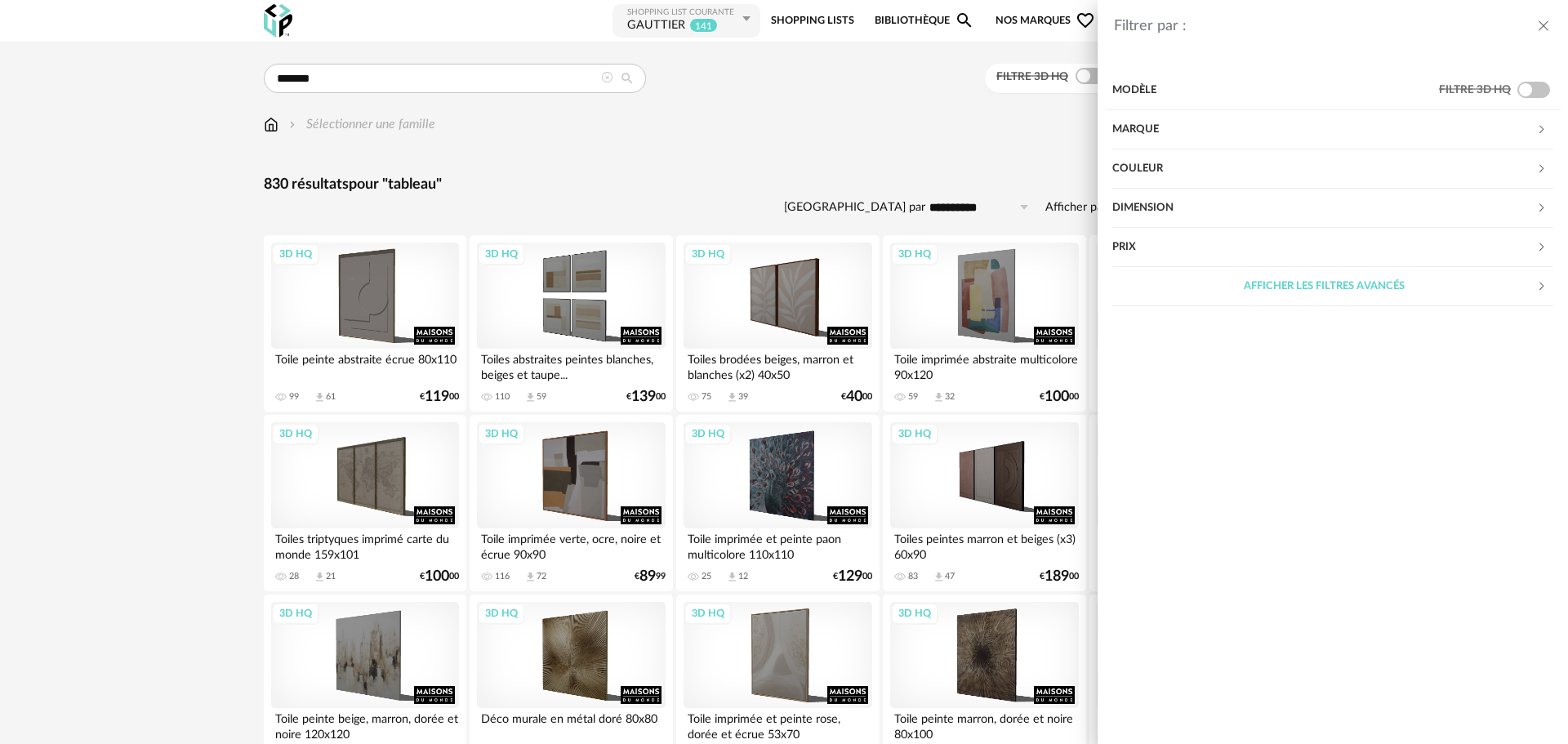
click at [1179, 162] on div "Couleur" at bounding box center [1324, 168] width 424 height 39
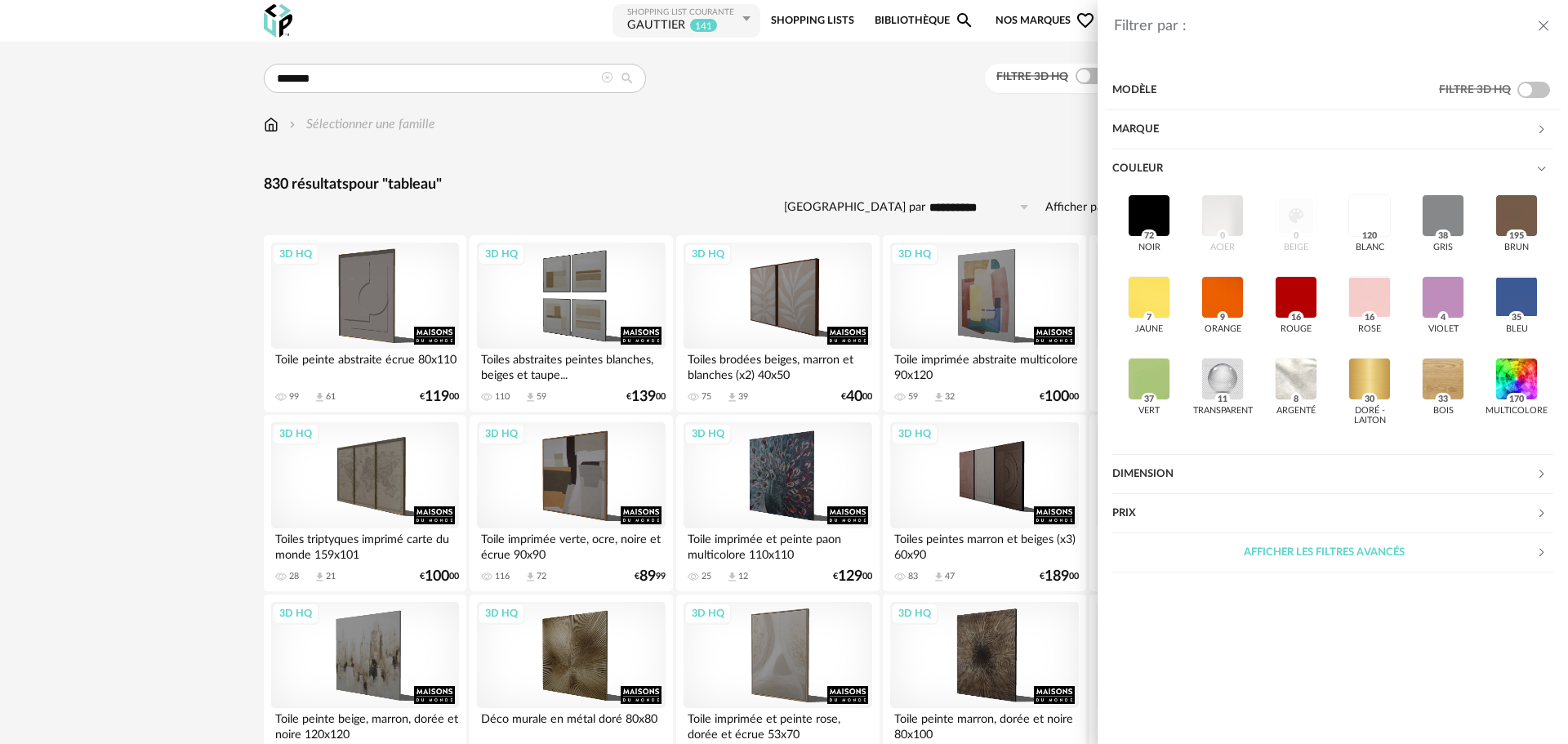
click at [1161, 131] on div "Marque" at bounding box center [1324, 130] width 424 height 39
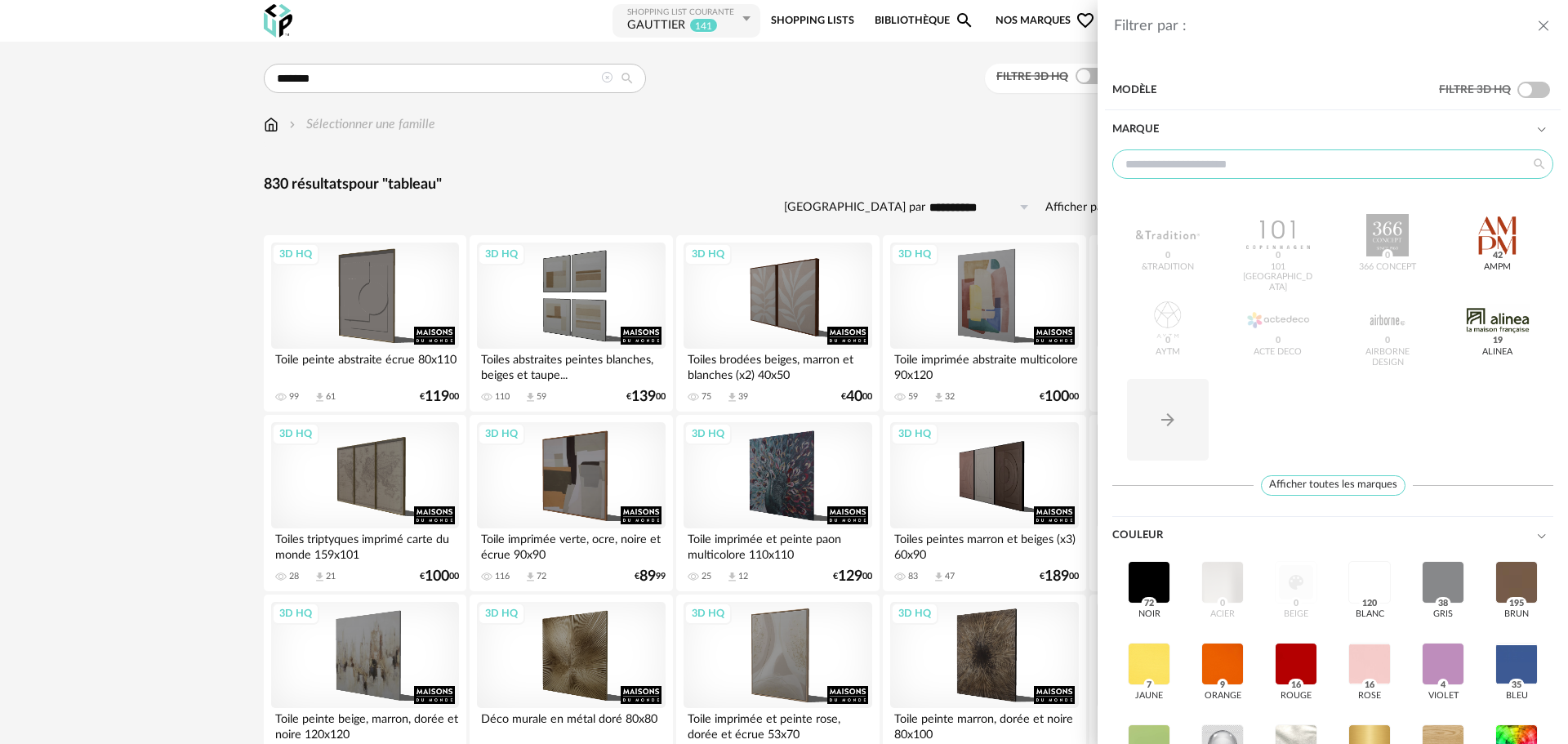
click at [1290, 153] on input "text" at bounding box center [1332, 164] width 441 height 30
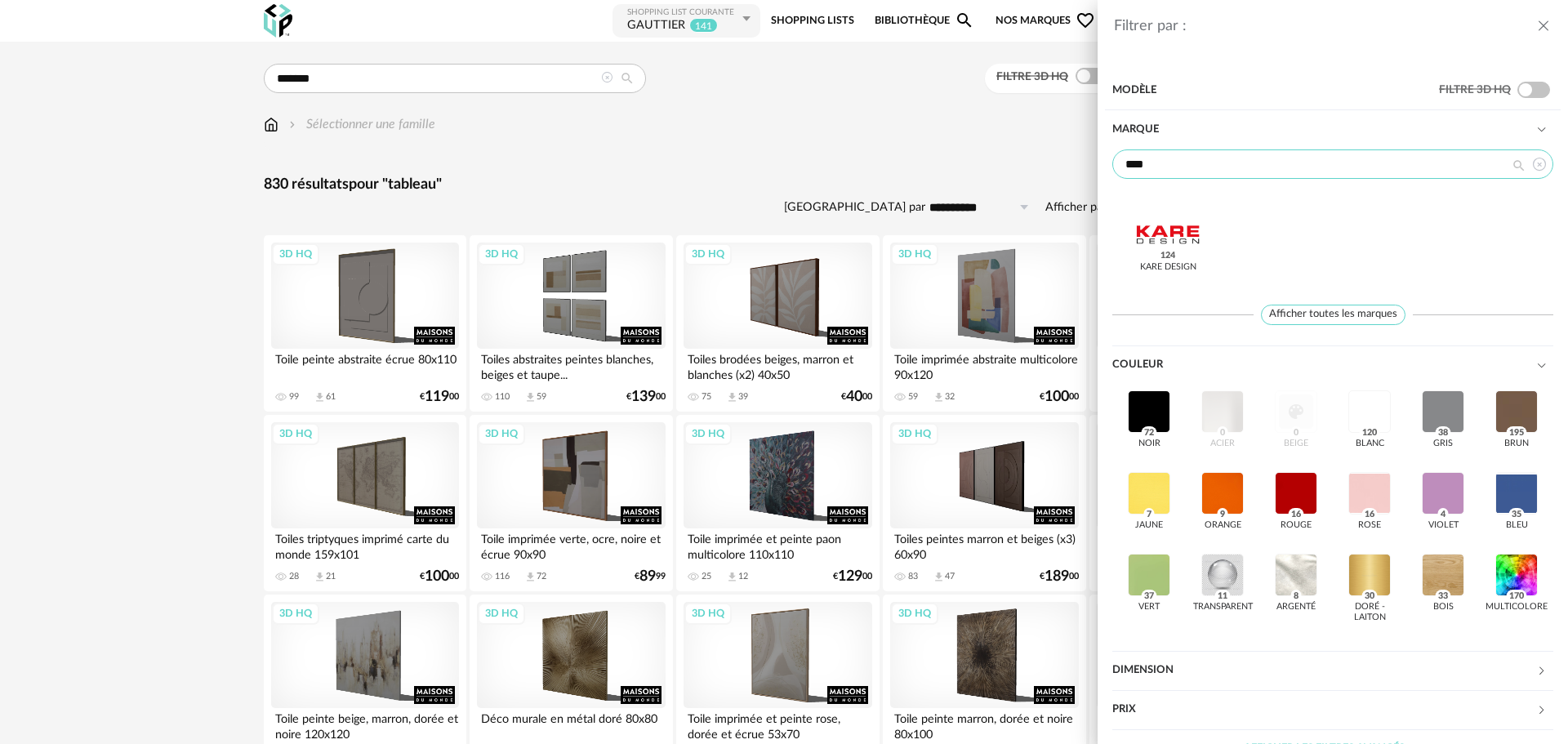
type input "****"
click at [1130, 238] on div "Kare Design 124" at bounding box center [1168, 248] width 82 height 82
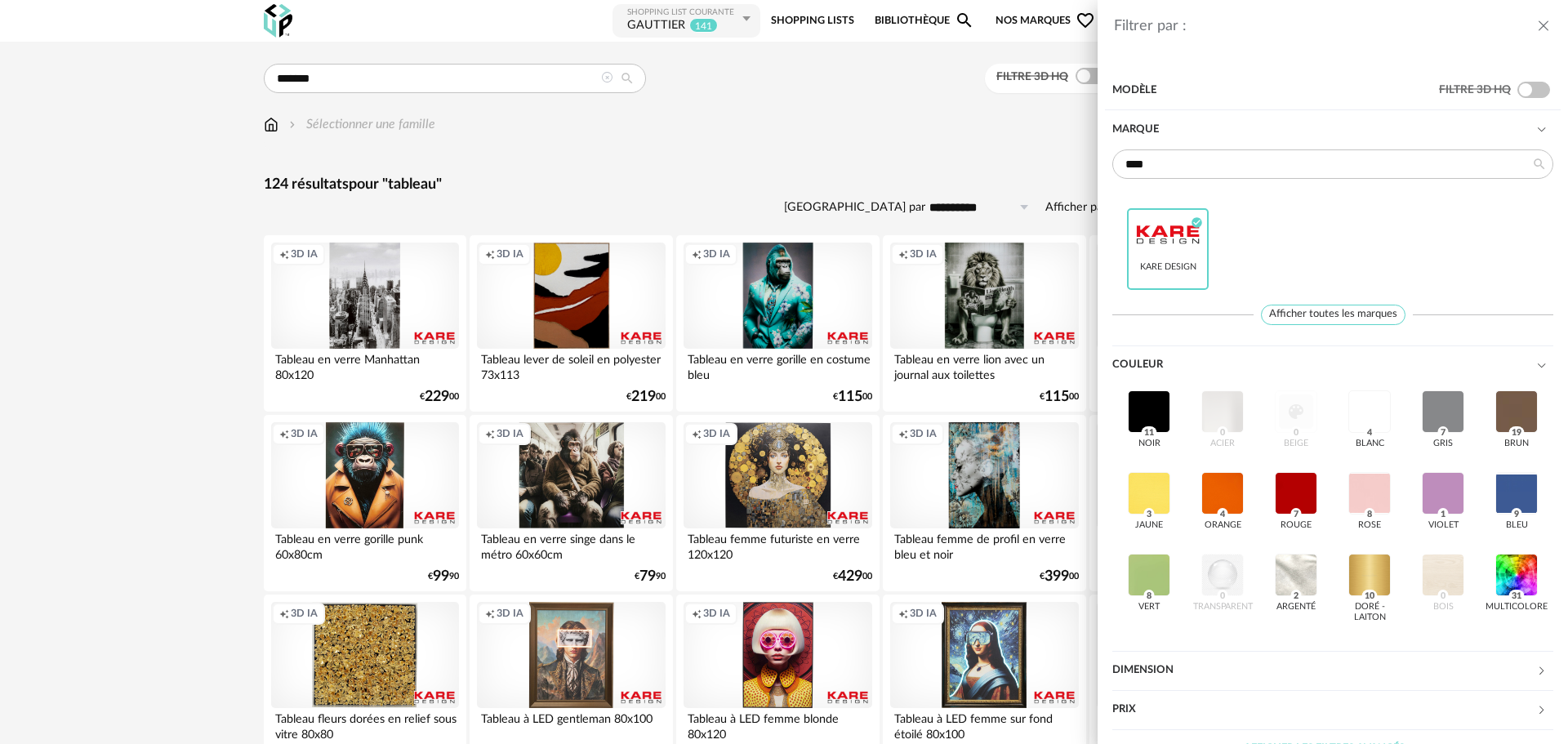
click at [741, 174] on div "Filtrer par : Modèle Filtre 3D HQ Marque **** Kare Design Check Circle icon Aff…" at bounding box center [784, 372] width 1568 height 744
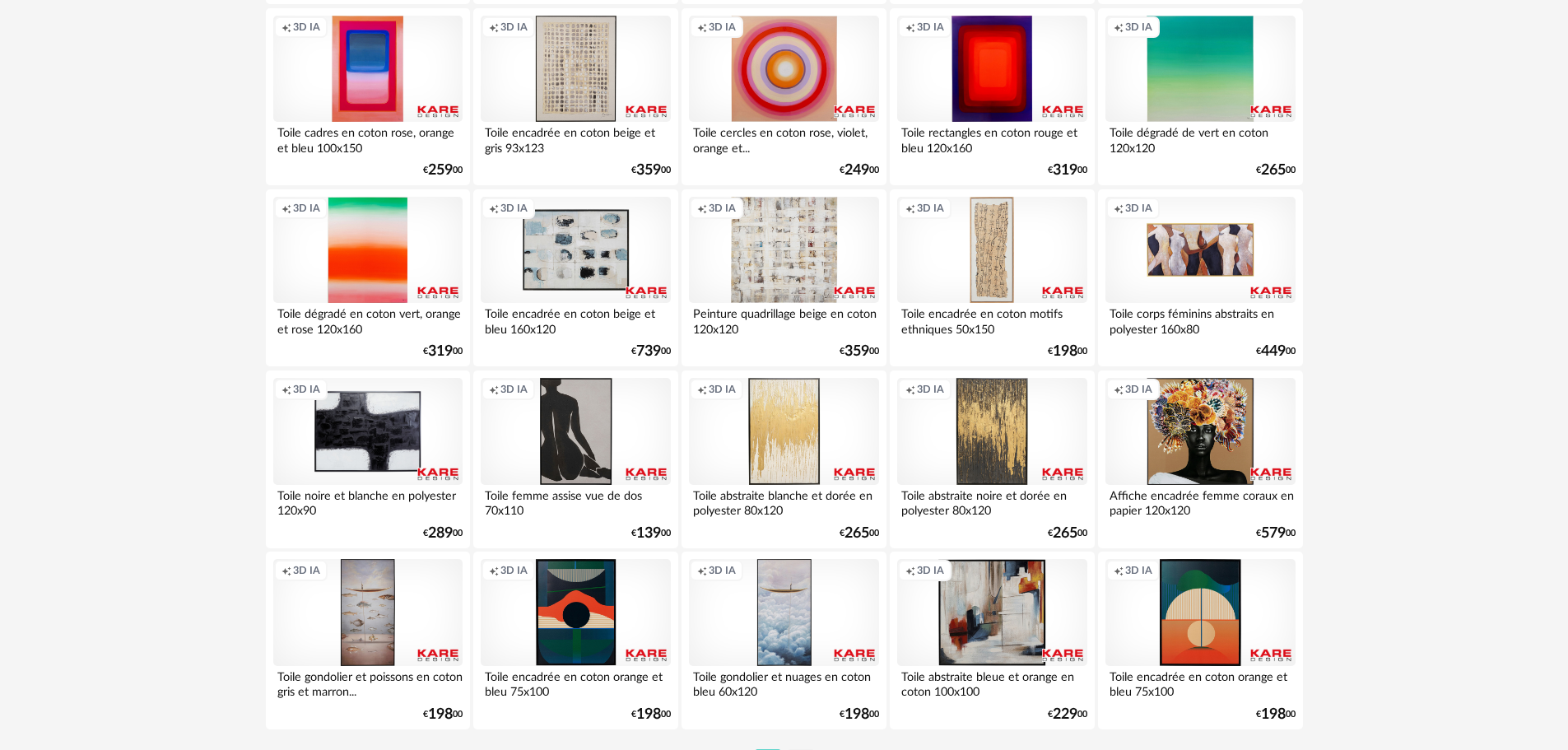
scroll to position [3218, 0]
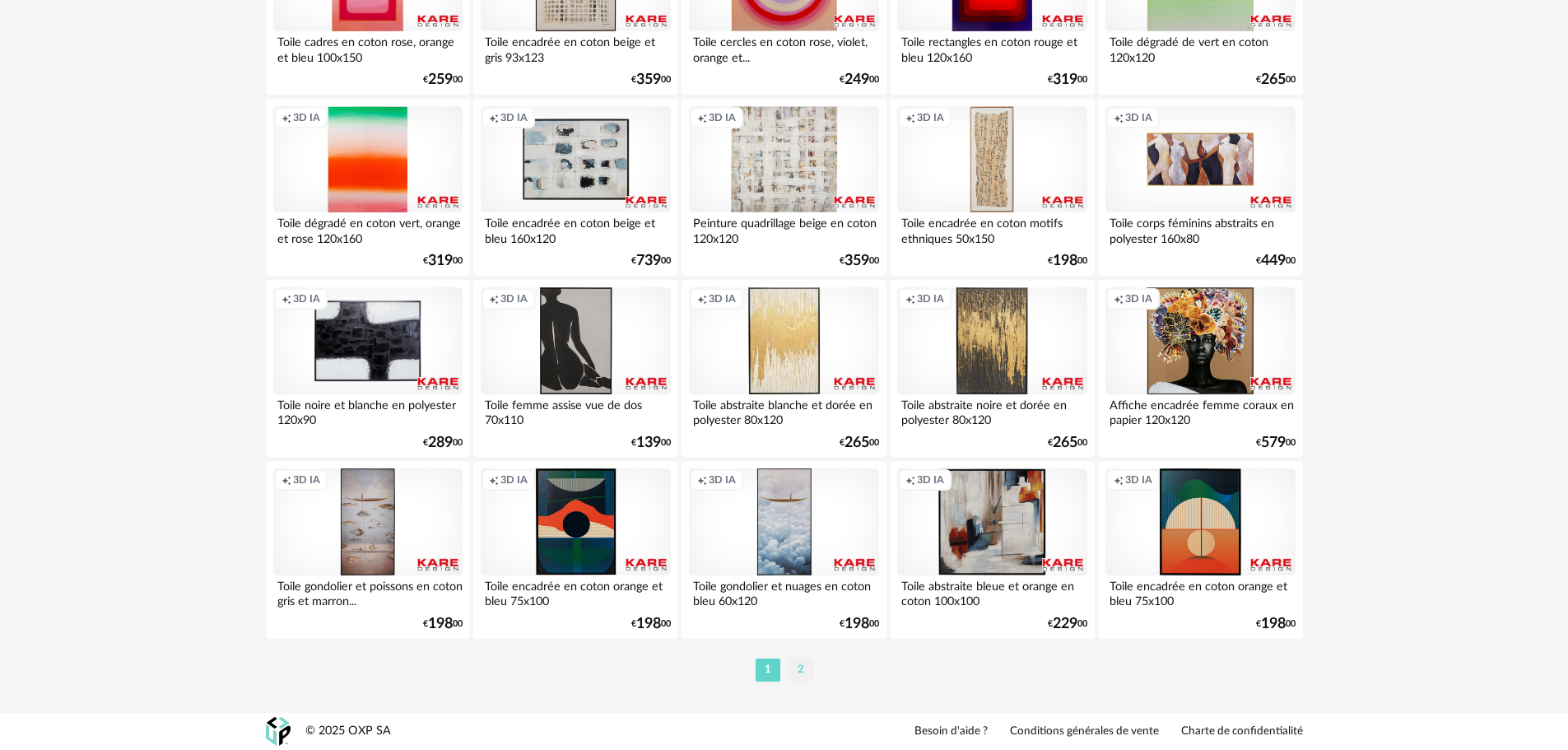
click at [796, 671] on li "2" at bounding box center [800, 670] width 24 height 23
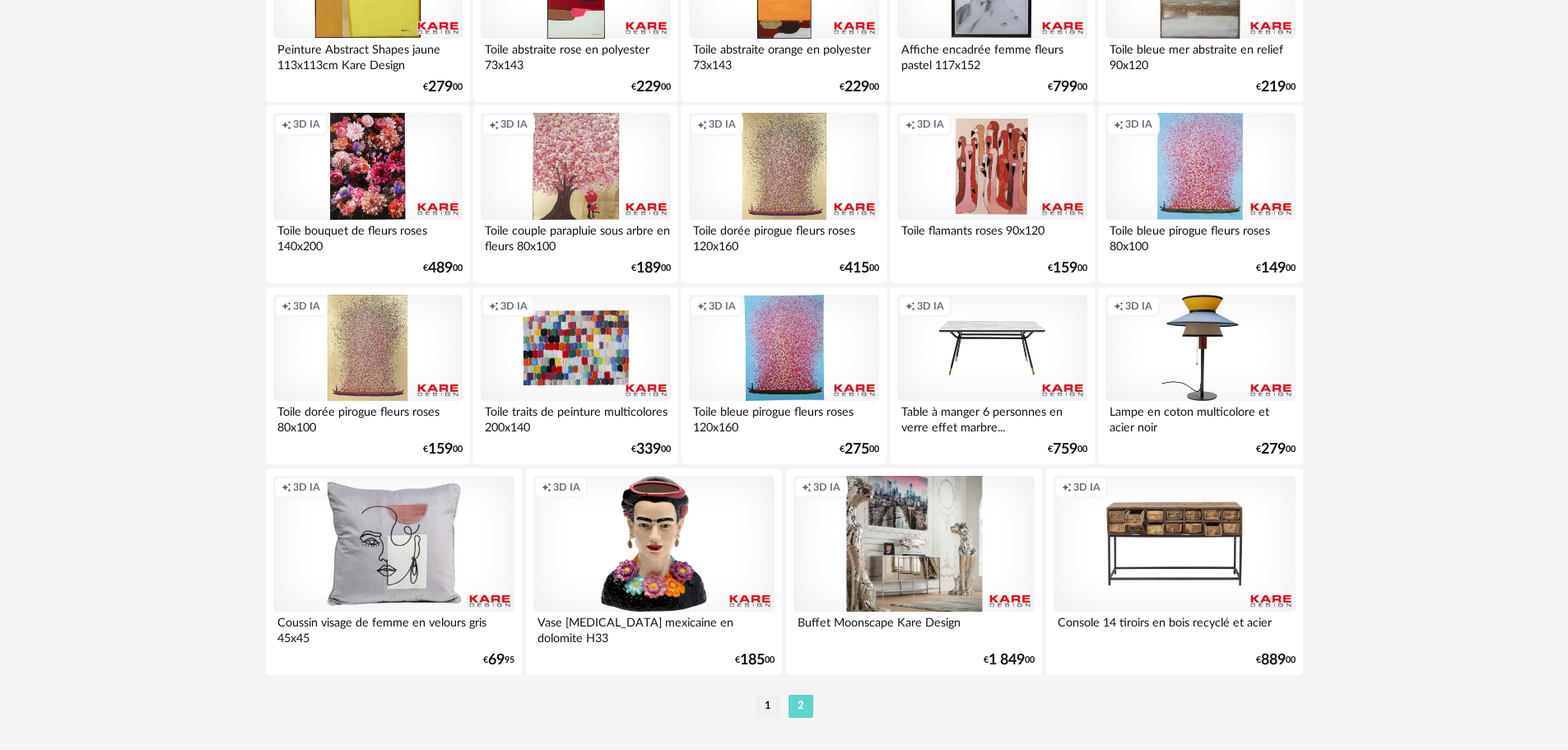
scroll to position [530, 0]
